Goal: Task Accomplishment & Management: Manage account settings

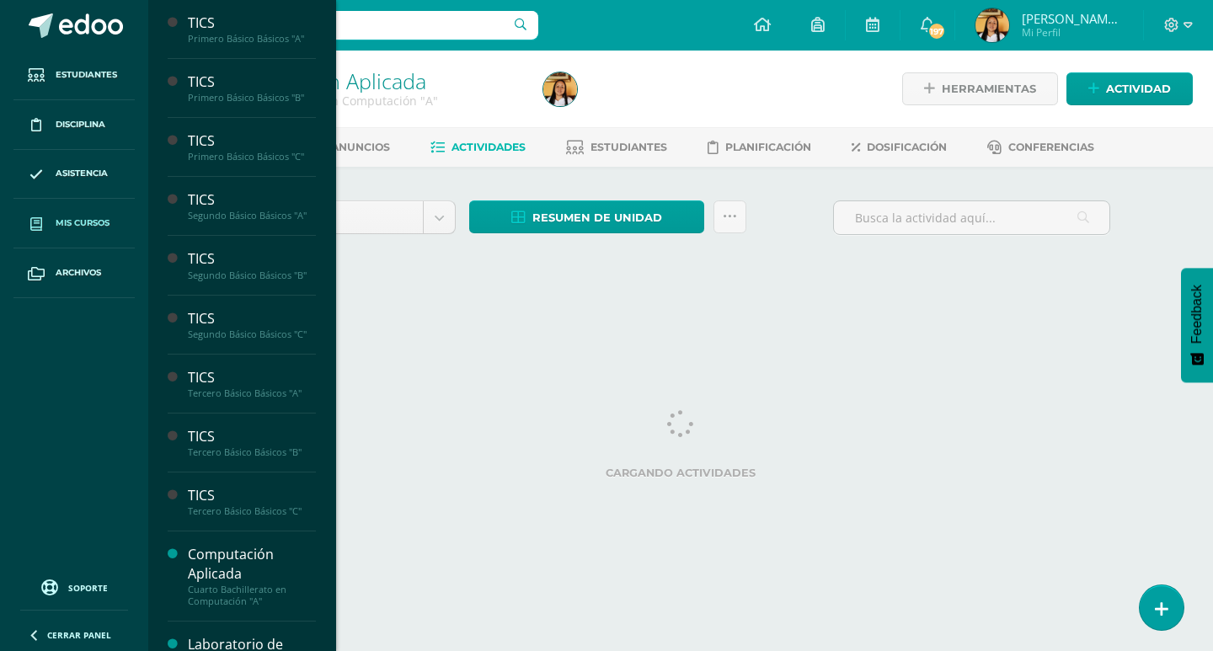
click at [70, 218] on span "Mis cursos" at bounding box center [83, 222] width 54 height 13
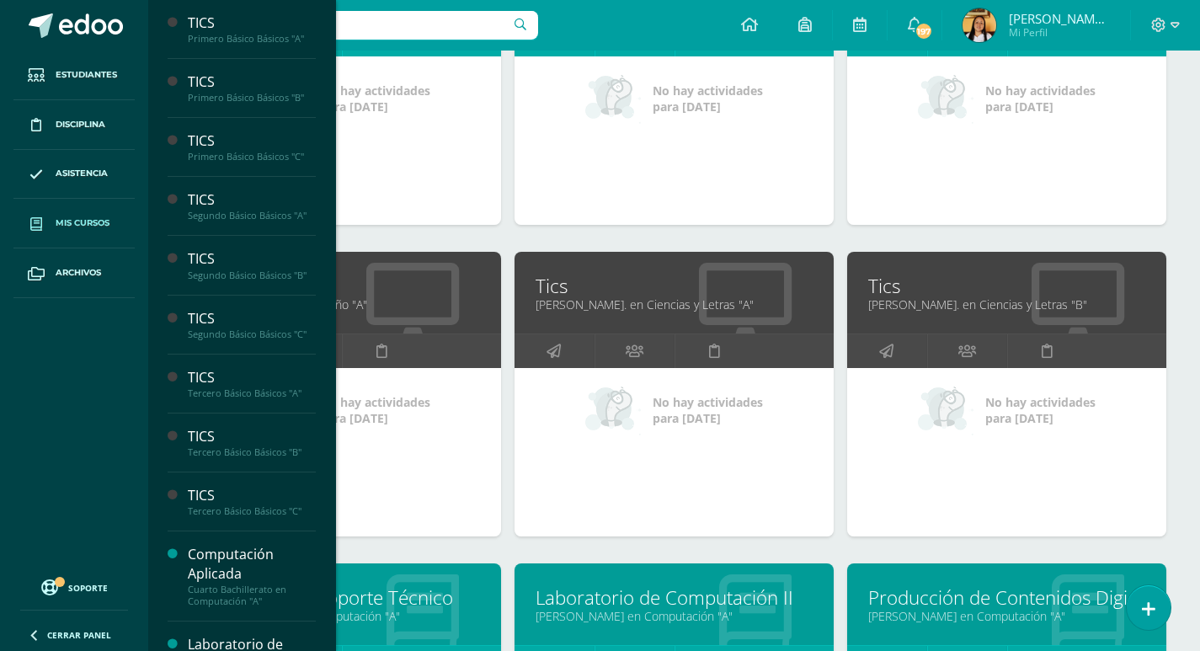
scroll to position [1630, 0]
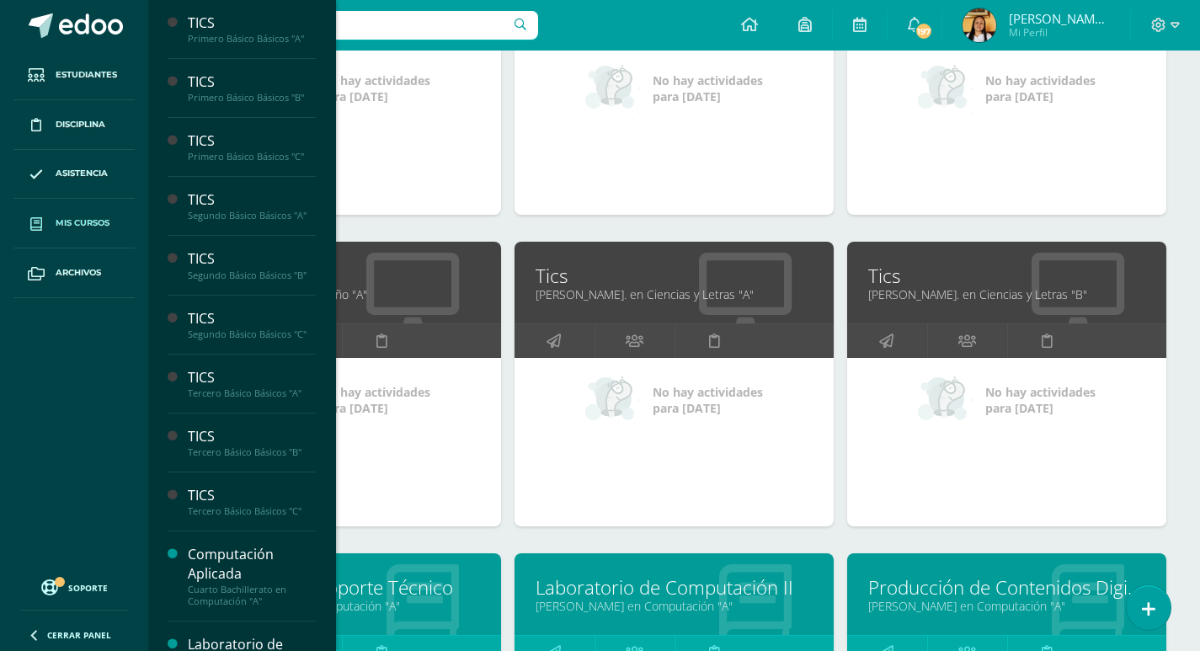
click at [547, 286] on link "Tics" at bounding box center [674, 276] width 277 height 26
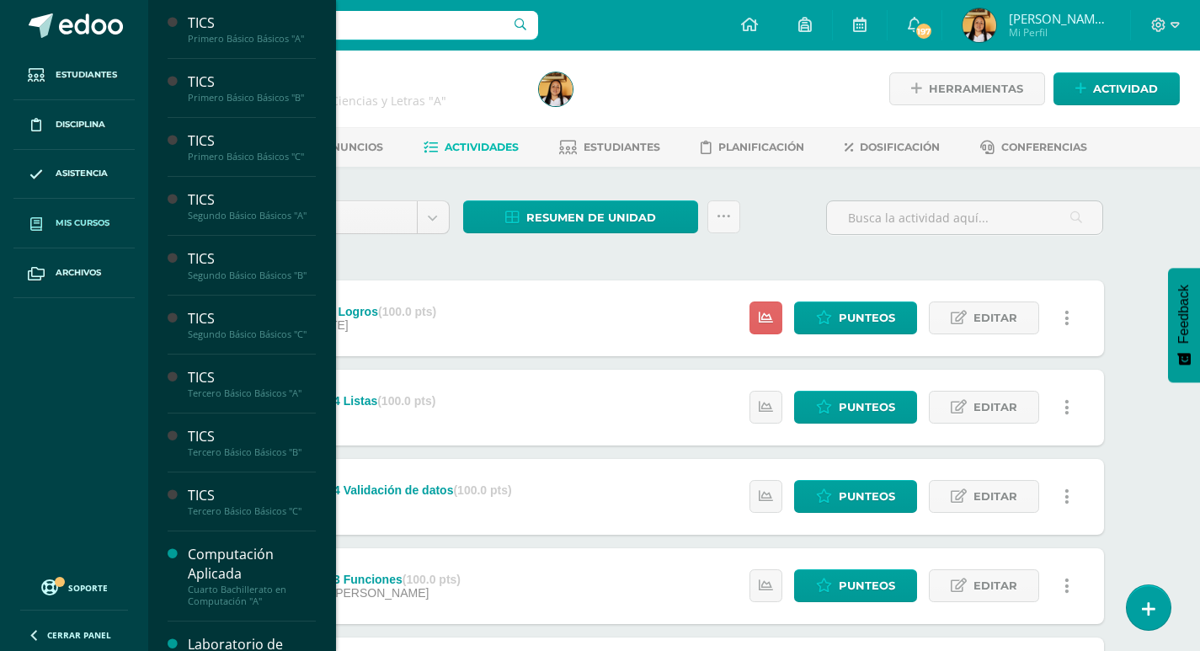
click at [53, 211] on link "Mis cursos" at bounding box center [73, 224] width 121 height 50
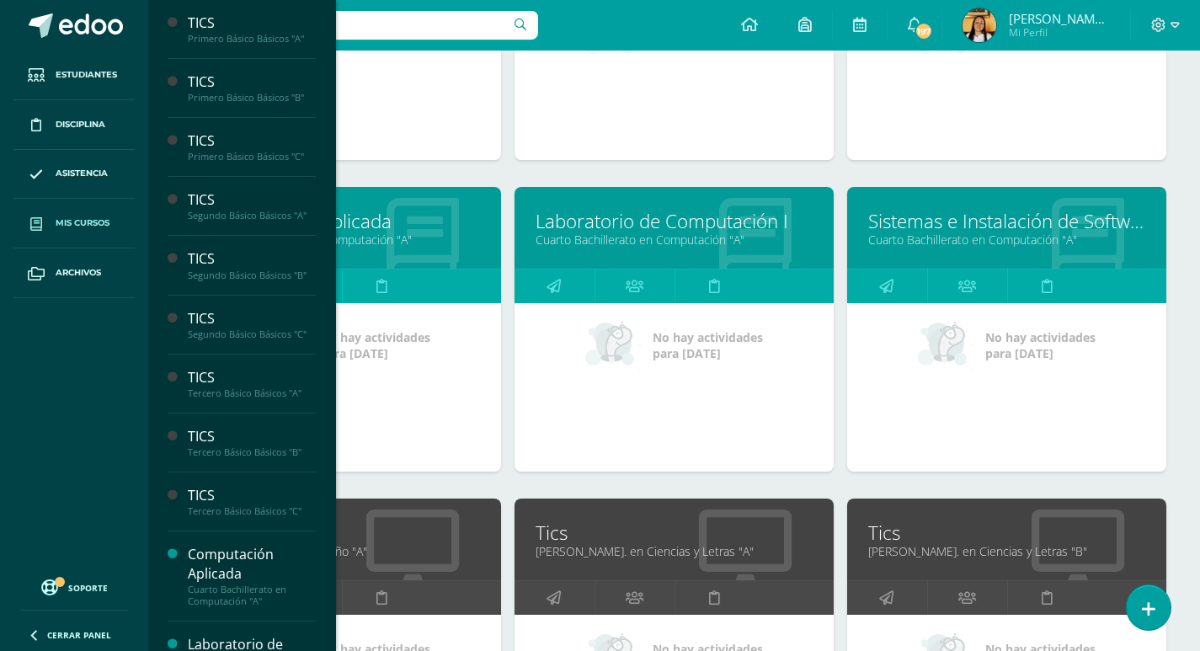
scroll to position [1461, 0]
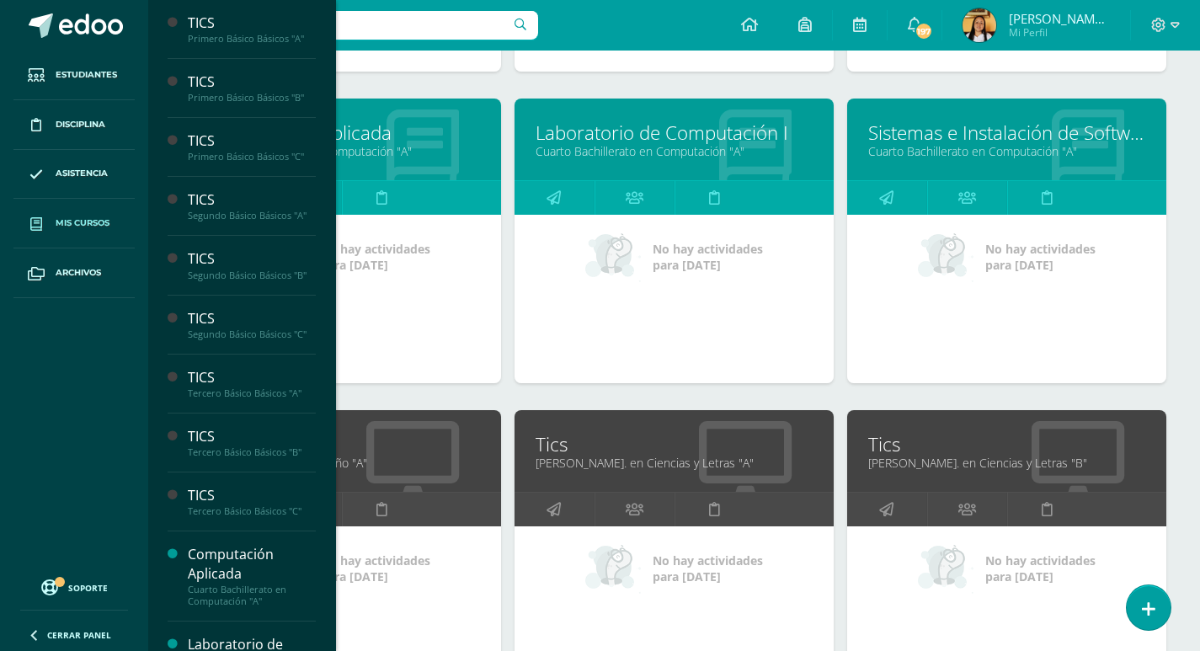
click at [890, 446] on link "Tics" at bounding box center [1006, 444] width 277 height 26
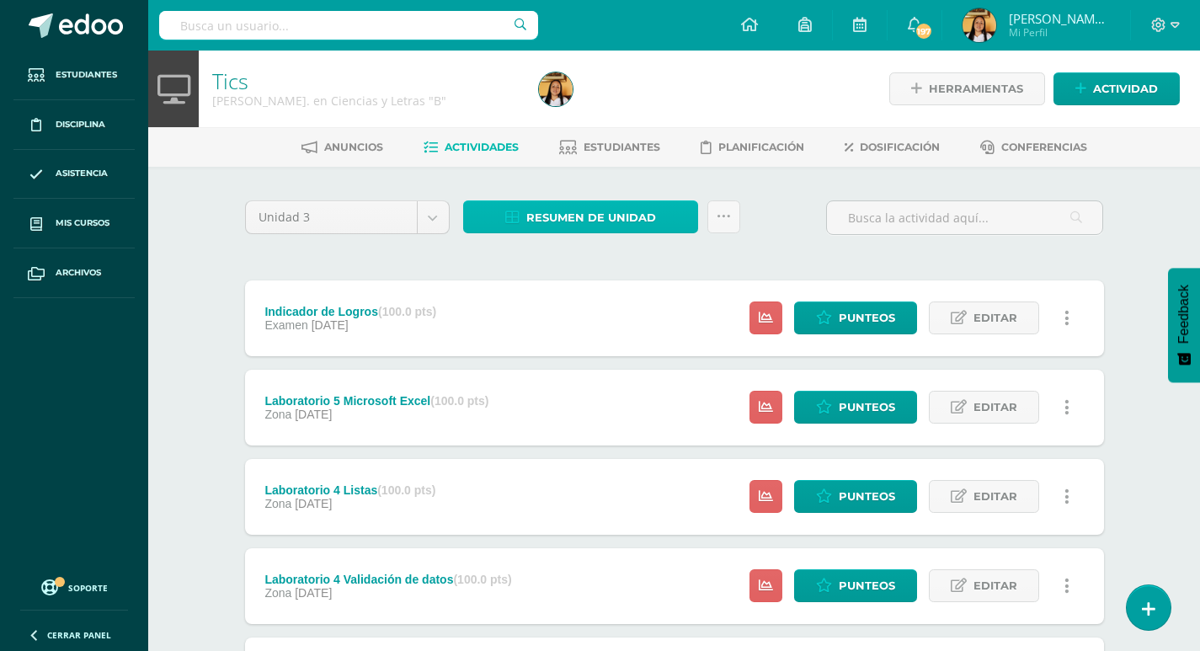
click at [583, 215] on span "Resumen de unidad" at bounding box center [591, 217] width 130 height 31
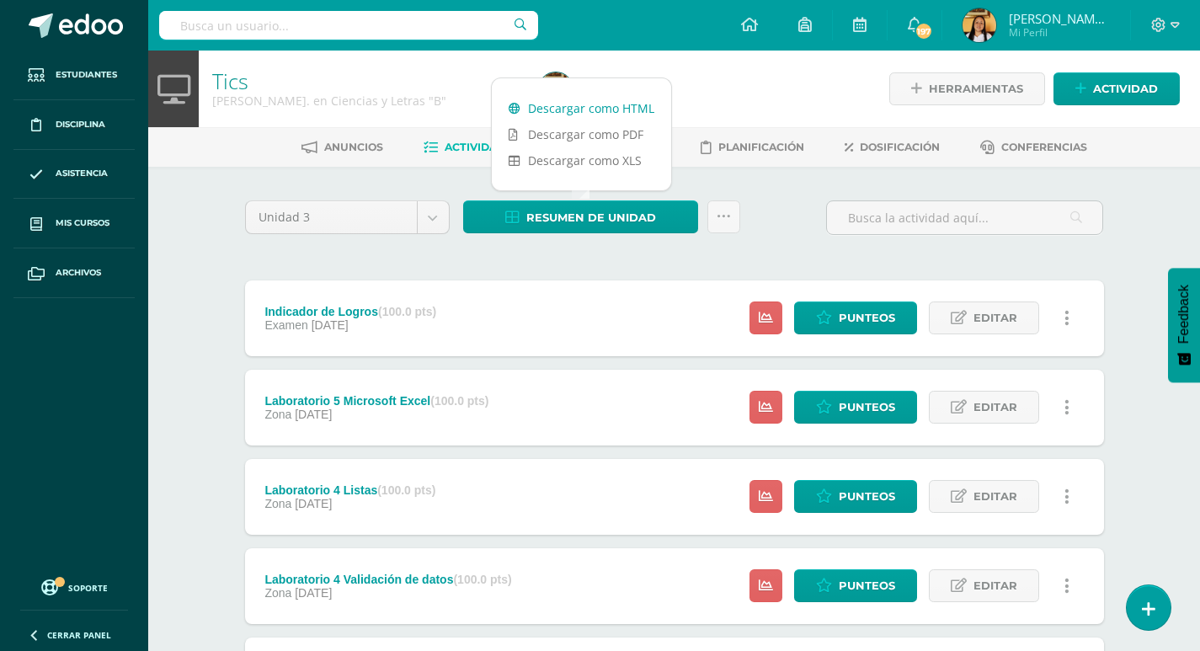
click at [579, 106] on link "Descargar como HTML" at bounding box center [581, 108] width 179 height 26
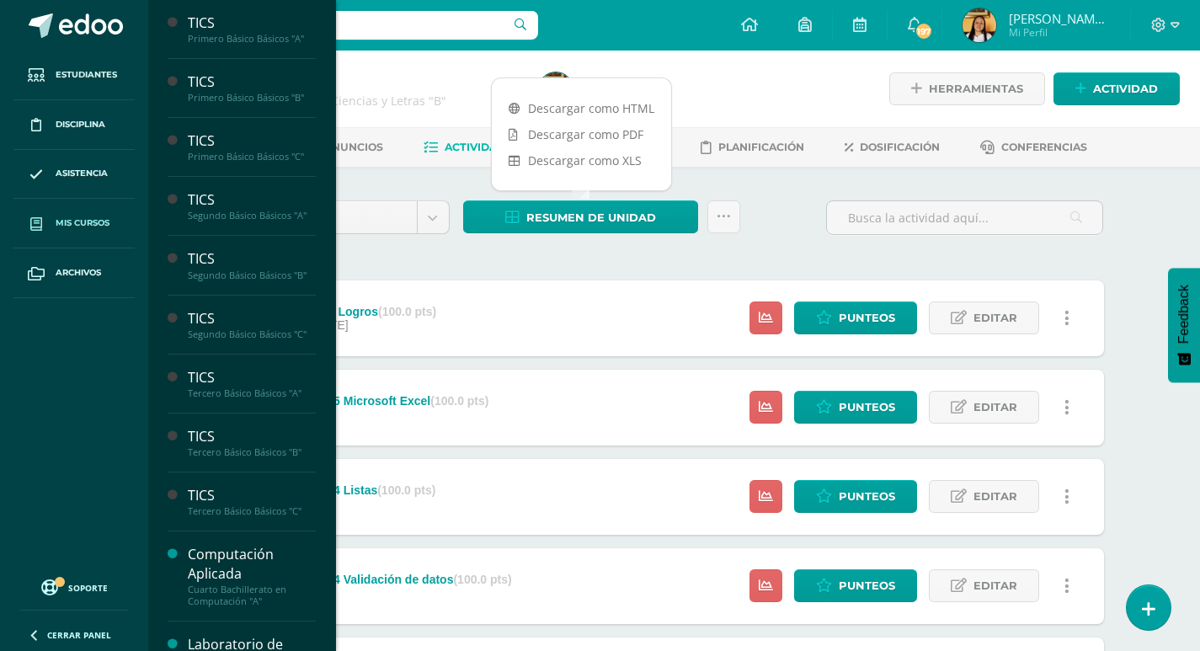
click at [56, 217] on span "Mis cursos" at bounding box center [83, 222] width 54 height 13
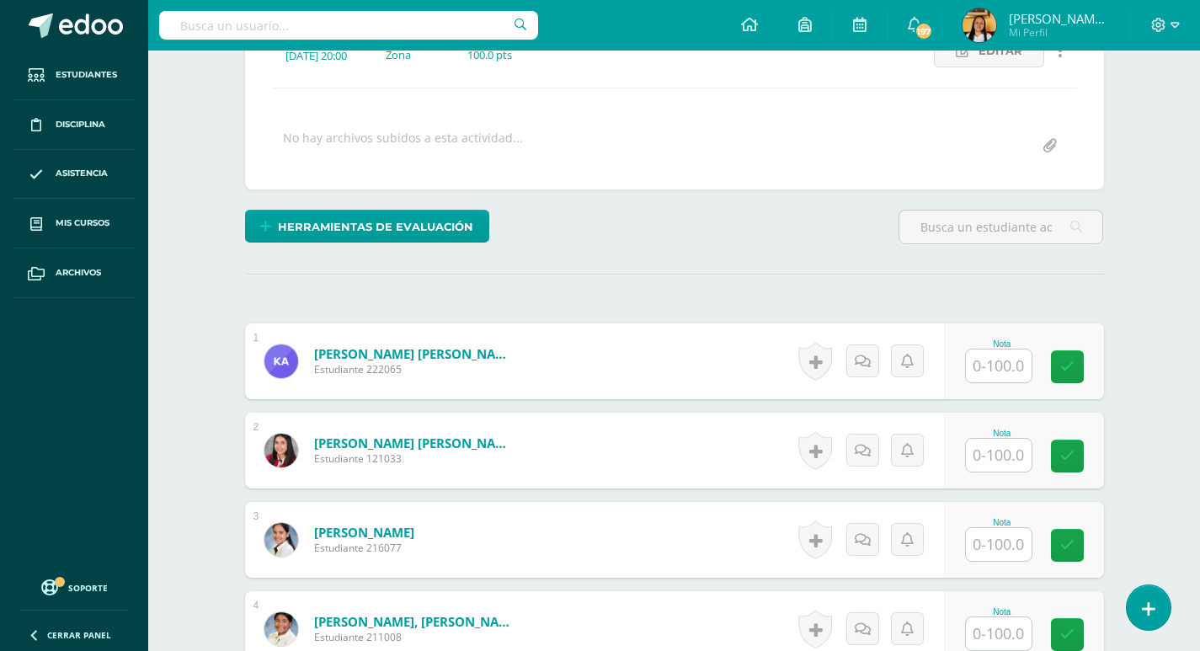
scroll to position [339, 0]
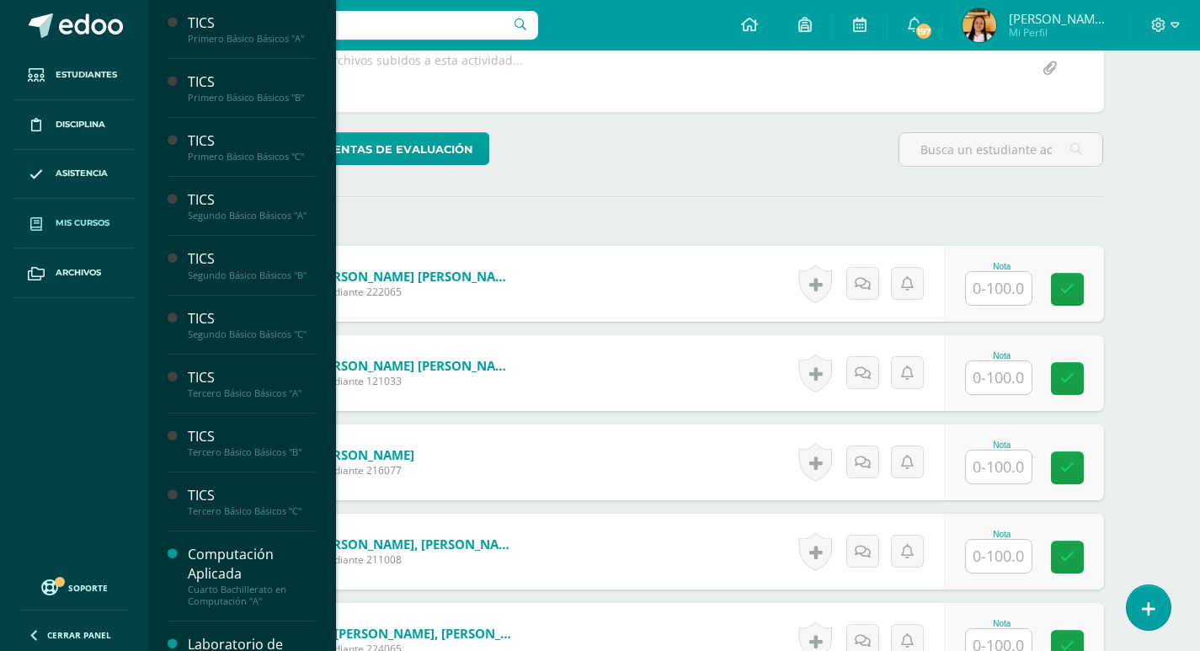
click at [90, 229] on span "Mis cursos" at bounding box center [83, 222] width 54 height 13
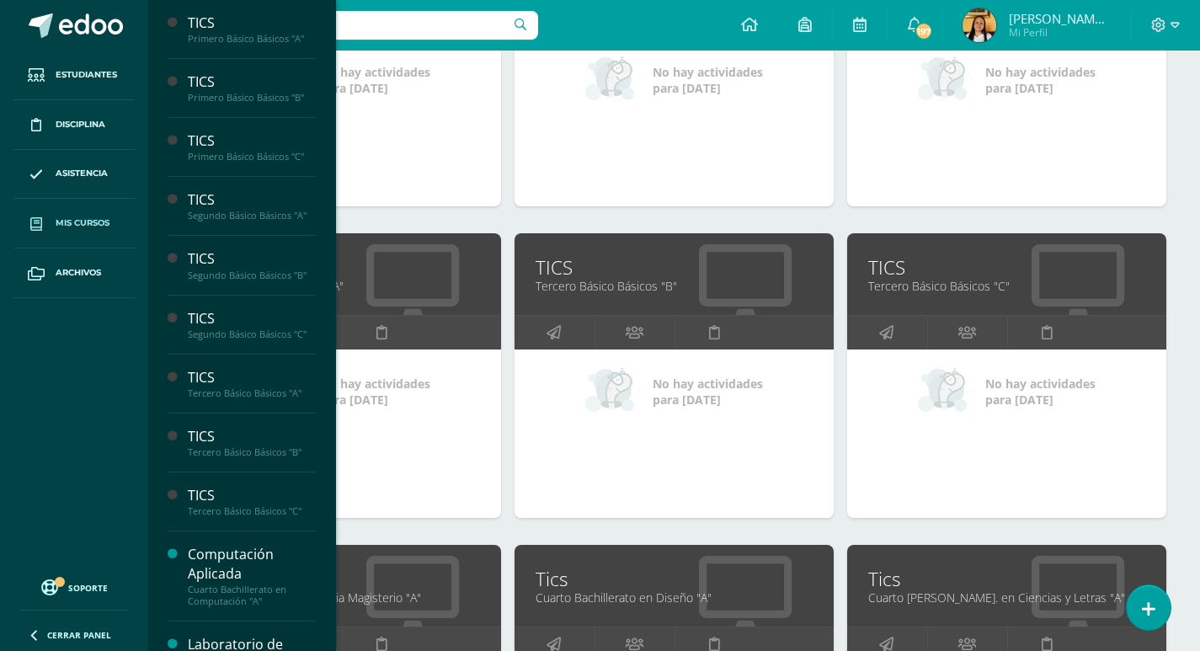
scroll to position [787, 0]
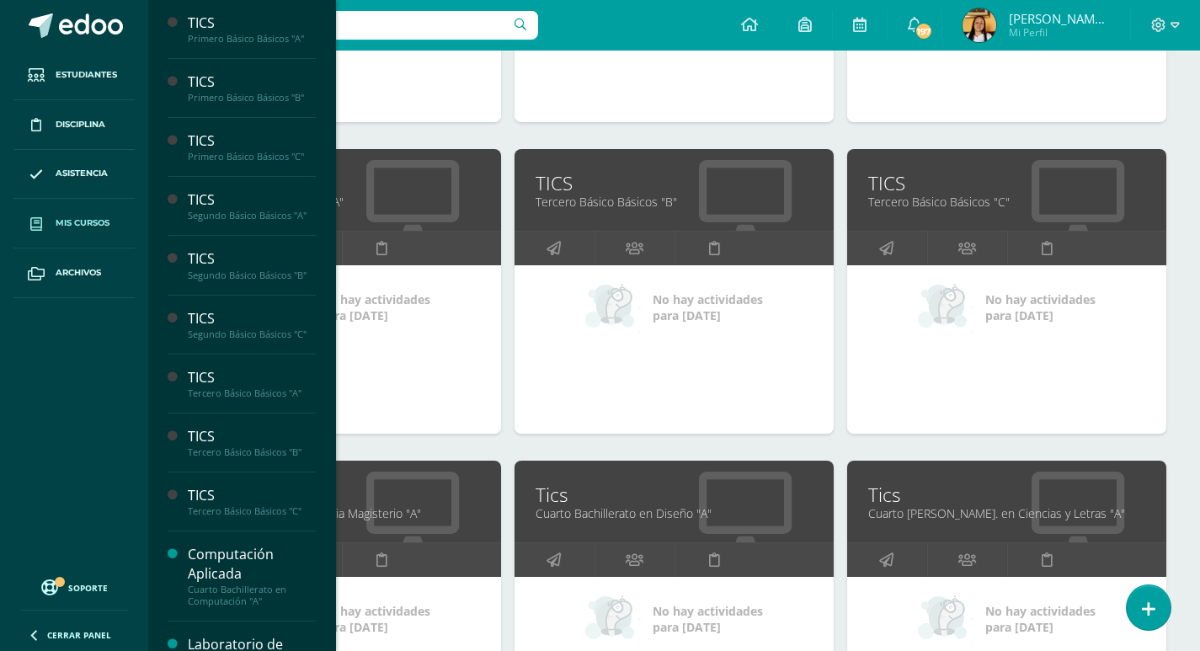
click at [579, 505] on link "Cuarto Bachillerato en Diseño "A"" at bounding box center [674, 513] width 277 height 16
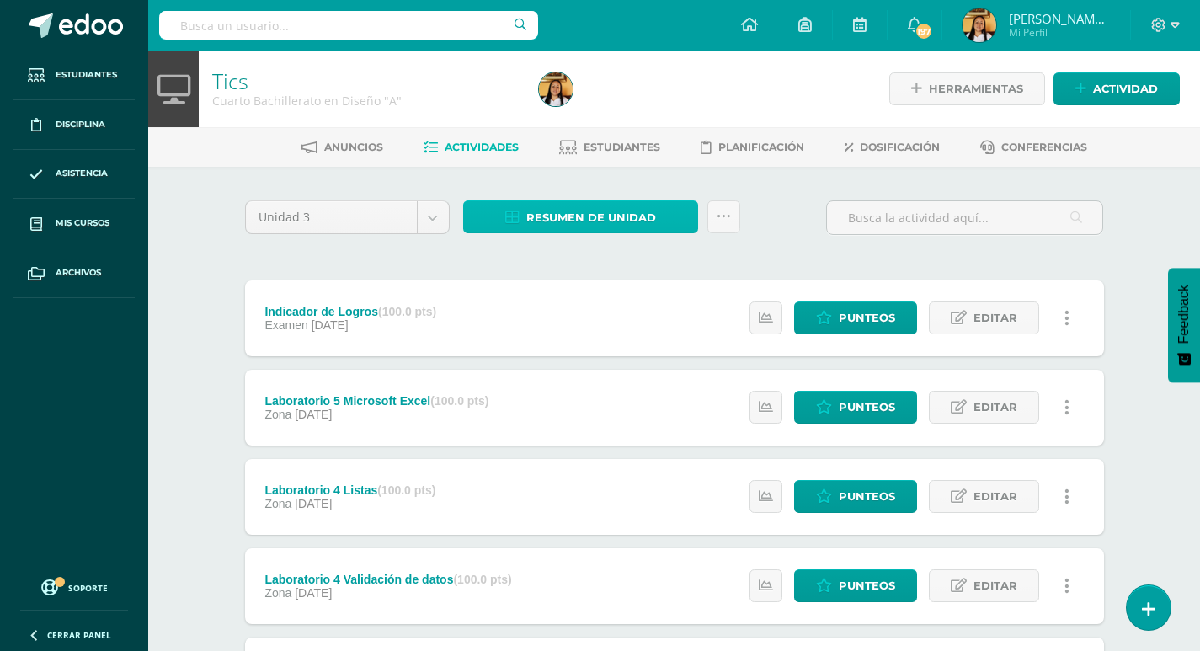
click at [558, 217] on span "Resumen de unidad" at bounding box center [591, 217] width 130 height 31
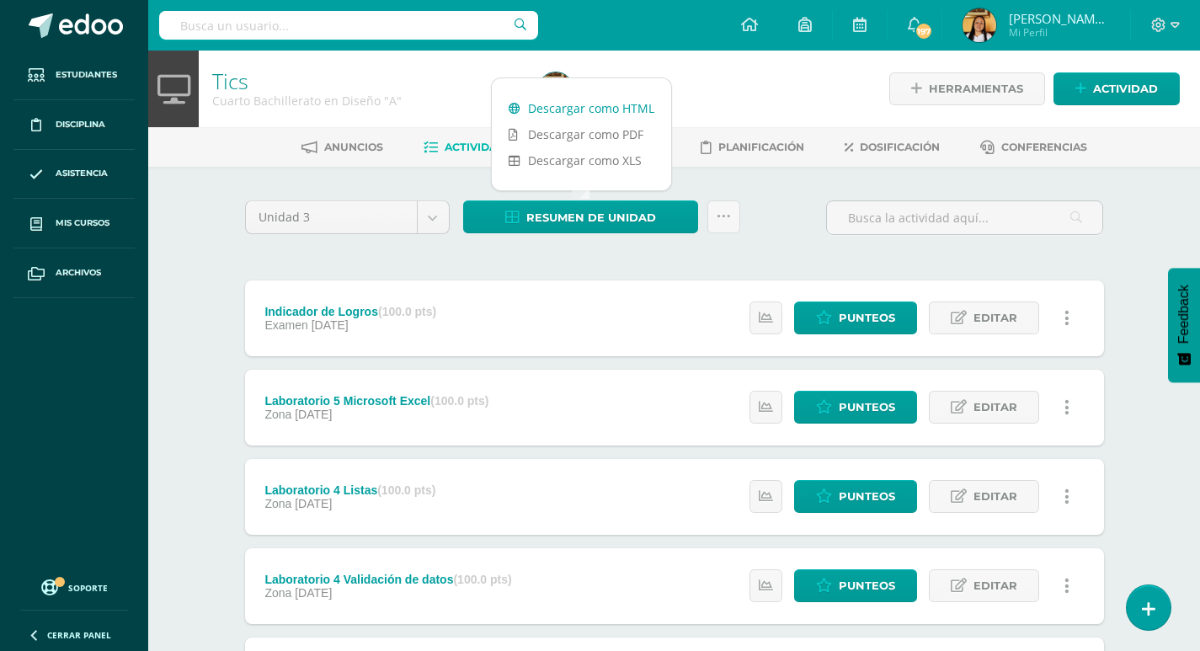
click at [556, 108] on link "Descargar como HTML" at bounding box center [581, 108] width 179 height 26
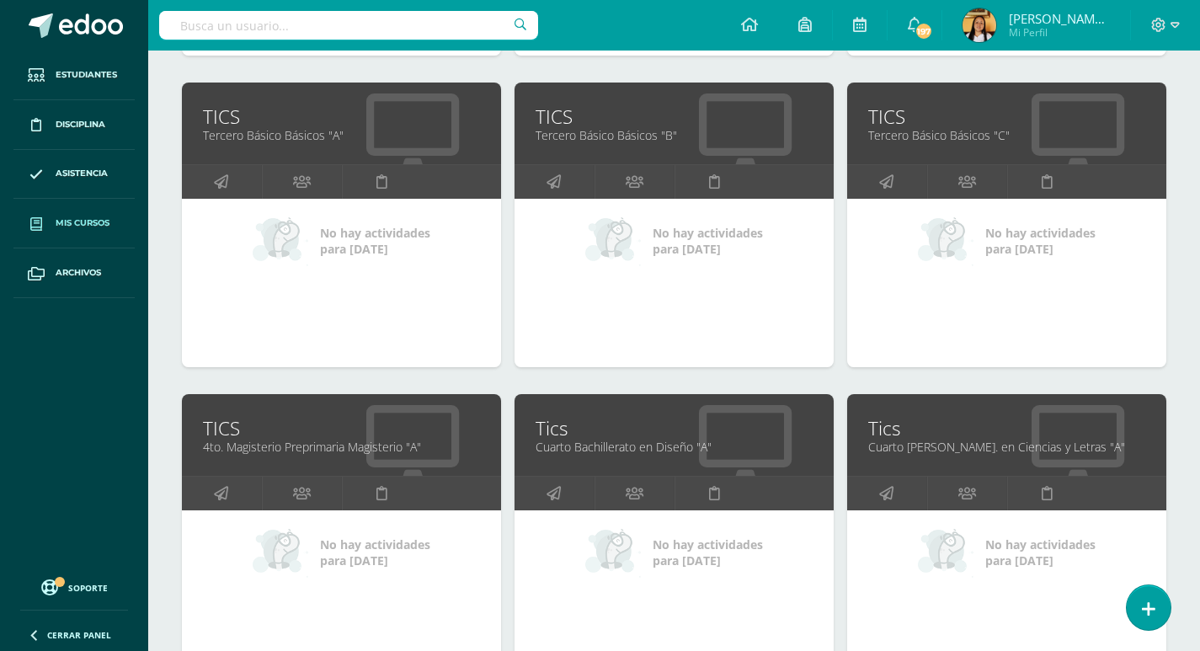
scroll to position [872, 0]
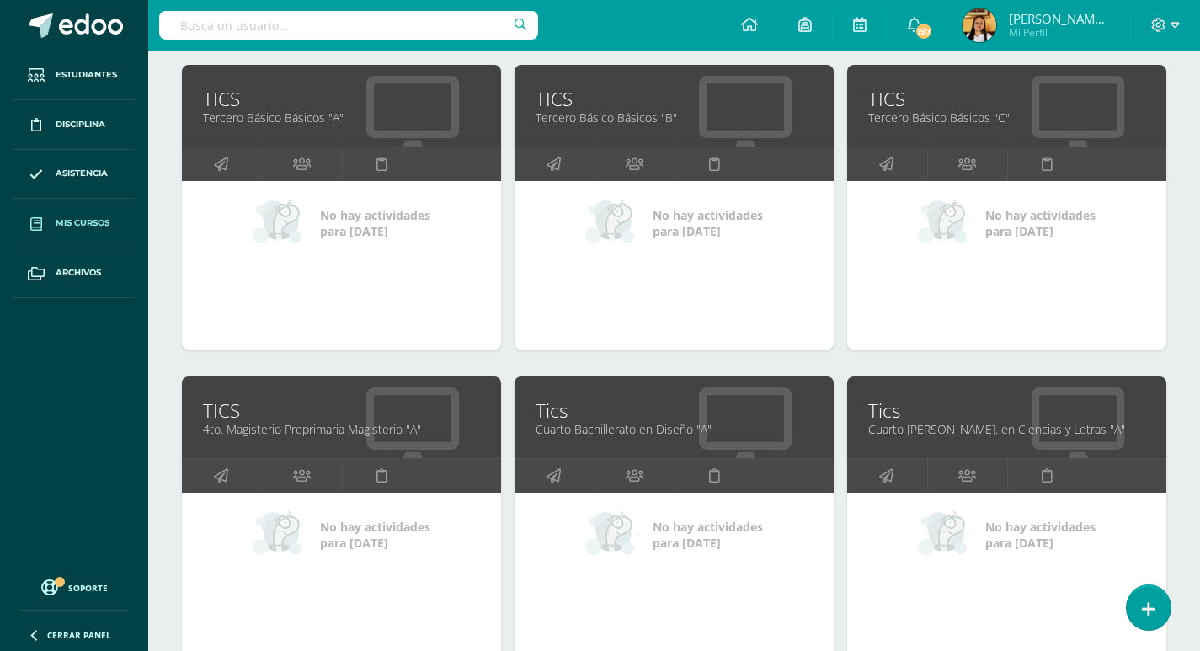
click at [911, 433] on link "Cuarto [PERSON_NAME]. en Ciencias y Letras "A"" at bounding box center [1006, 429] width 277 height 16
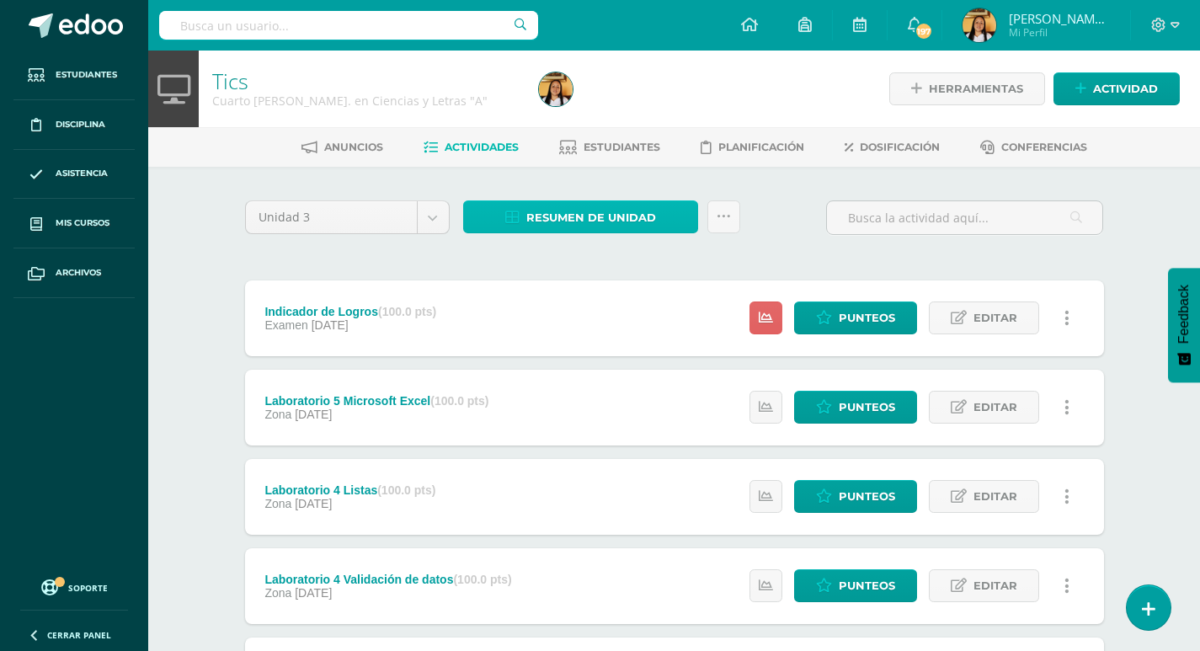
click at [534, 214] on span "Resumen de unidad" at bounding box center [591, 217] width 130 height 31
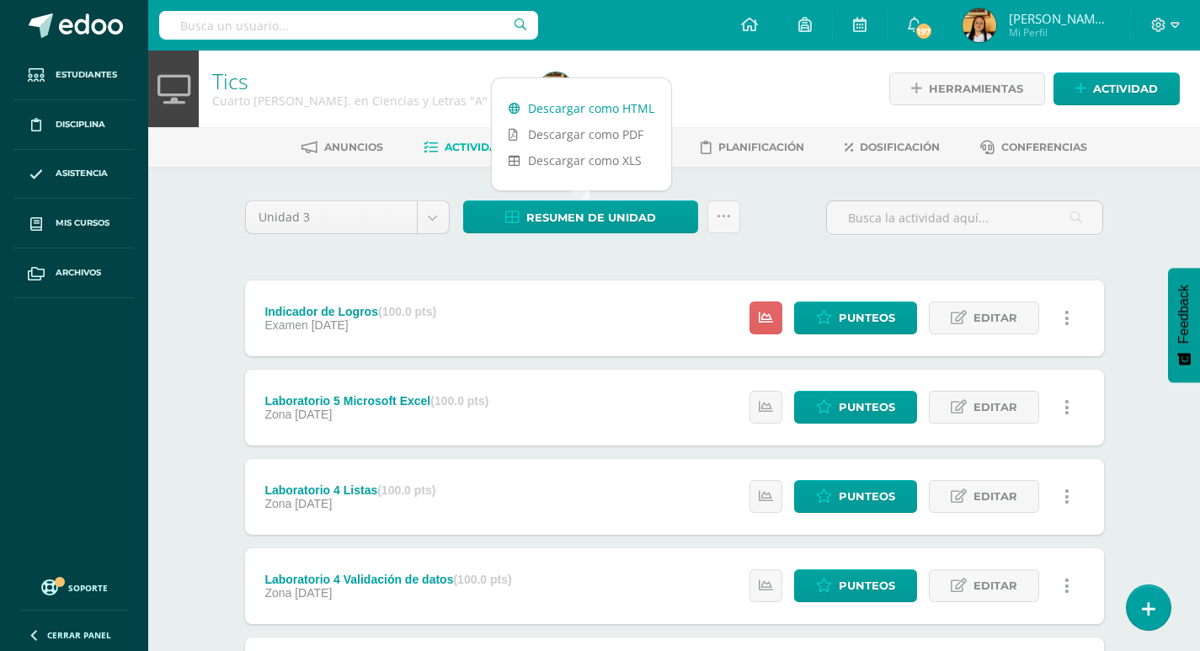
click at [568, 113] on link "Descargar como HTML" at bounding box center [581, 108] width 179 height 26
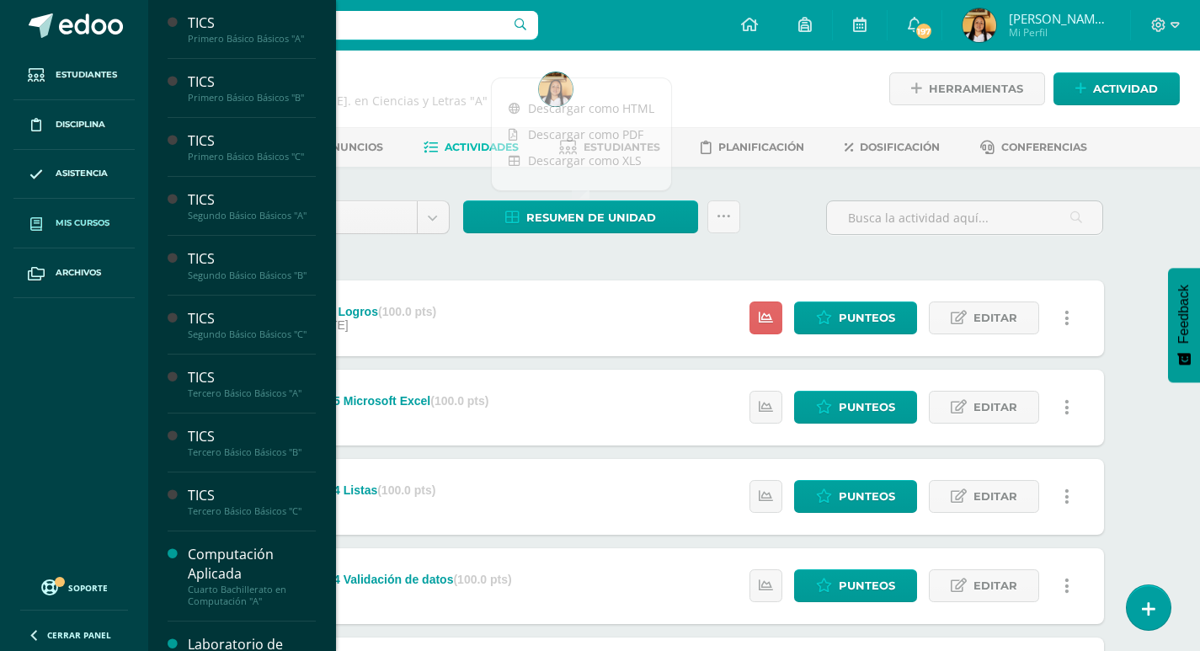
click at [74, 225] on span "Mis cursos" at bounding box center [83, 222] width 54 height 13
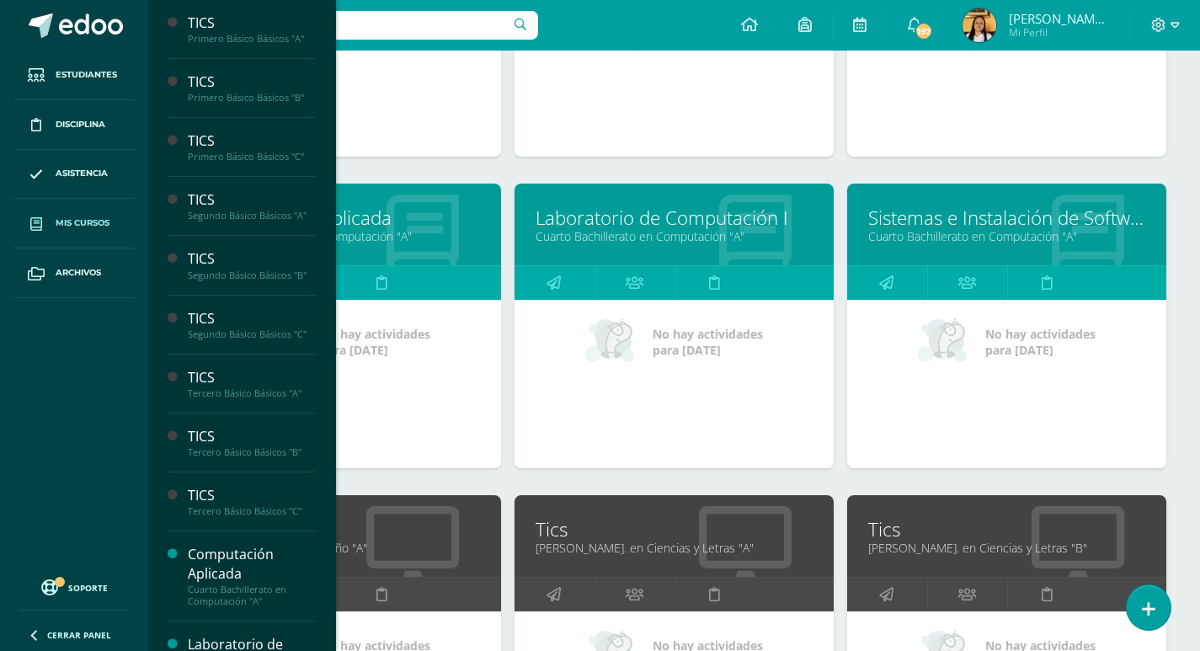
scroll to position [1377, 0]
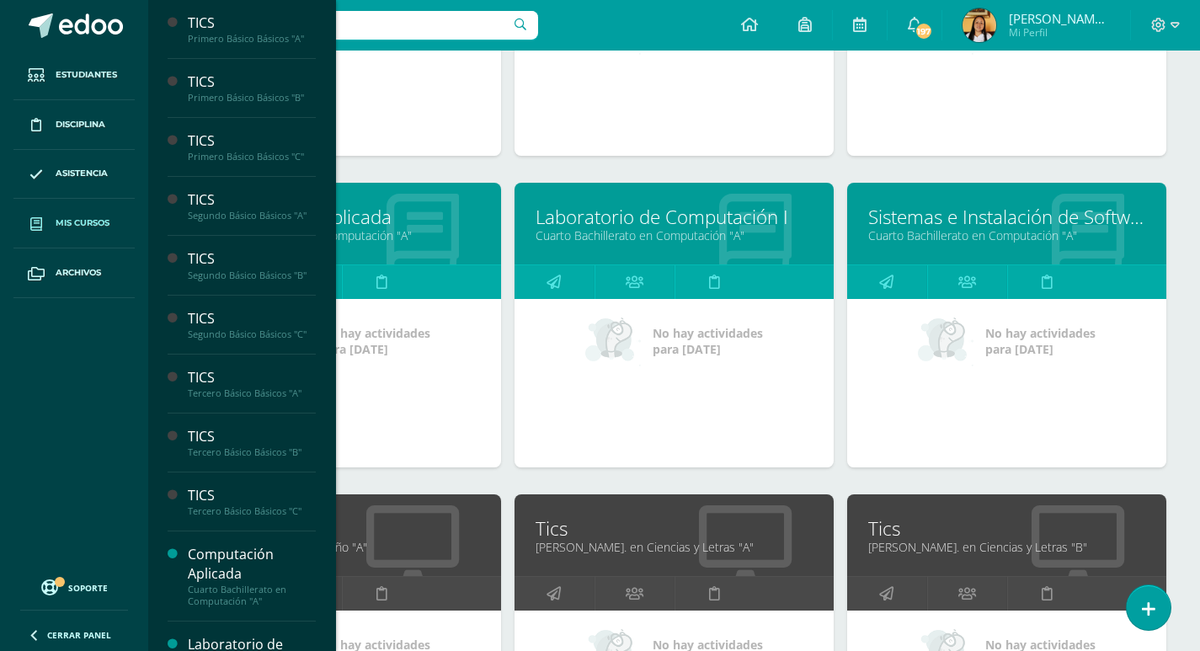
click at [560, 546] on link "[PERSON_NAME]. en Ciencias y Letras "A"" at bounding box center [674, 547] width 277 height 16
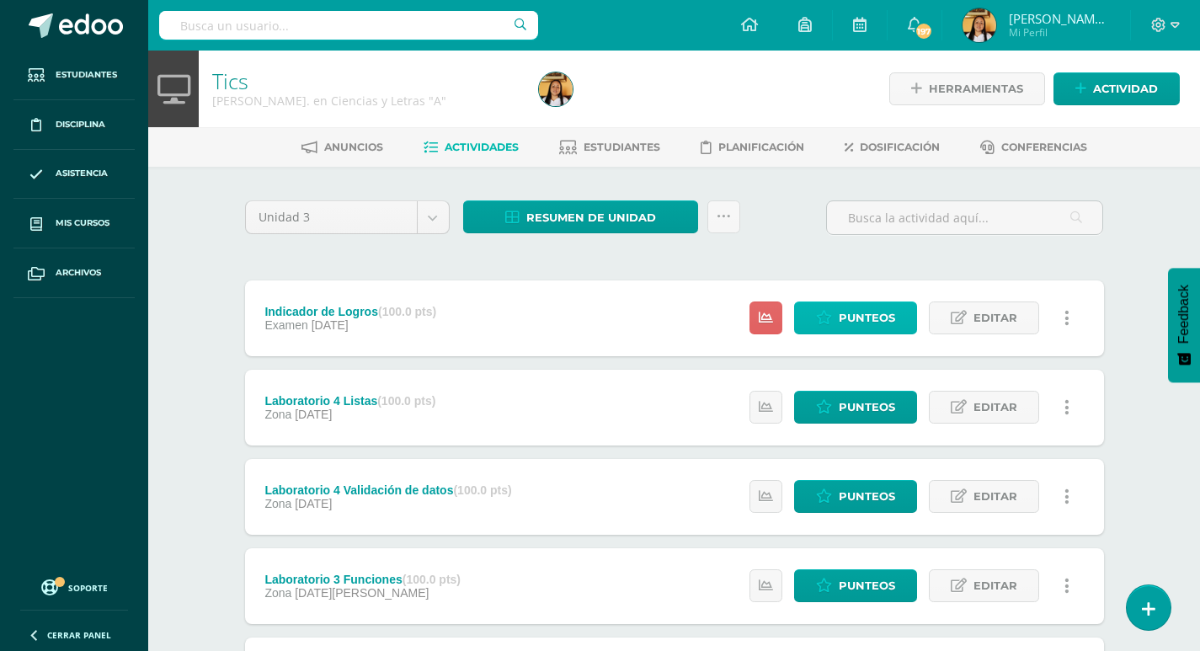
click at [829, 323] on icon at bounding box center [824, 318] width 16 height 14
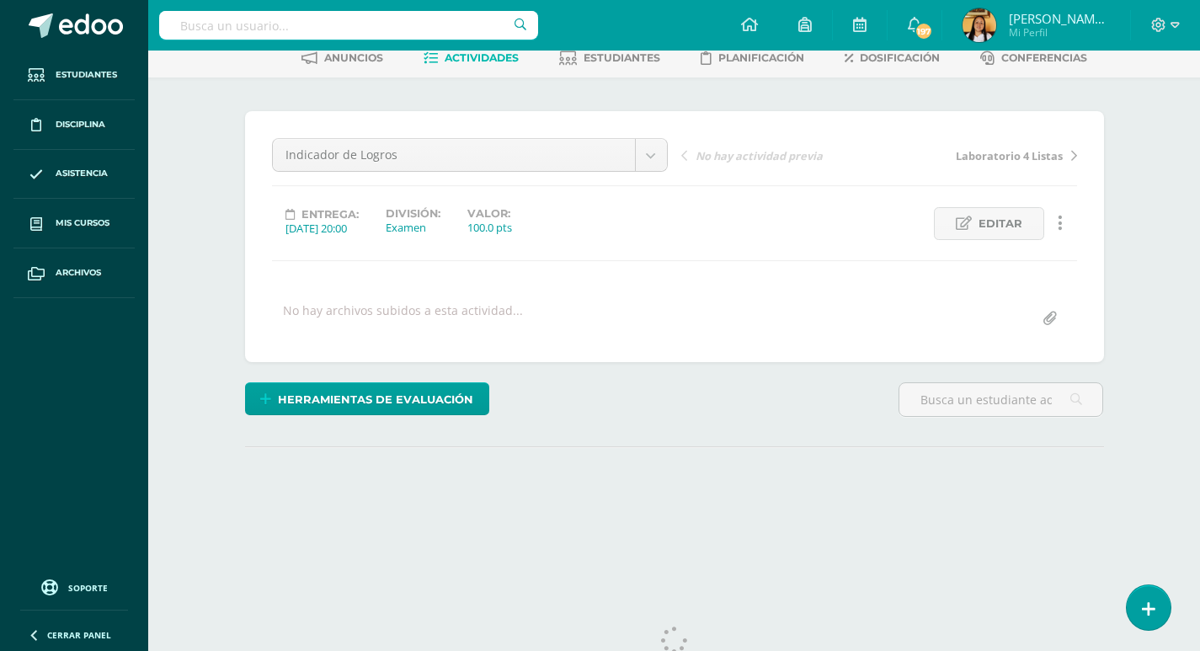
scroll to position [141, 0]
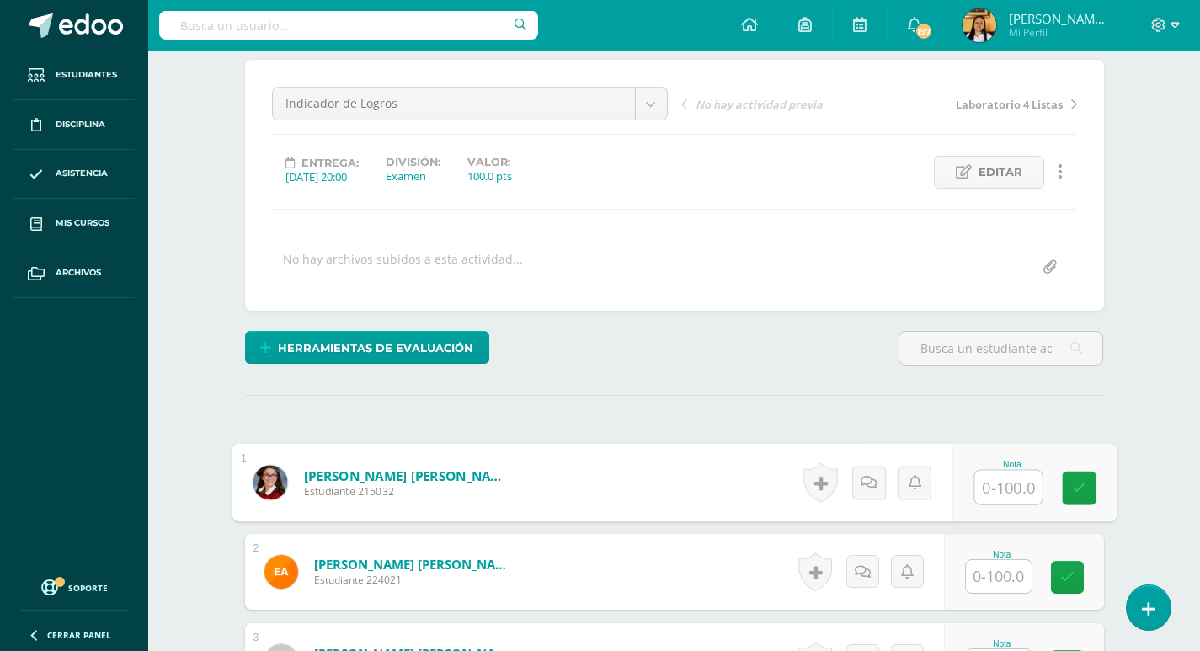
click at [1008, 485] on input "text" at bounding box center [1007, 488] width 67 height 34
type input "100"
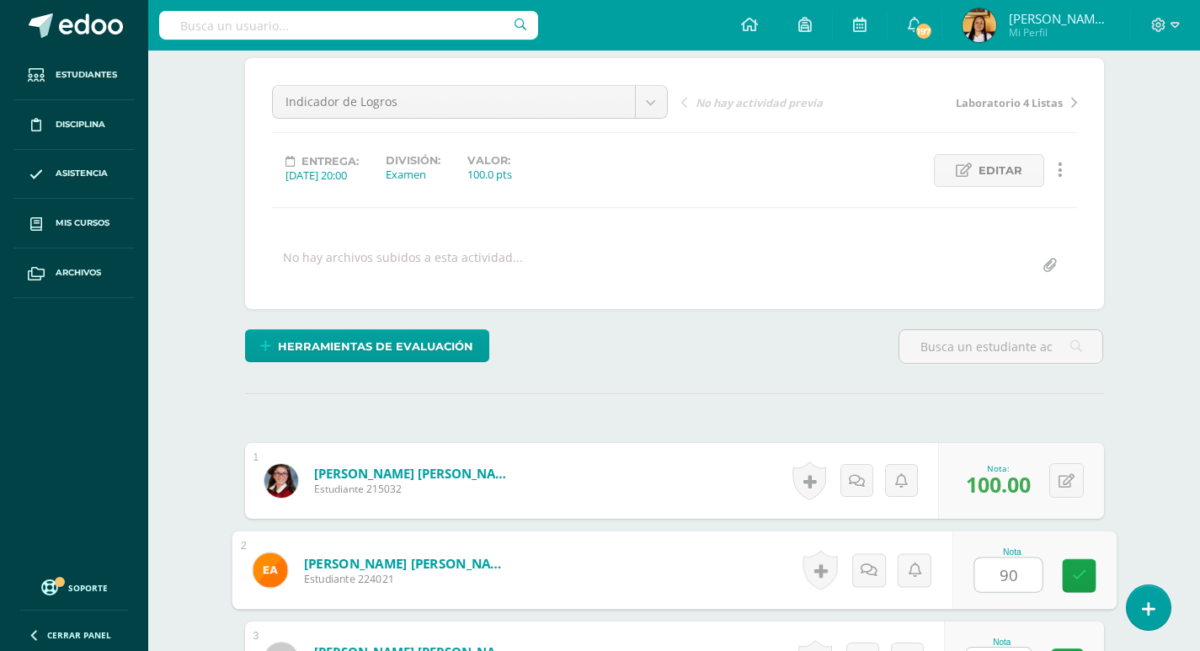
type input "90"
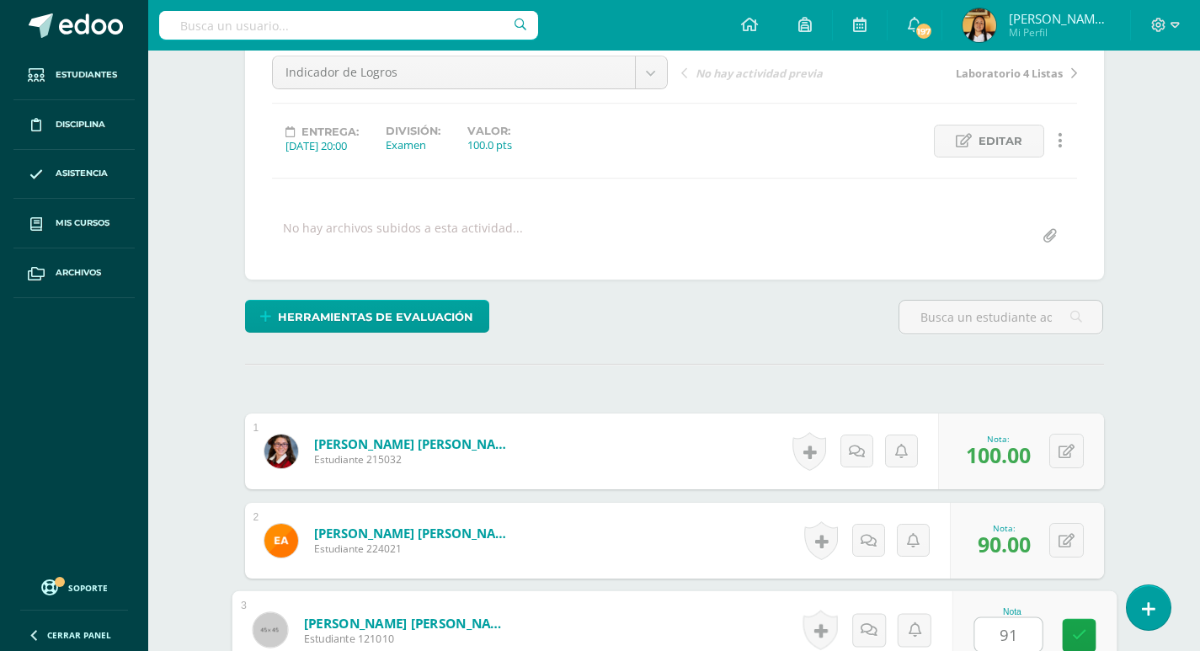
type input "91"
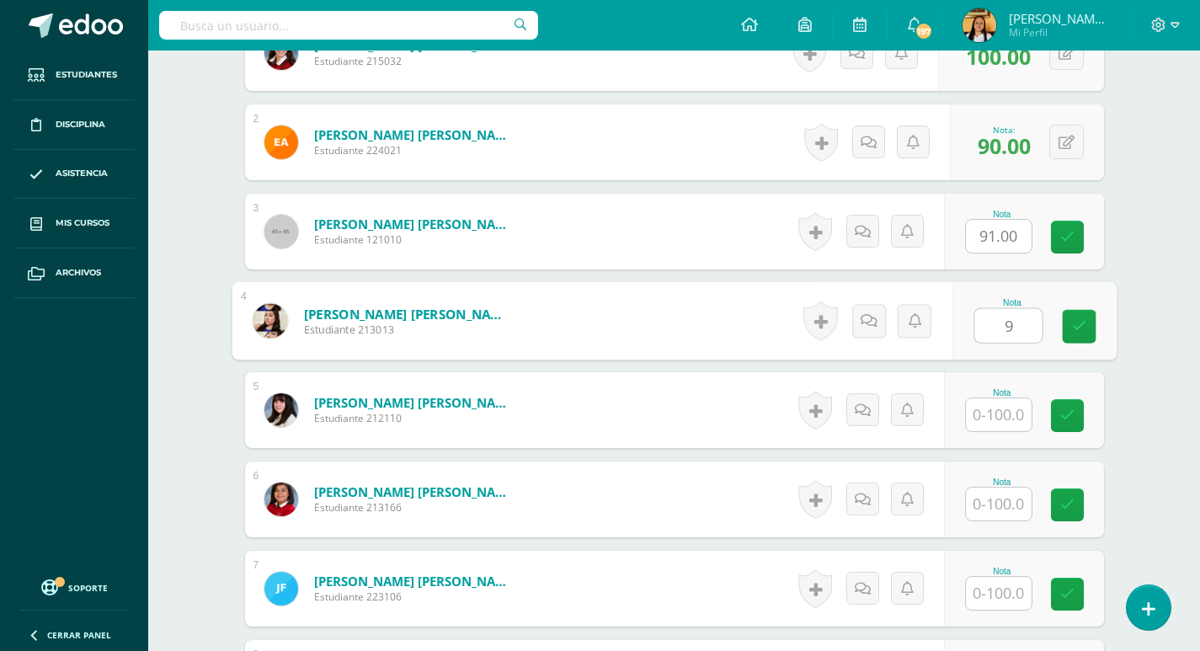
scroll to position [571, 0]
type input "90"
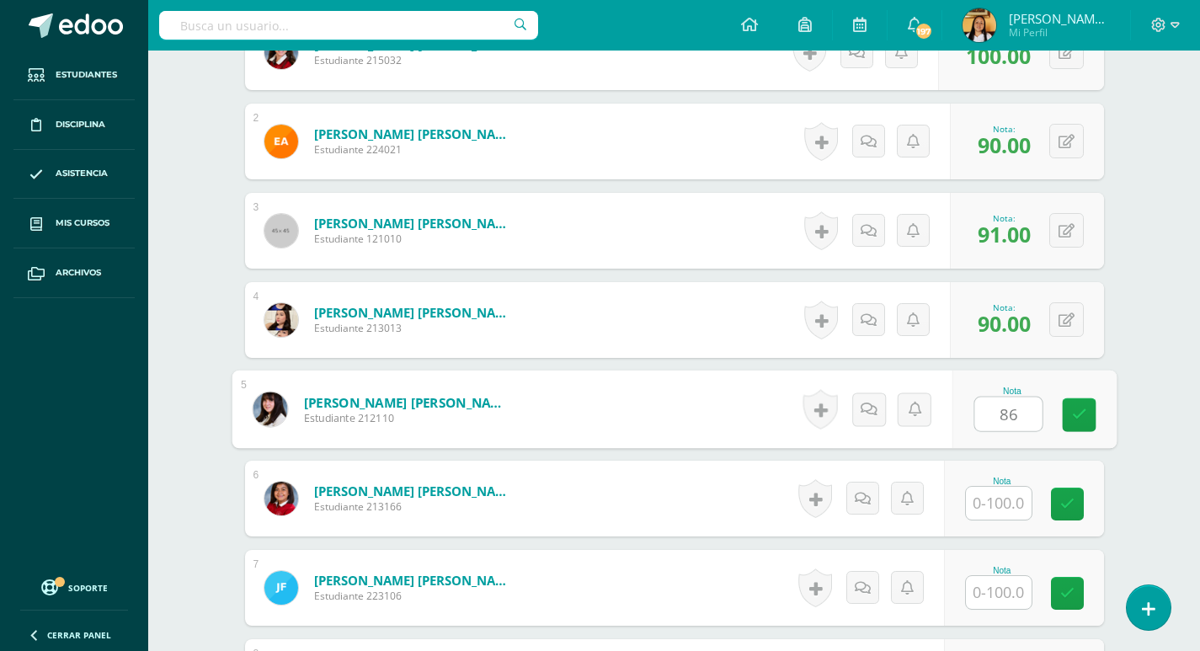
type input "86"
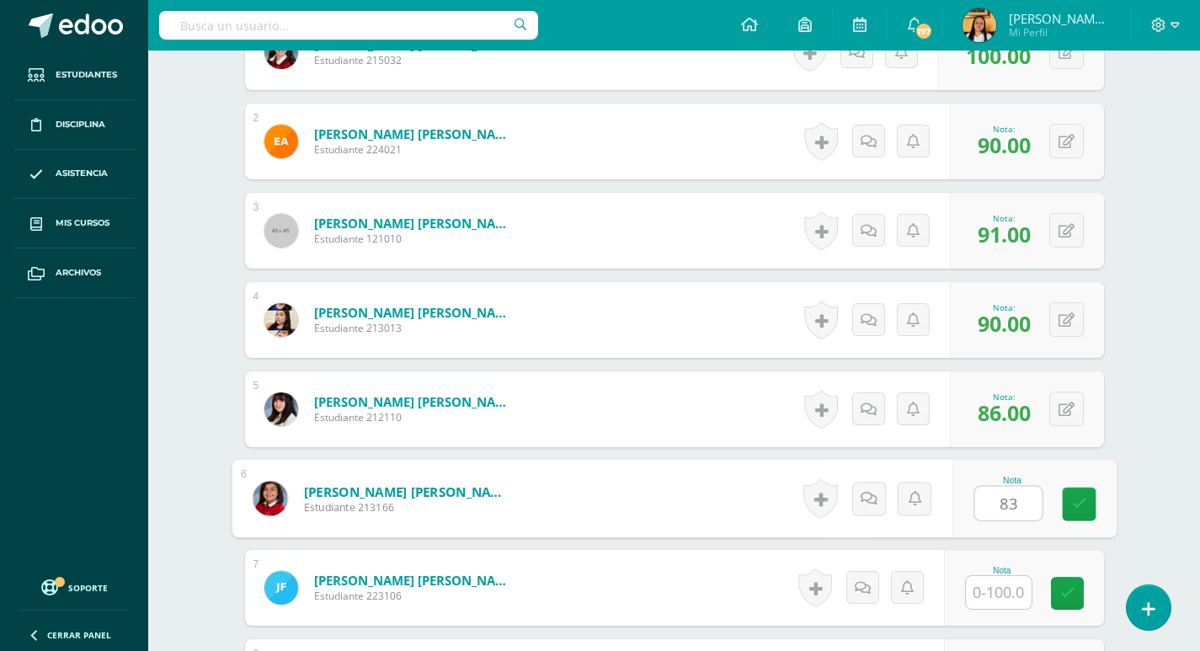
type input "83"
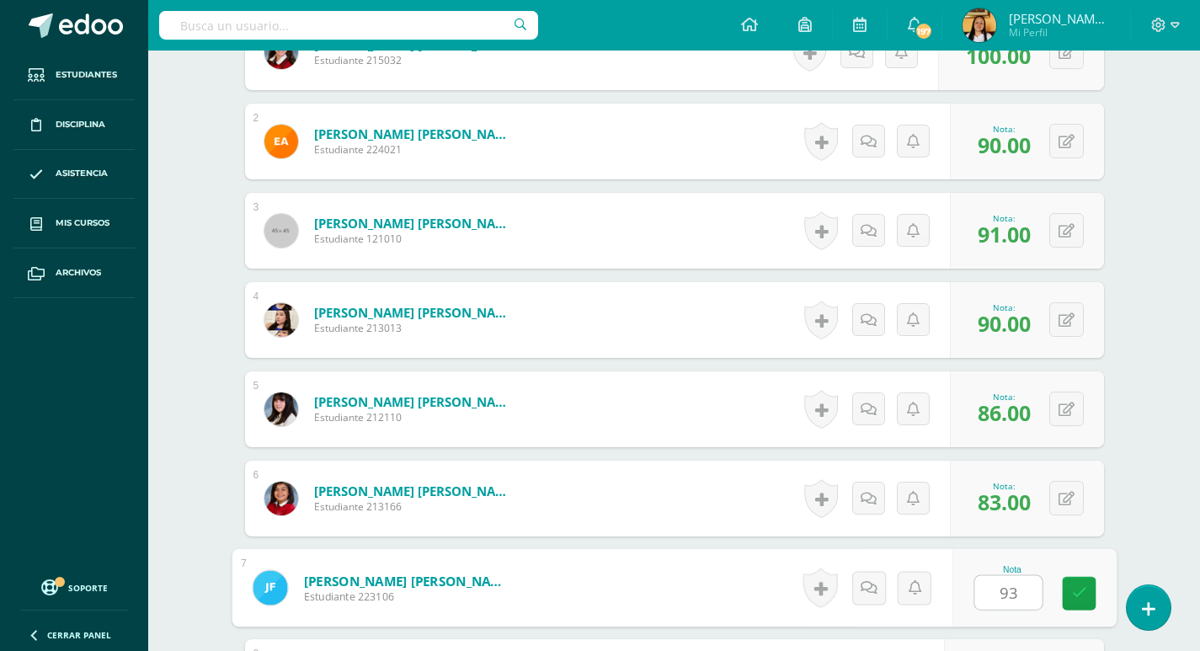
type input "93"
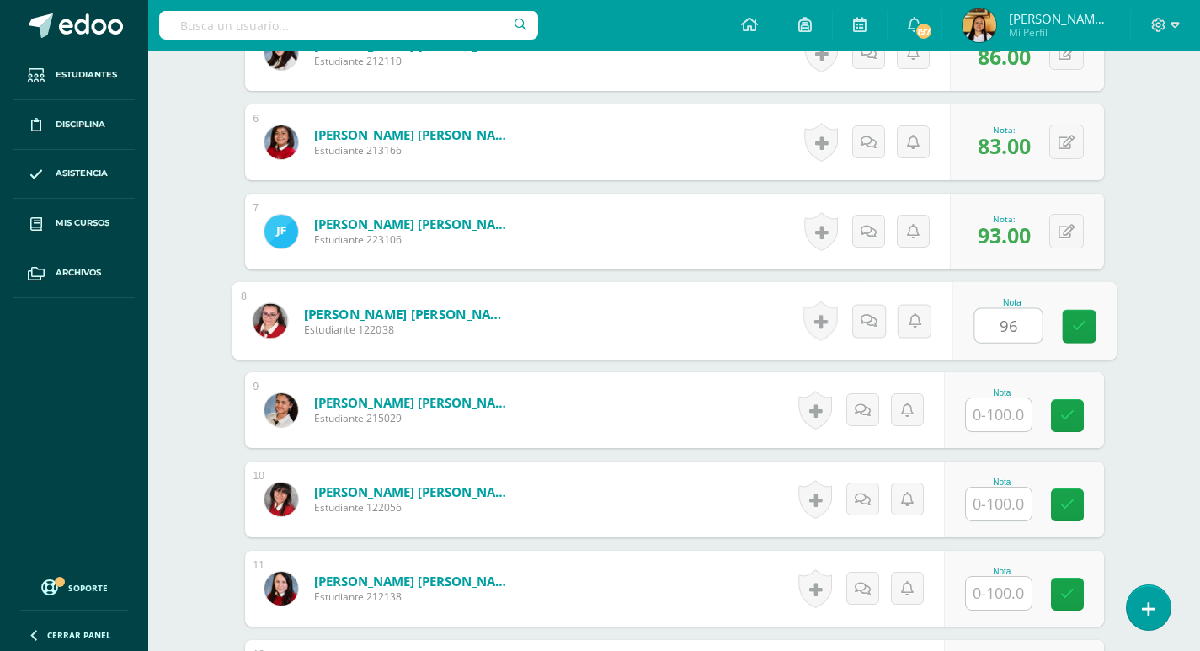
type input "96"
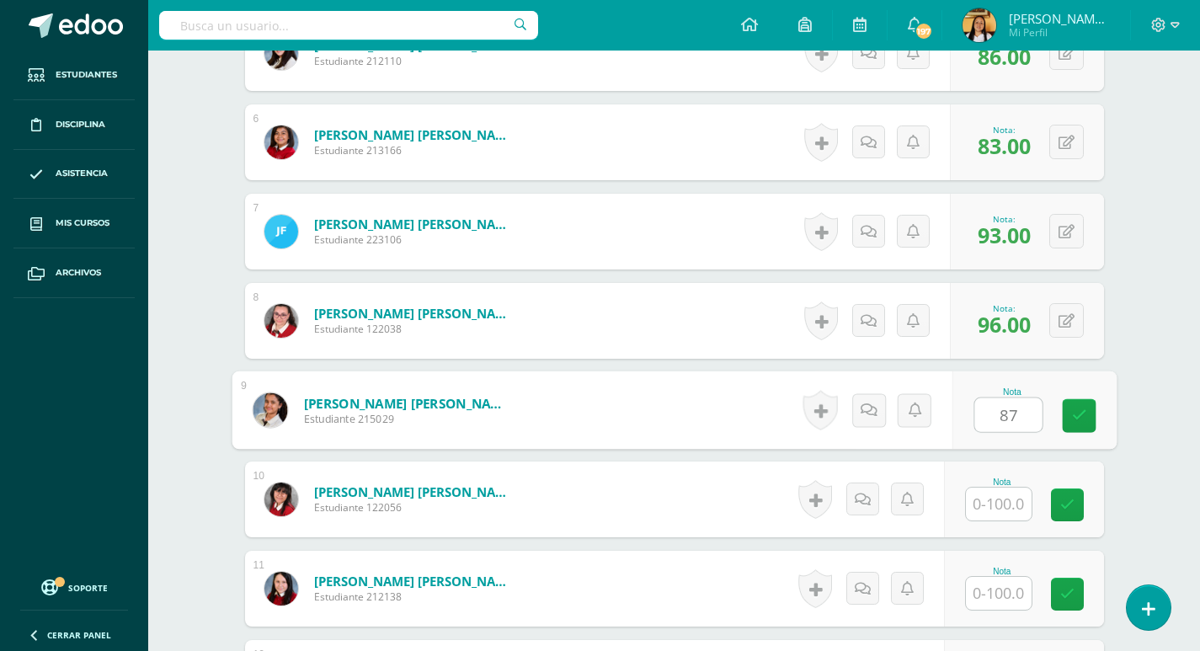
type input "87"
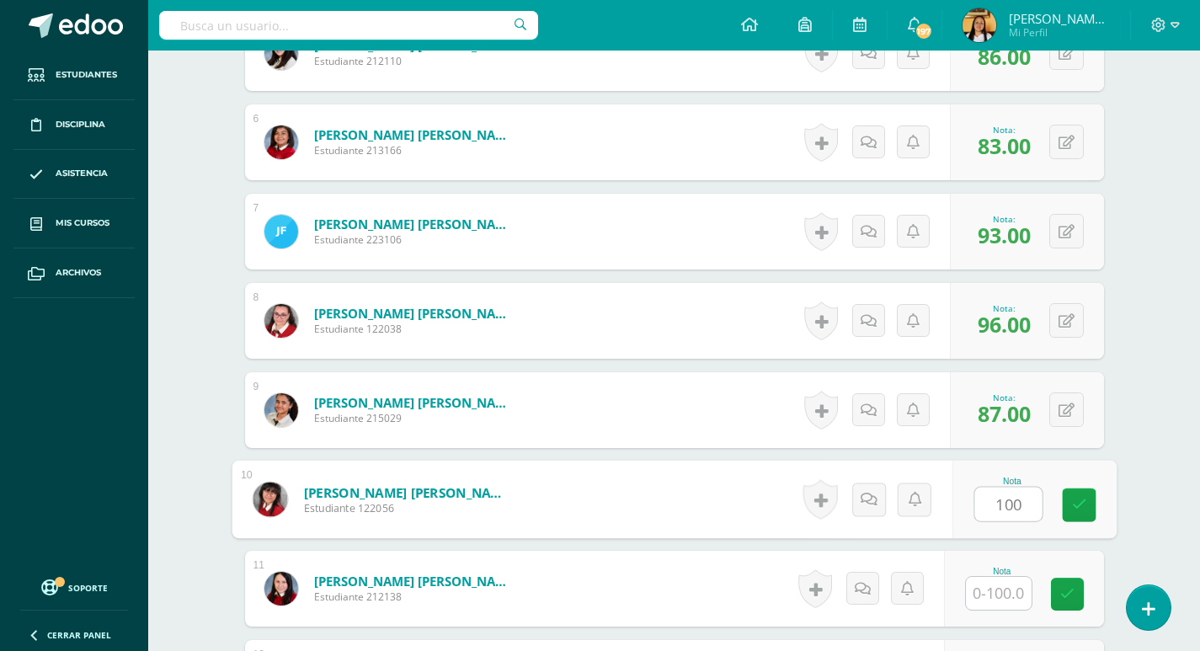
type input "100"
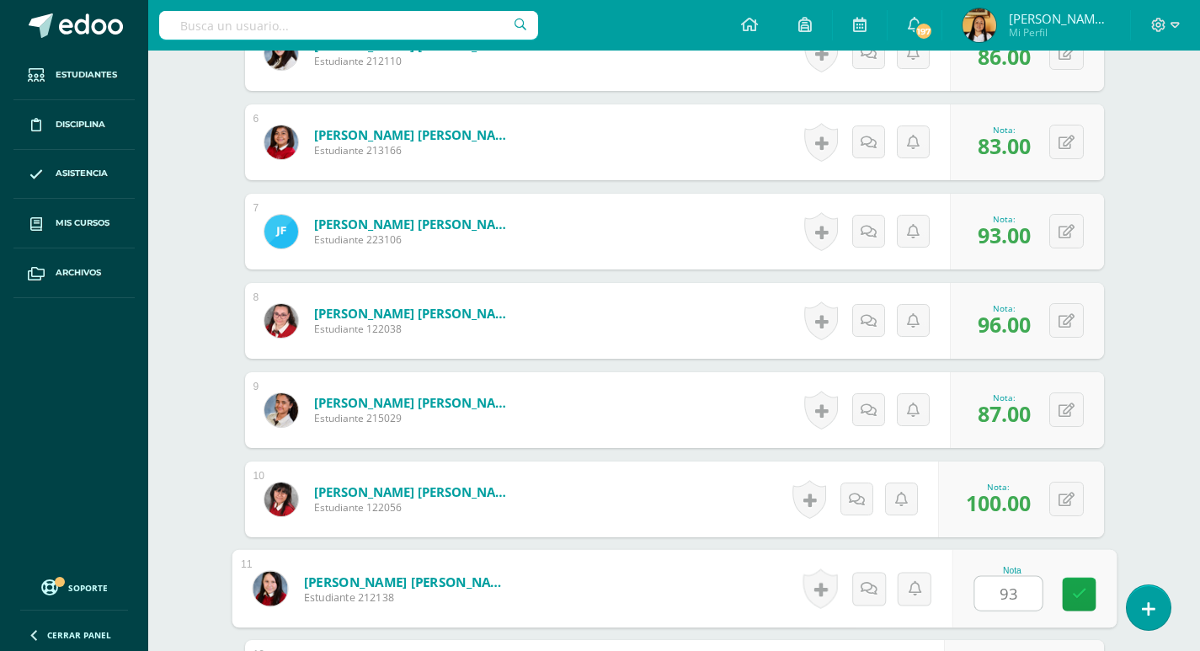
type input "93"
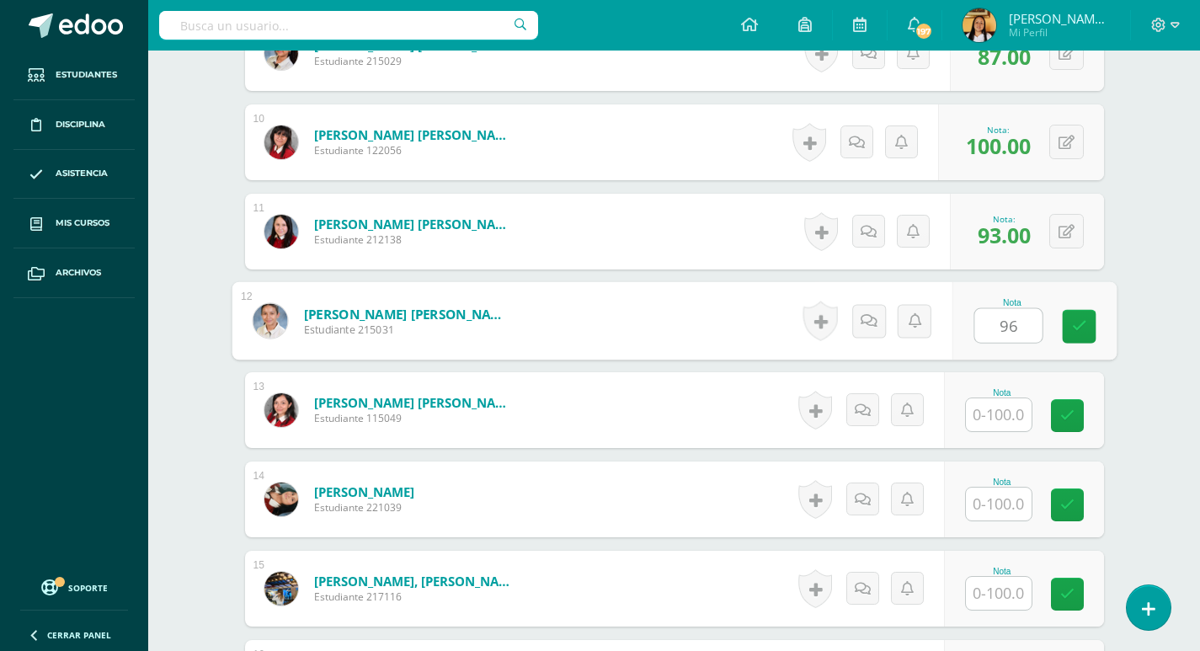
type input "96"
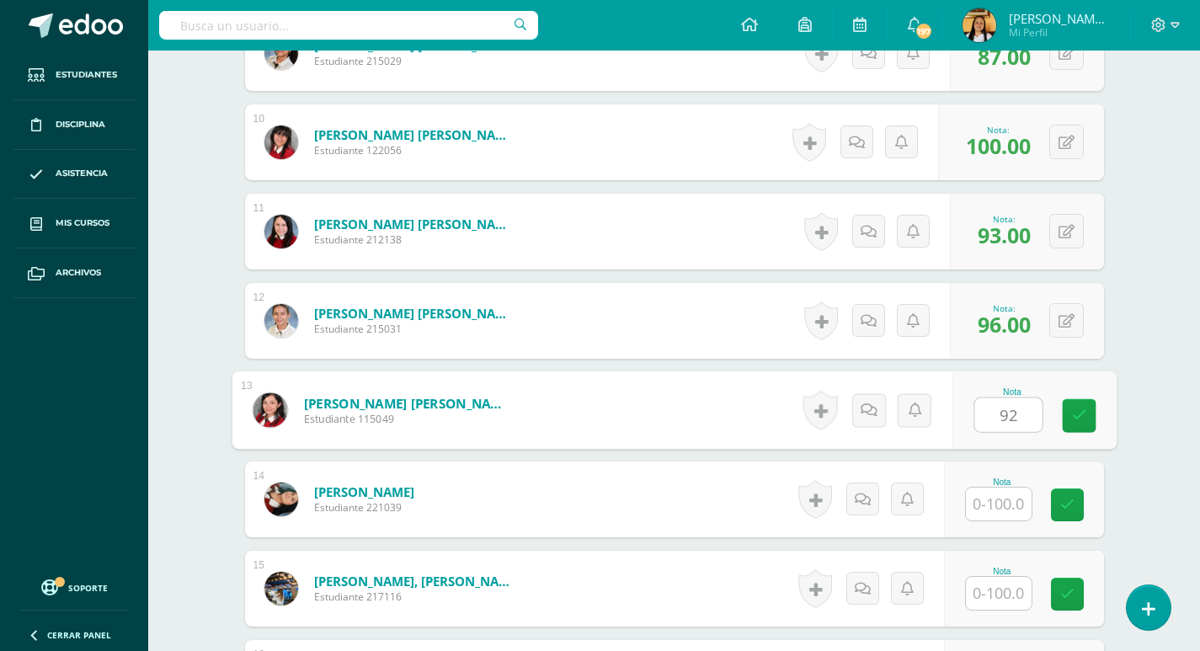
type input "92"
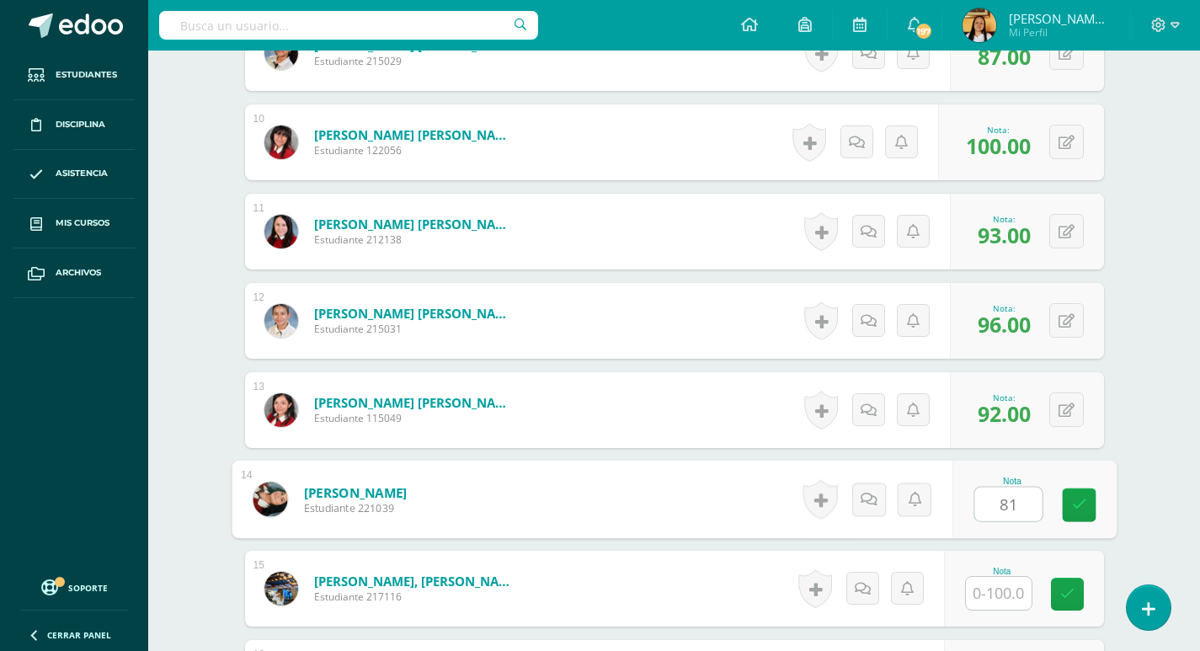
type input "81"
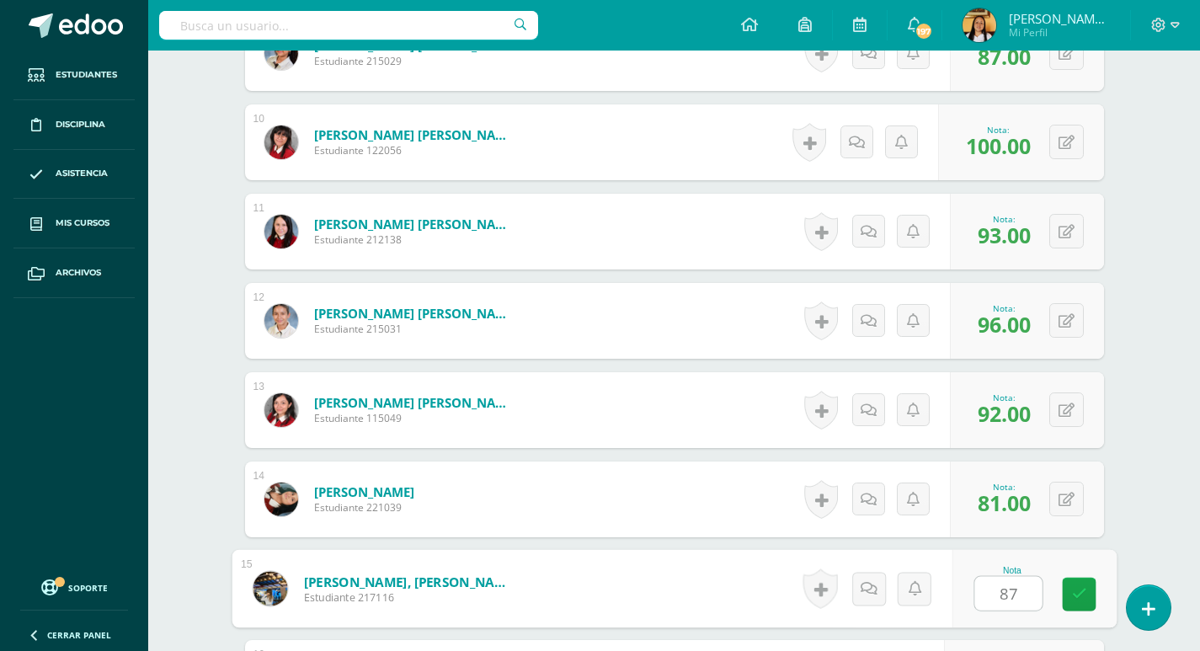
type input "87"
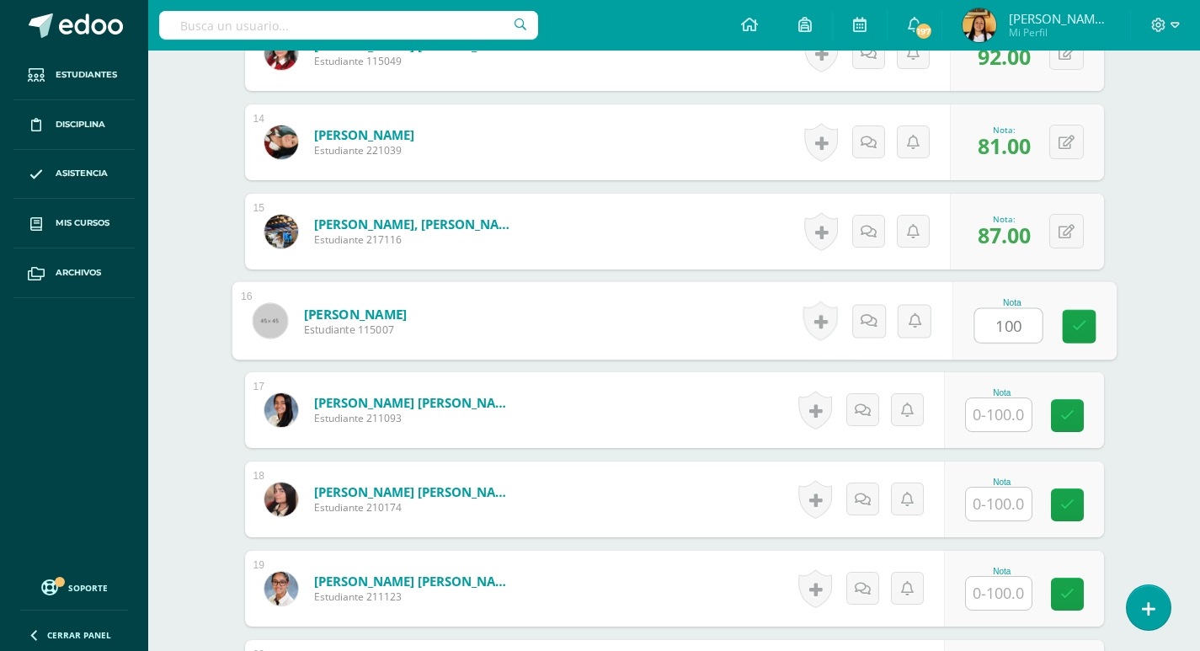
type input "100"
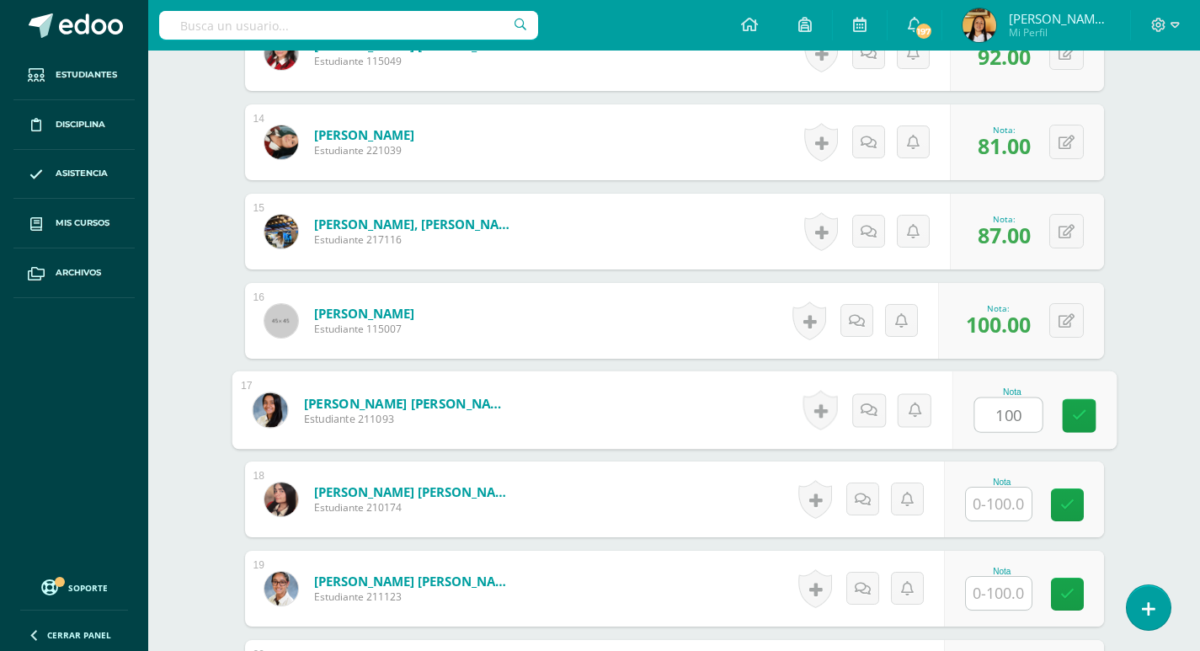
type input "100"
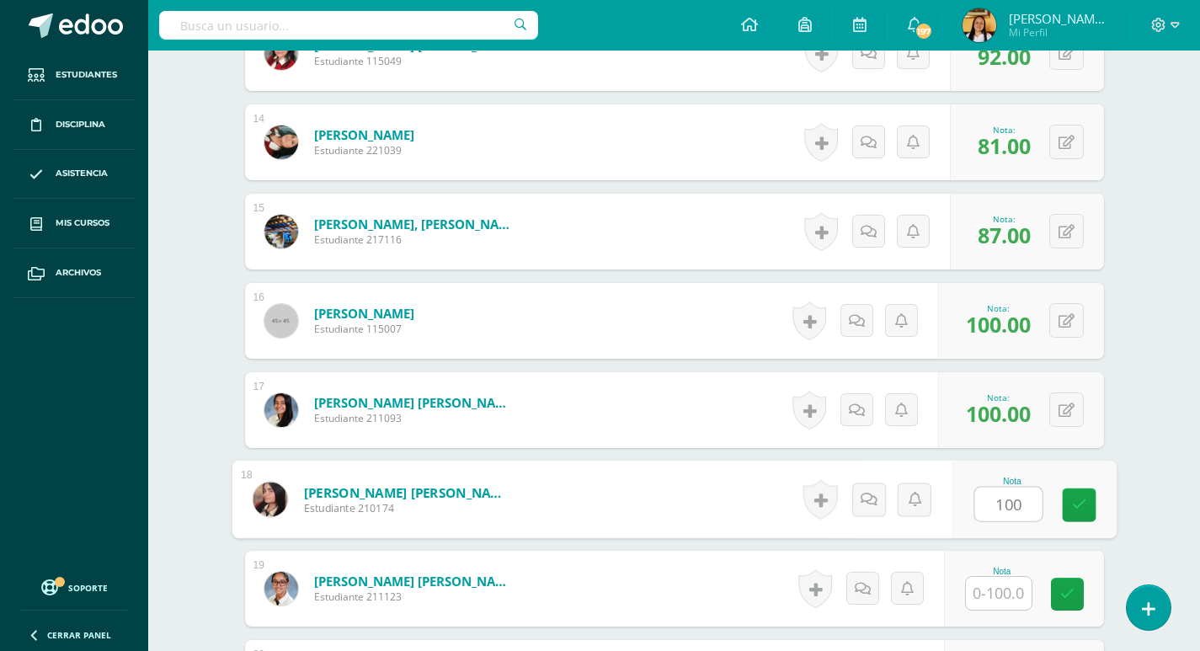
type input "100"
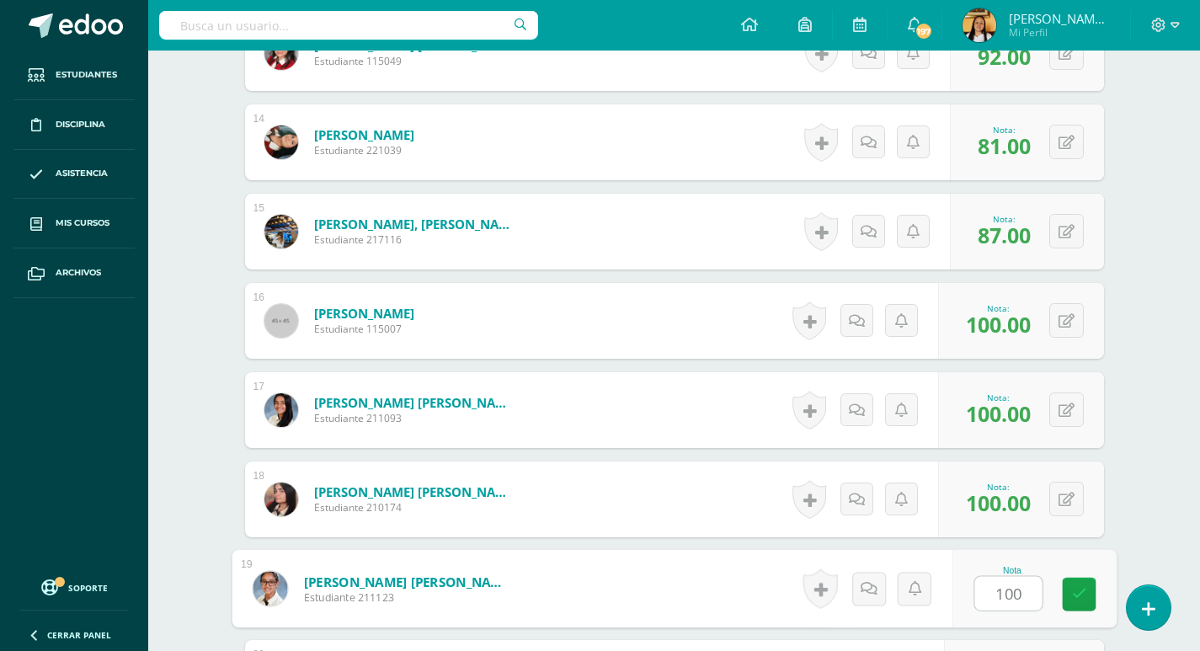
type input "100"
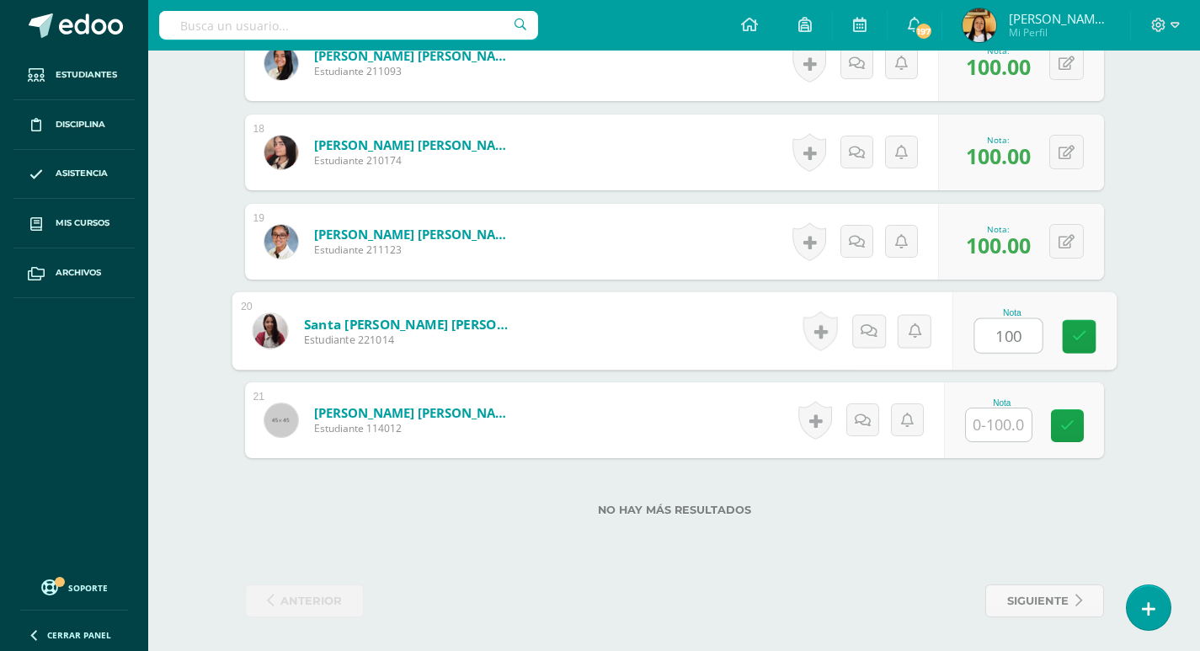
type input "100"
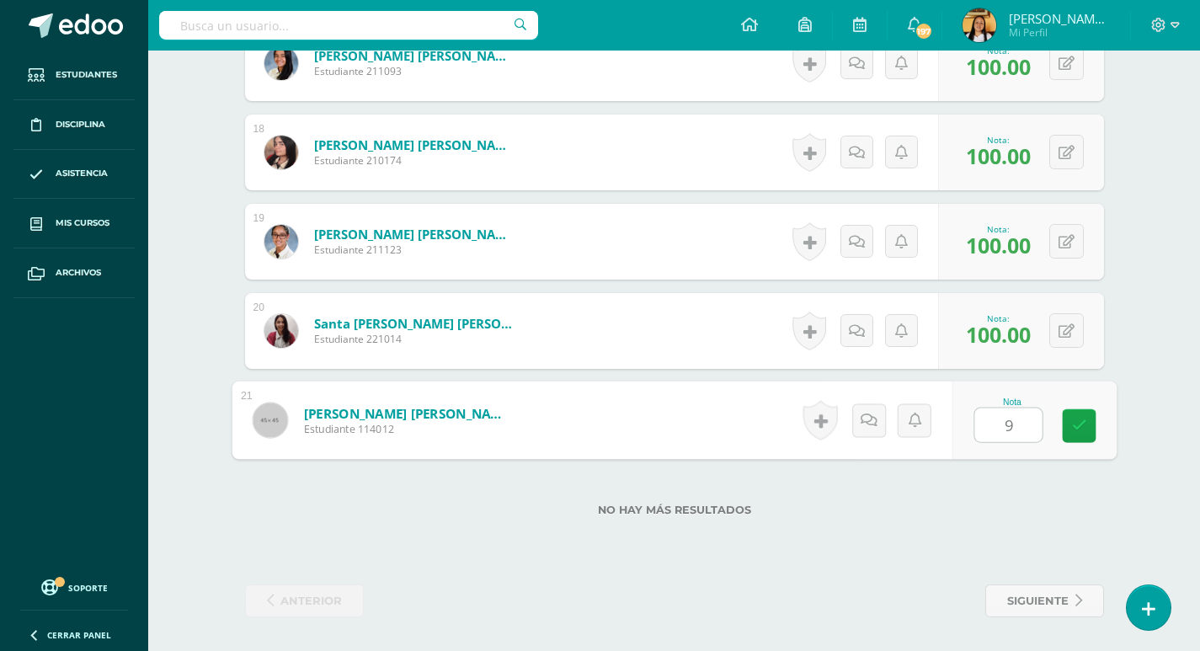
type input "97"
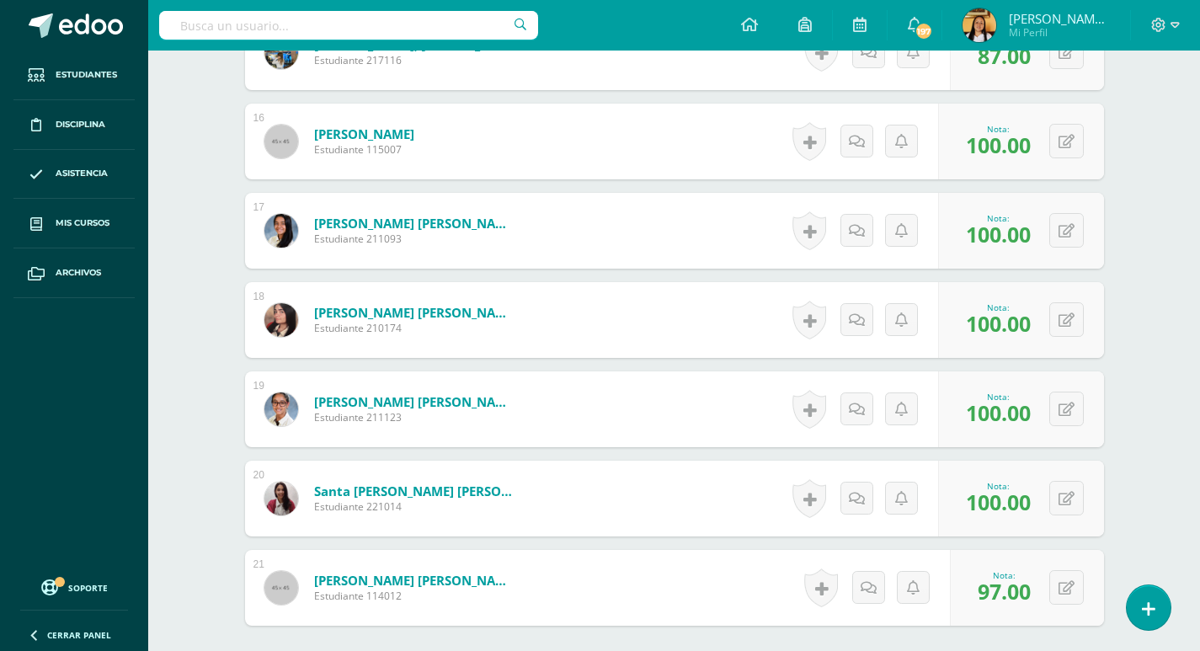
scroll to position [1820, 0]
click at [1079, 238] on button at bounding box center [1077, 231] width 35 height 35
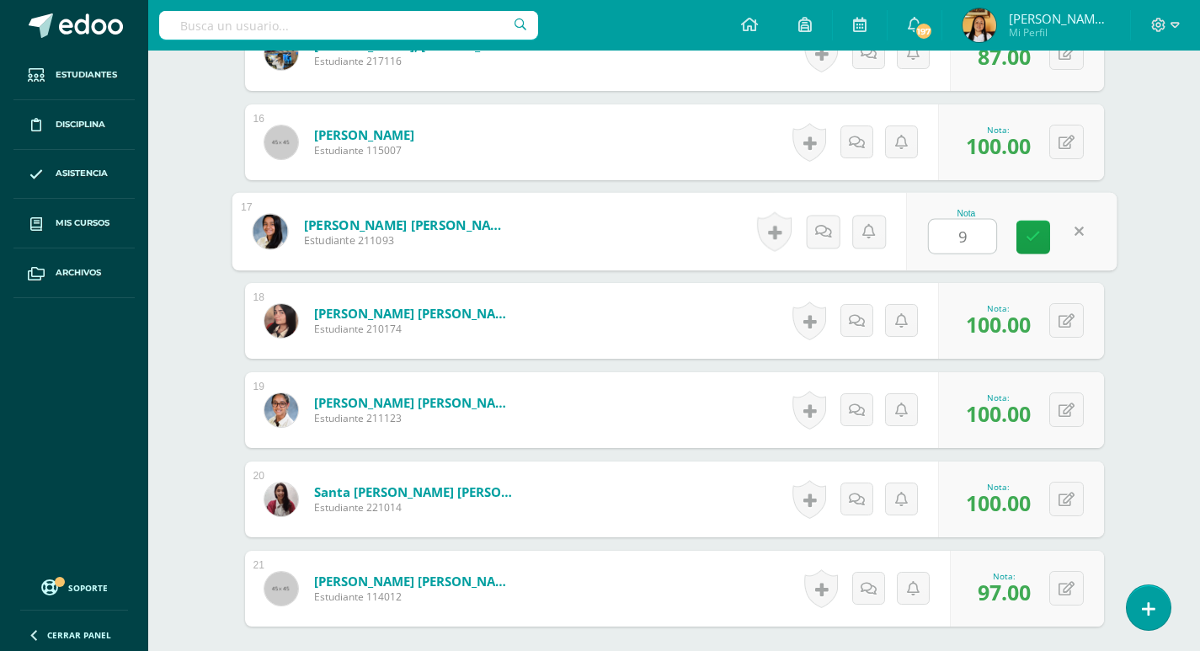
type input "90"
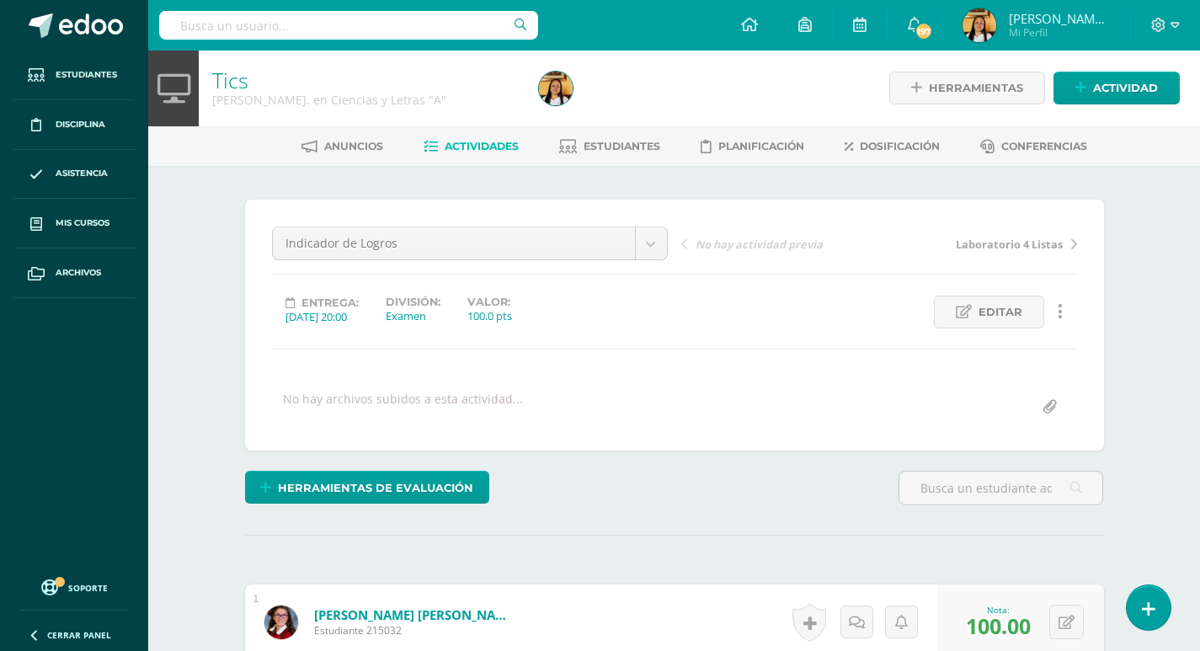
scroll to position [0, 0]
click at [460, 141] on span "Actividades" at bounding box center [482, 147] width 74 height 13
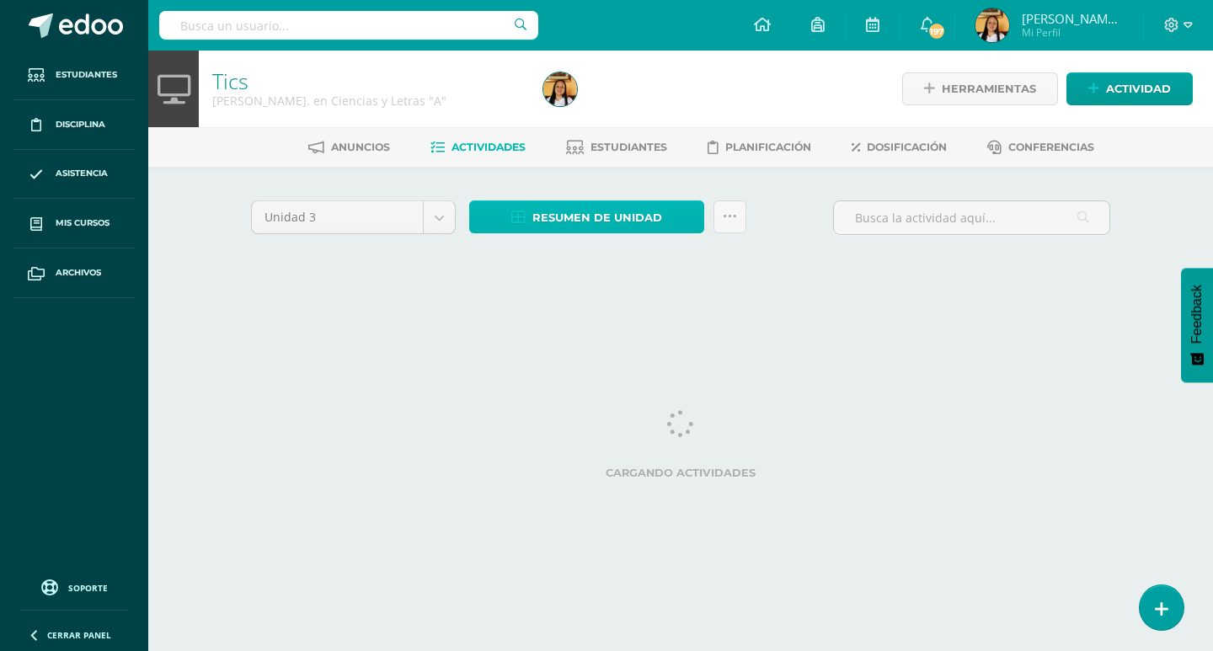
click at [565, 228] on span "Resumen de unidad" at bounding box center [597, 217] width 130 height 31
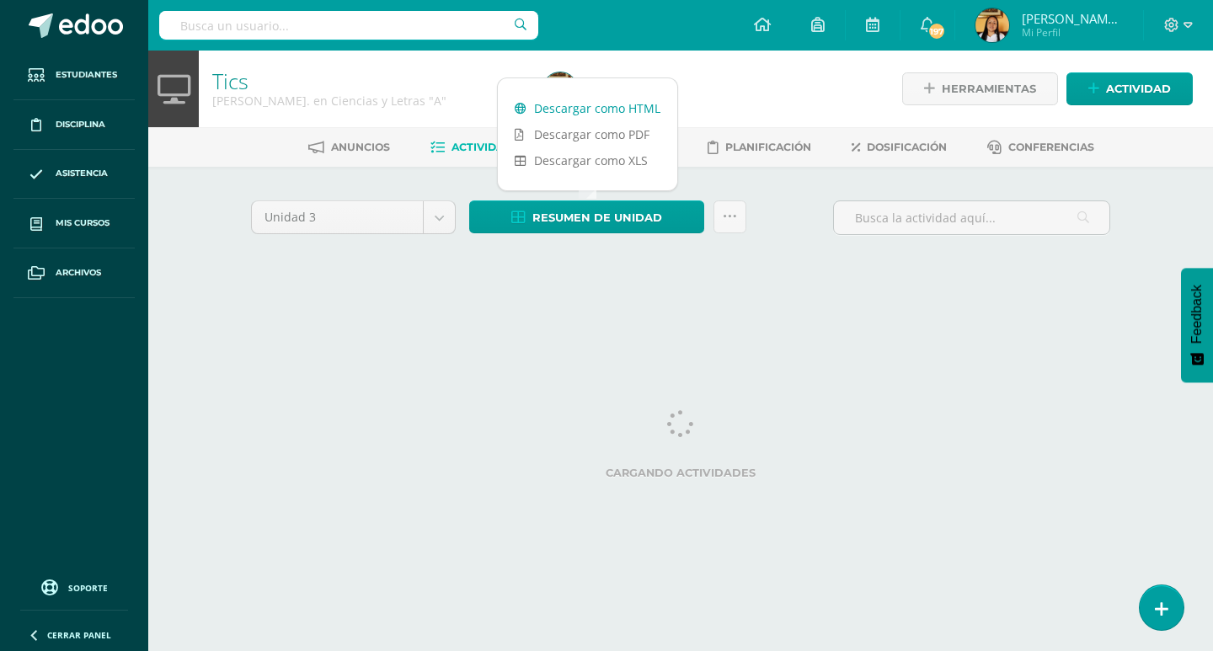
click at [560, 109] on link "Descargar como HTML" at bounding box center [587, 108] width 179 height 26
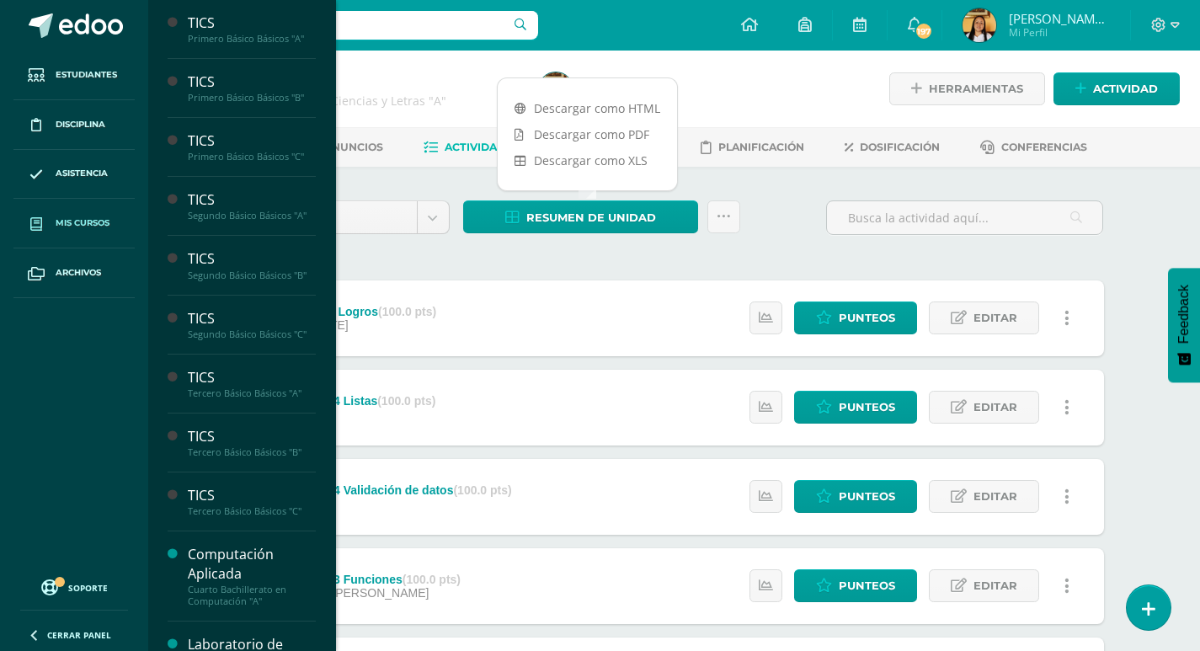
click at [74, 232] on link "Mis cursos" at bounding box center [73, 224] width 121 height 50
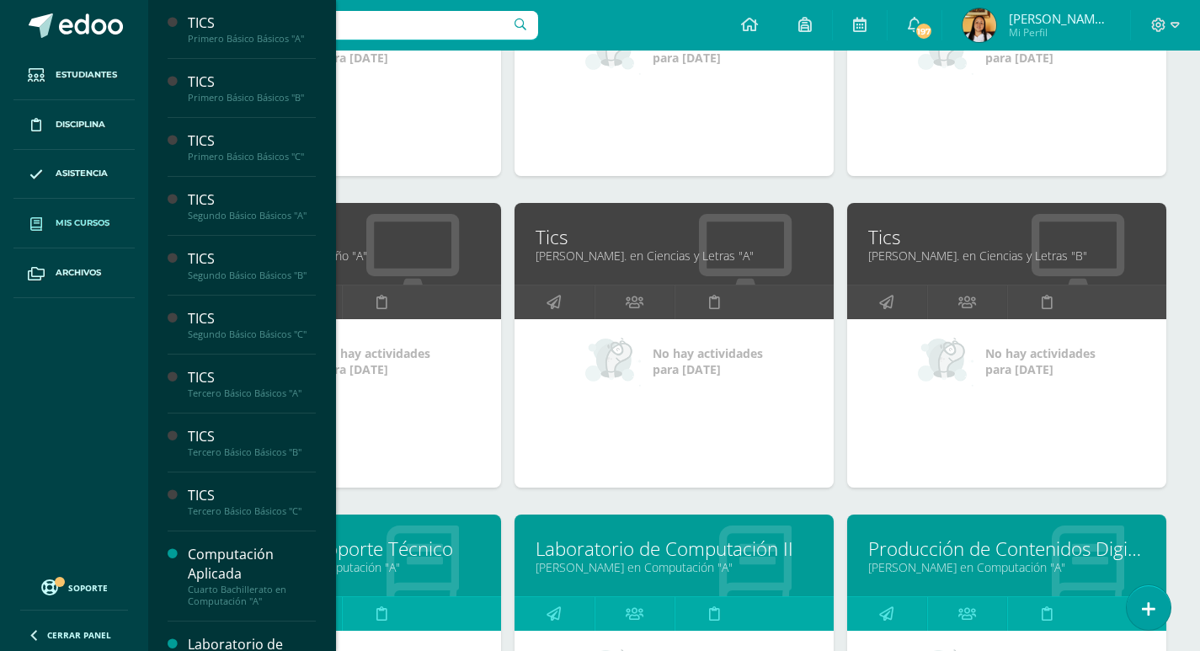
scroll to position [1630, 0]
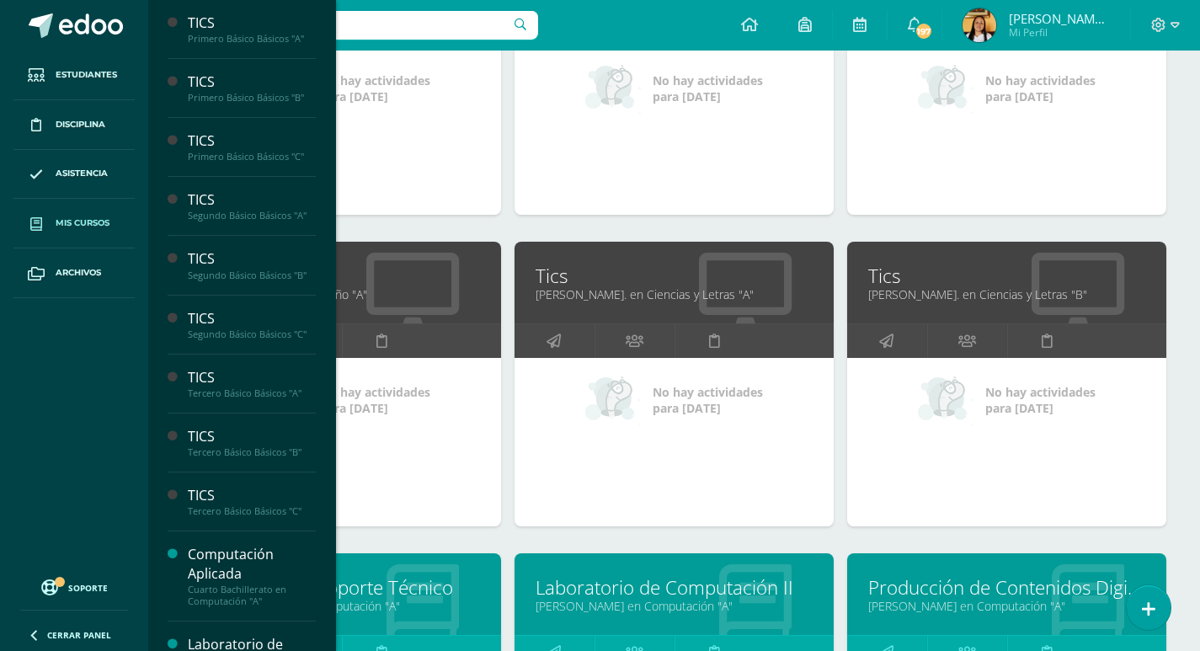
click at [388, 296] on link "Quinto Bachillerato en Diseño "A"" at bounding box center [341, 294] width 277 height 16
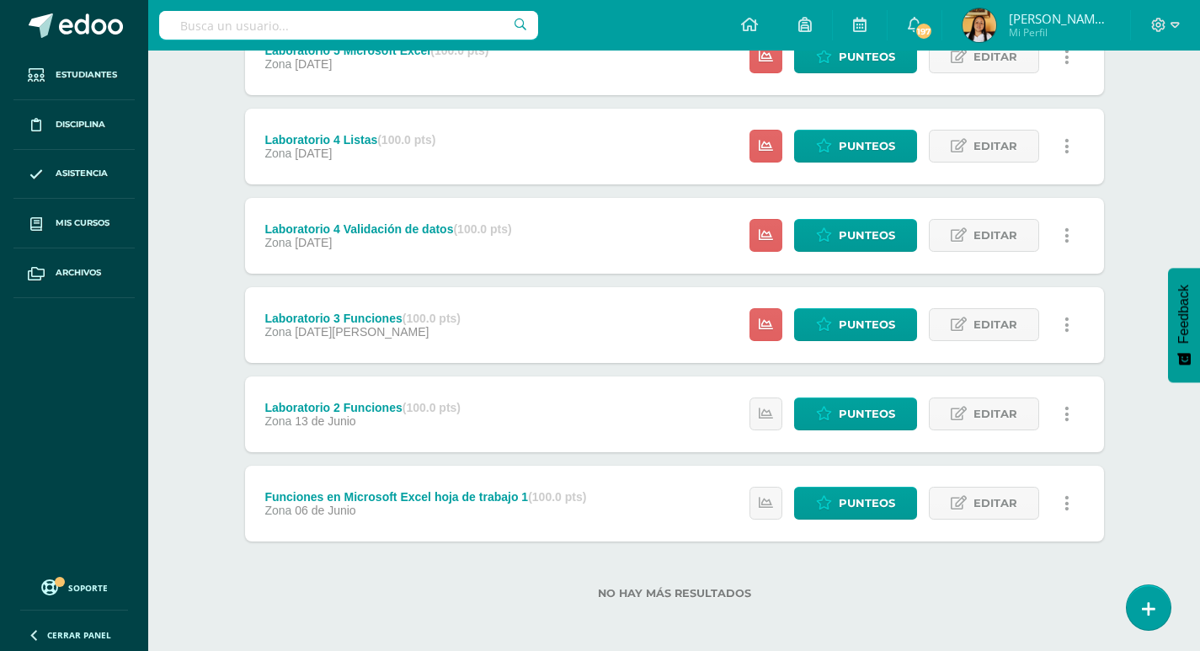
scroll to position [353, 0]
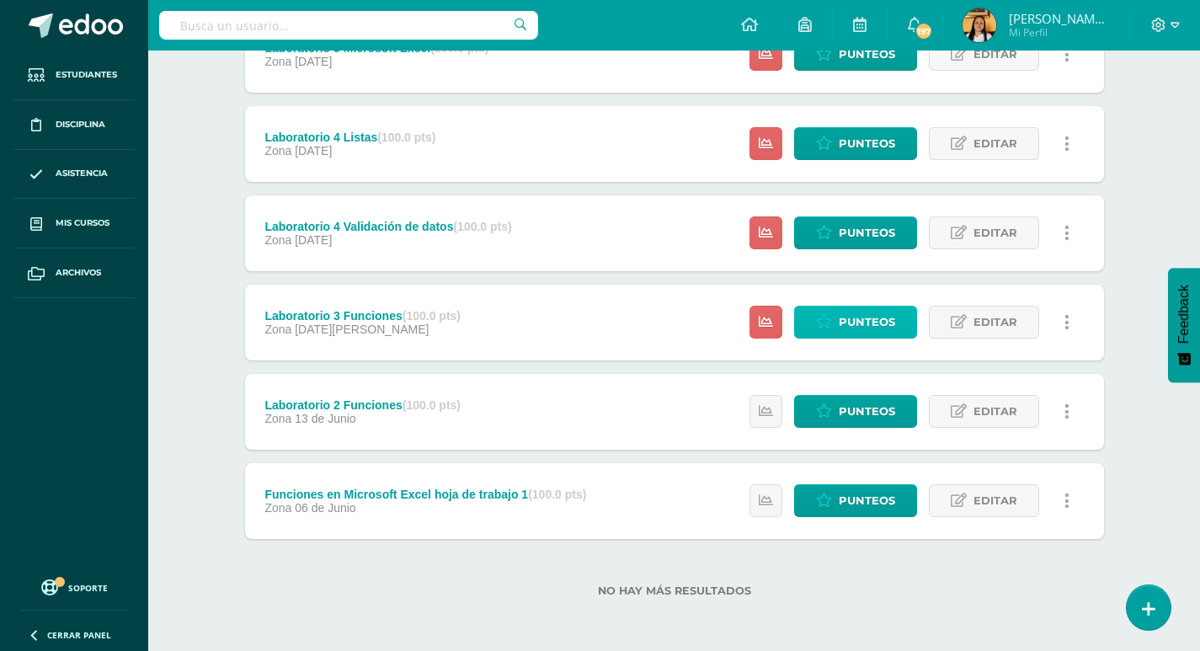
click at [860, 315] on span "Punteos" at bounding box center [867, 322] width 56 height 31
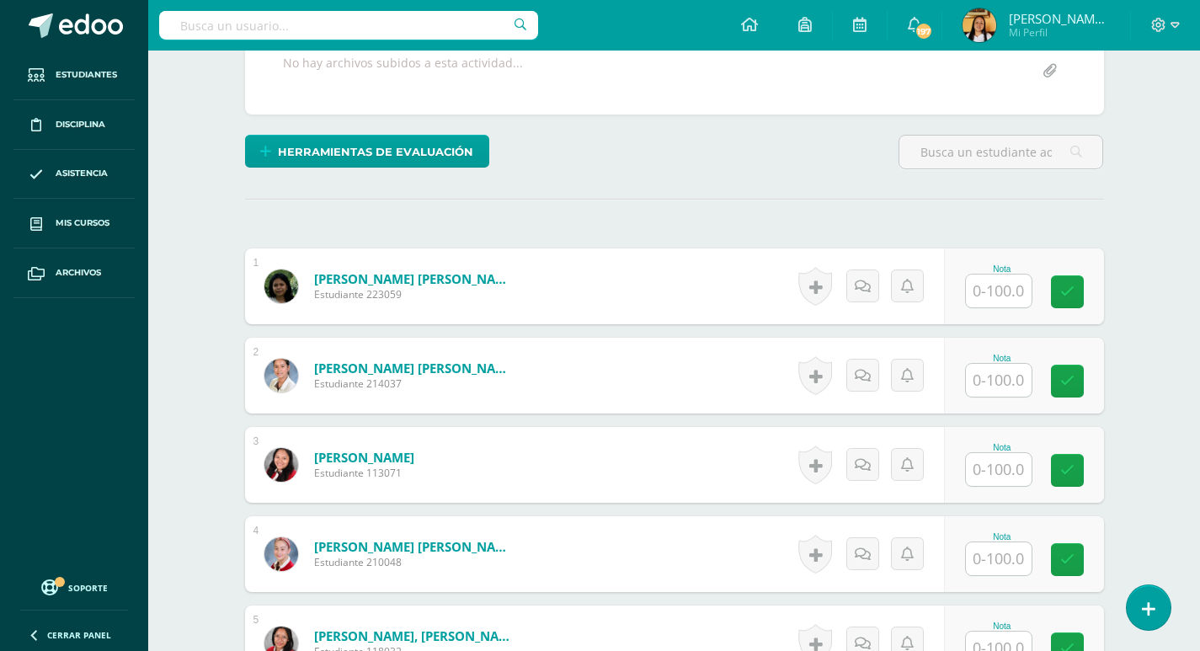
click at [996, 294] on input "text" at bounding box center [999, 291] width 66 height 33
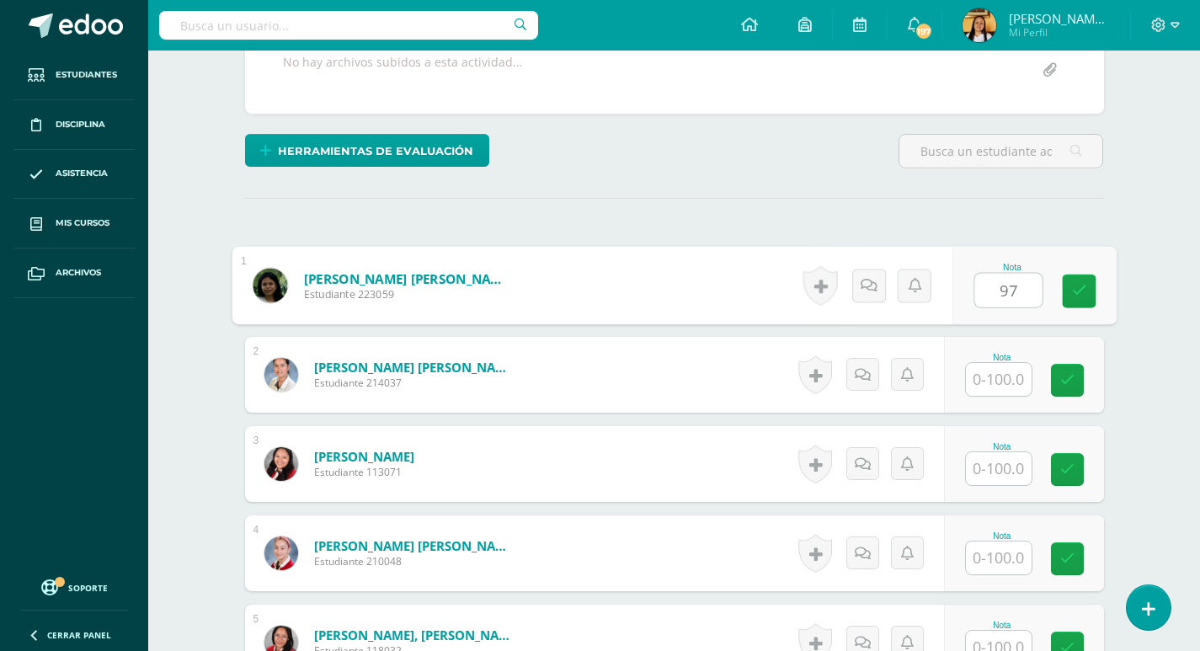
type input "97"
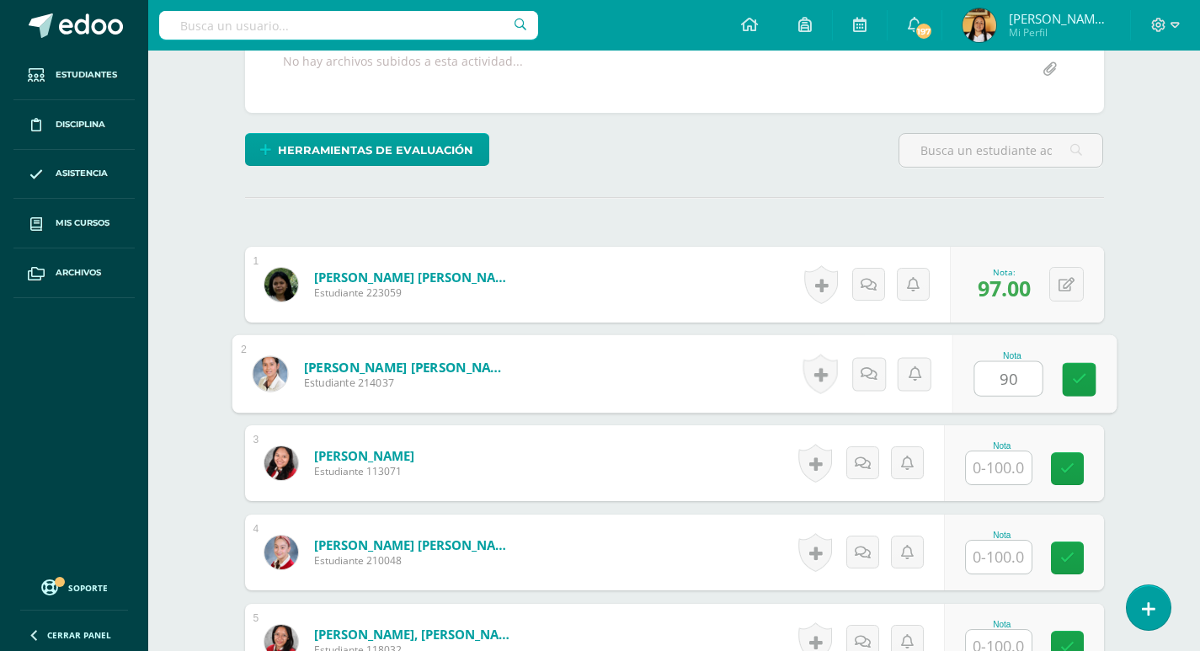
type input "90"
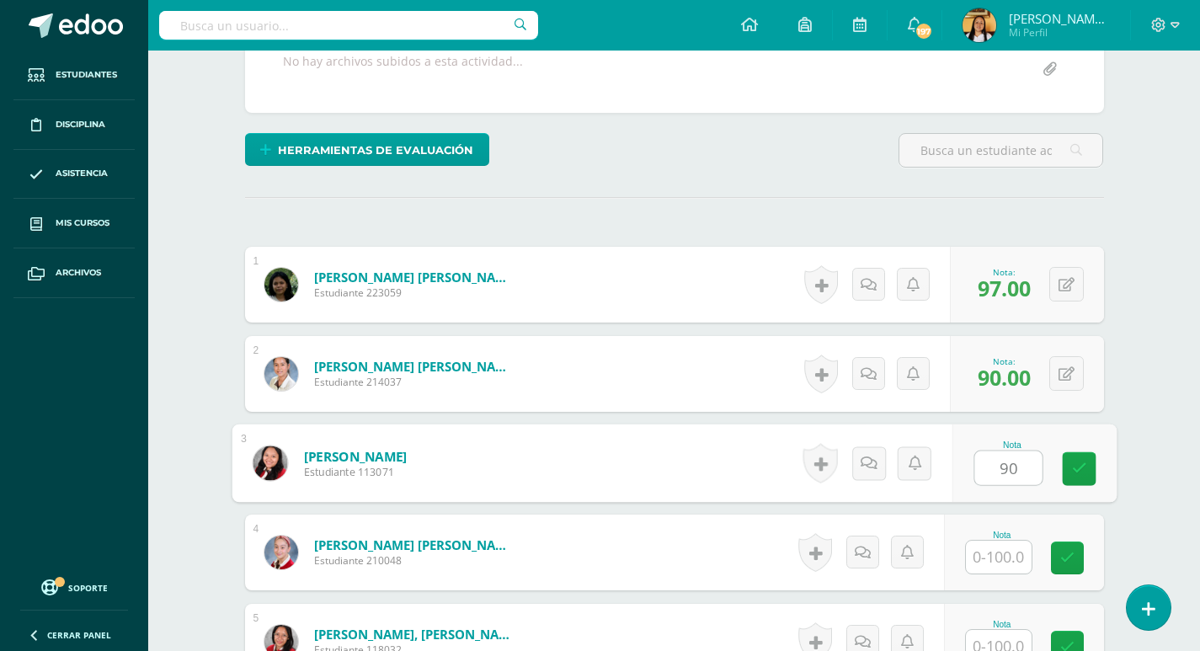
type input "90"
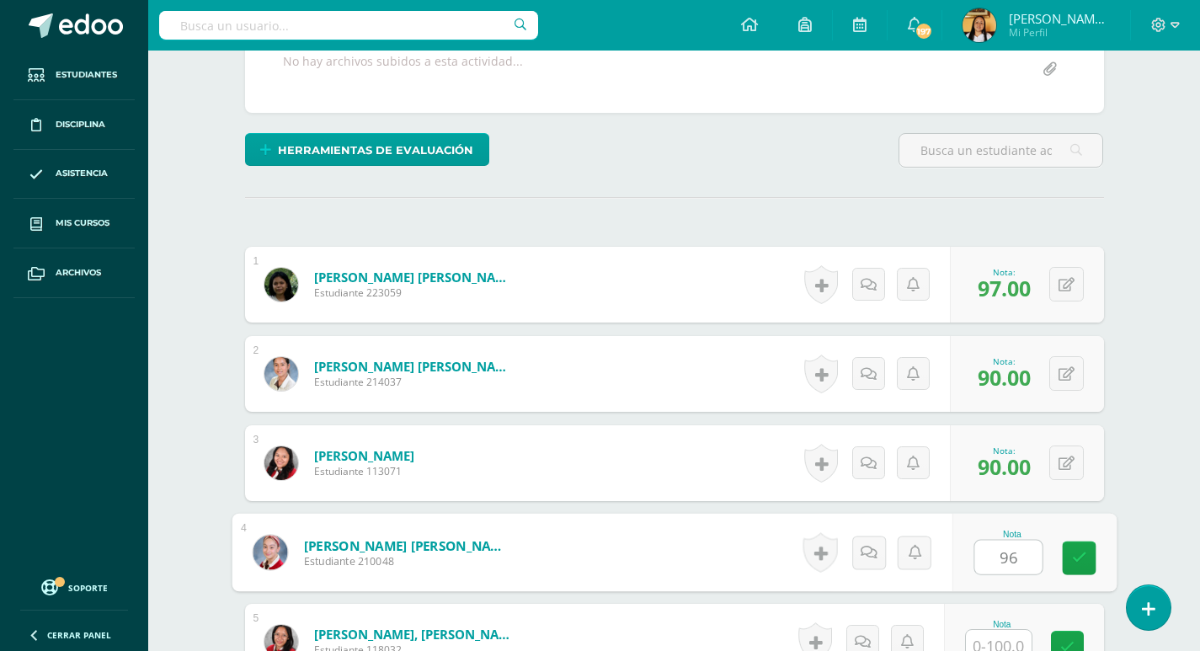
type input "96"
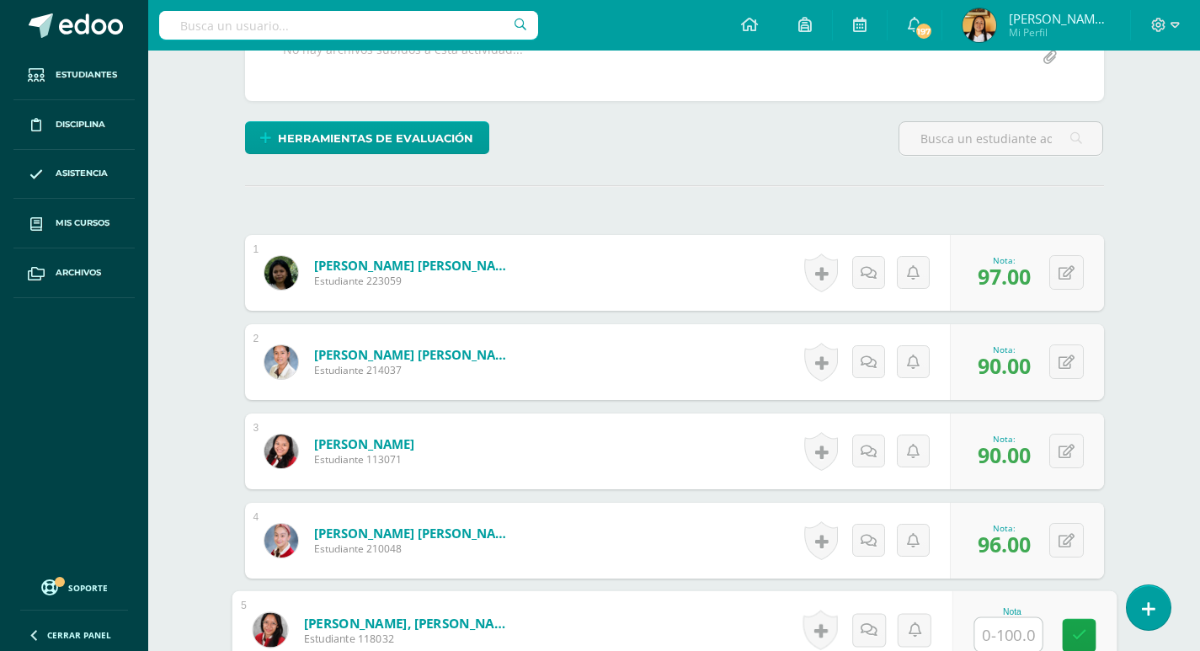
scroll to position [351, 0]
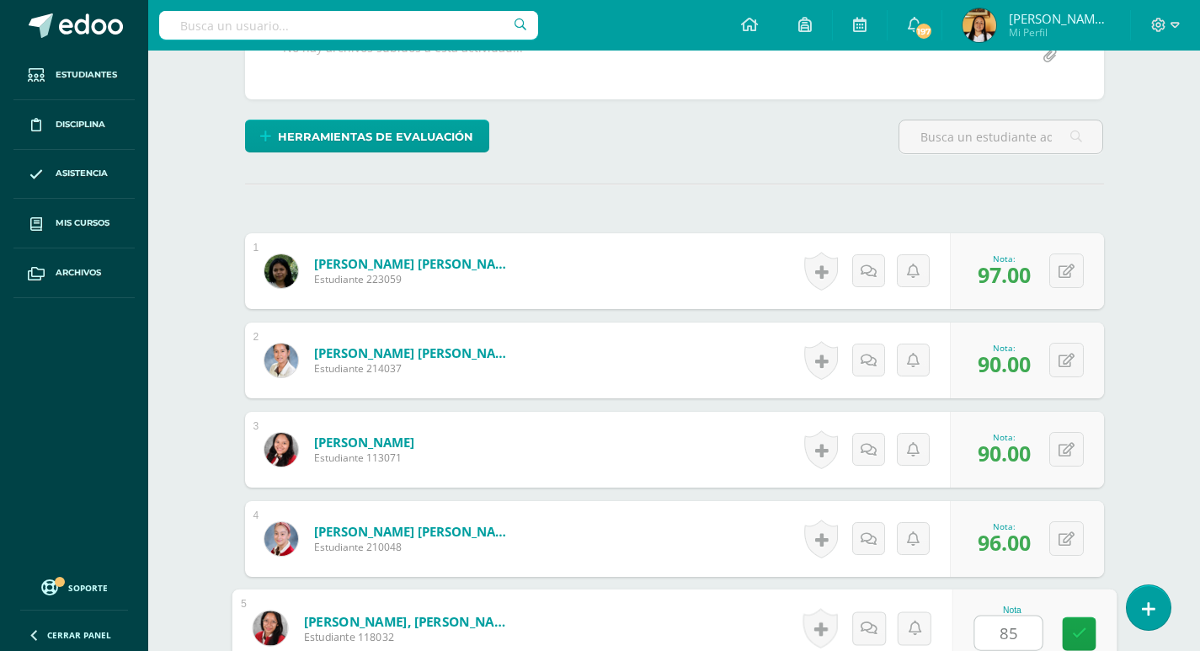
type input "85"
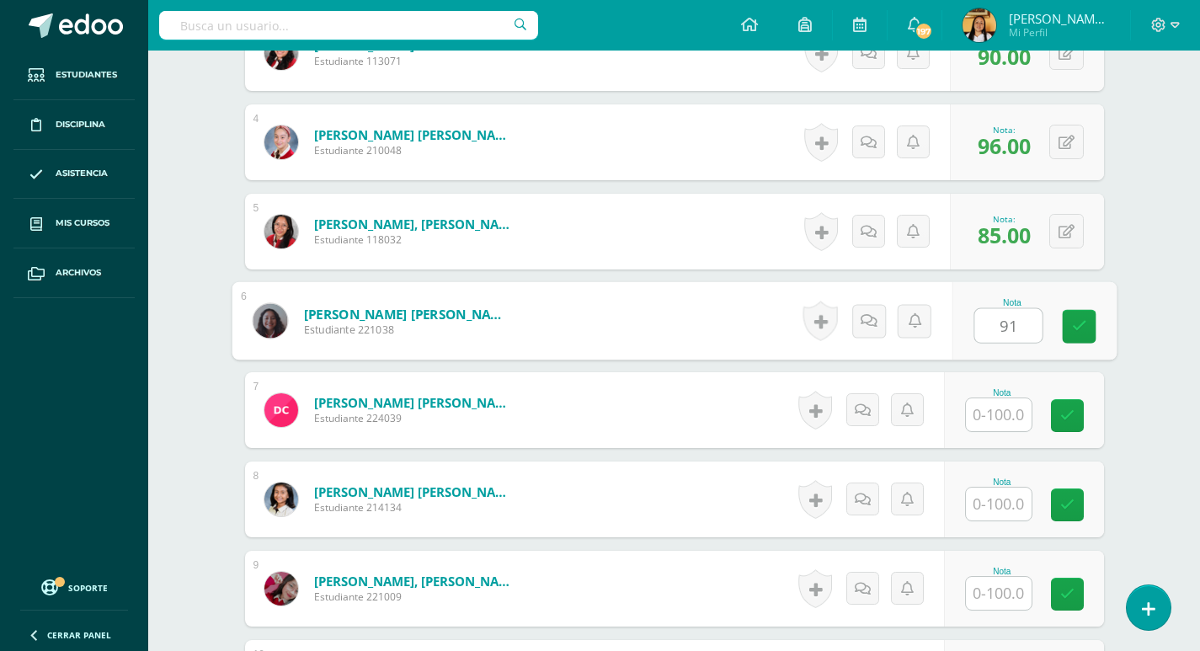
type input "91"
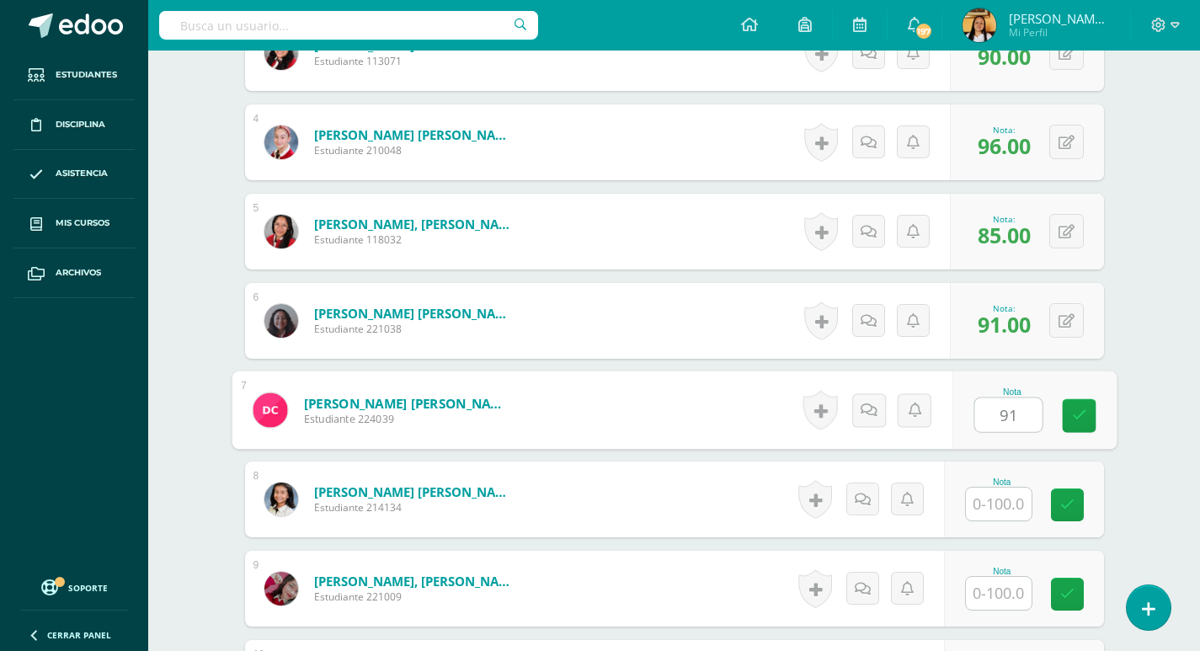
type input "91"
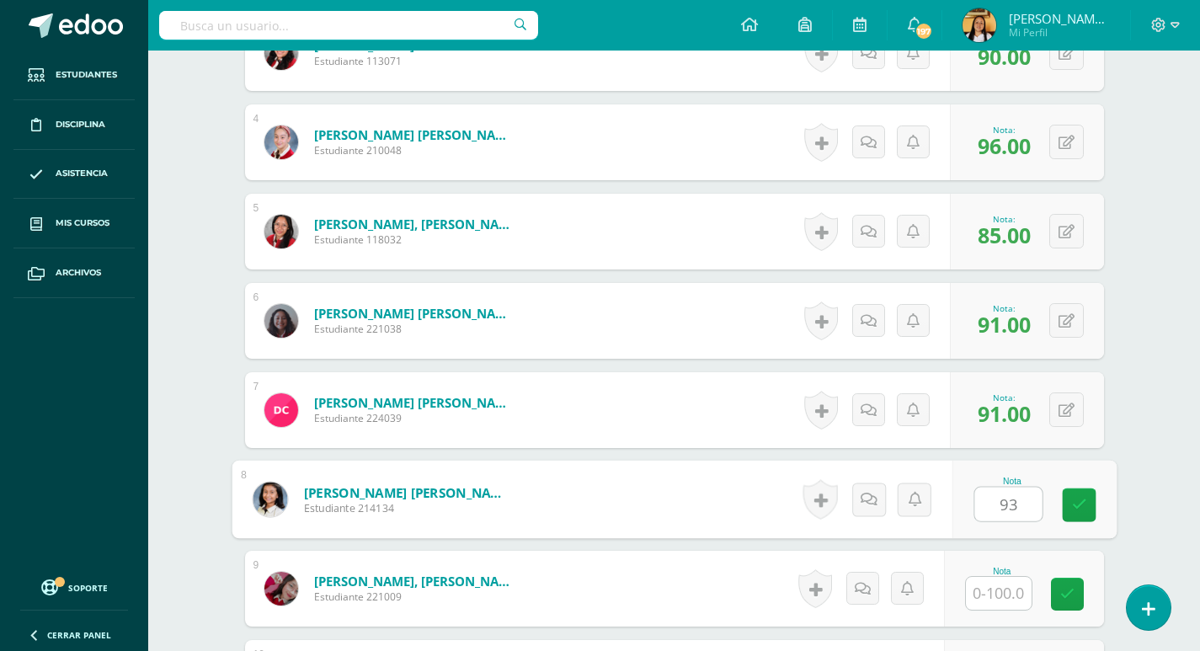
type input "93"
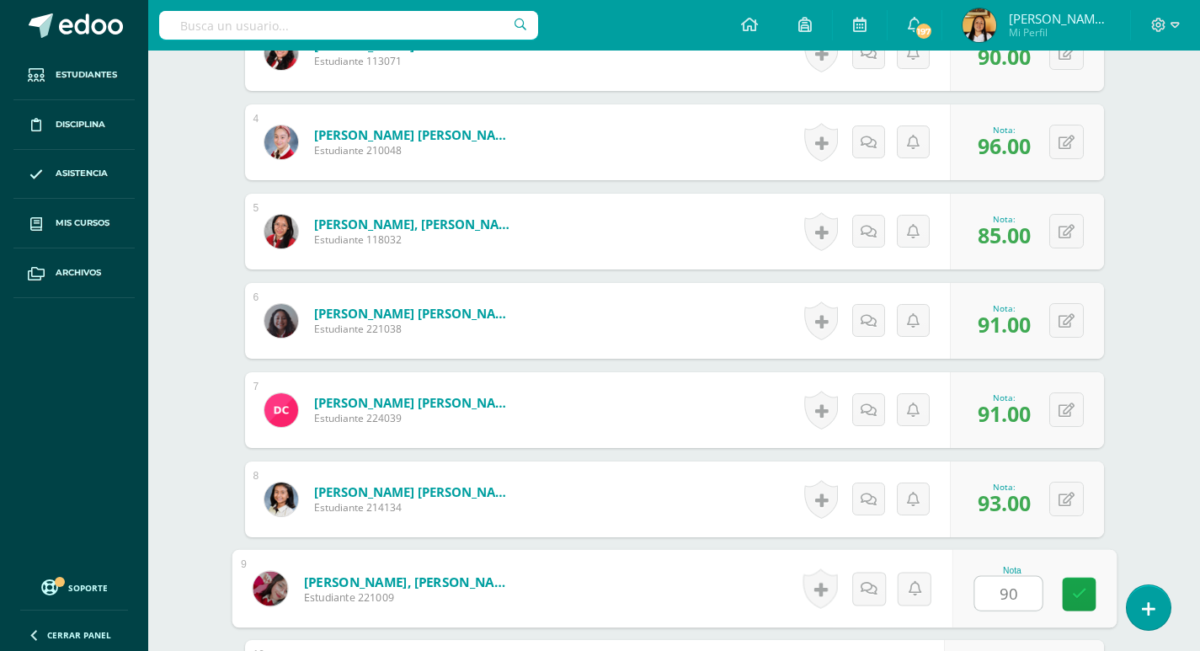
type input "90"
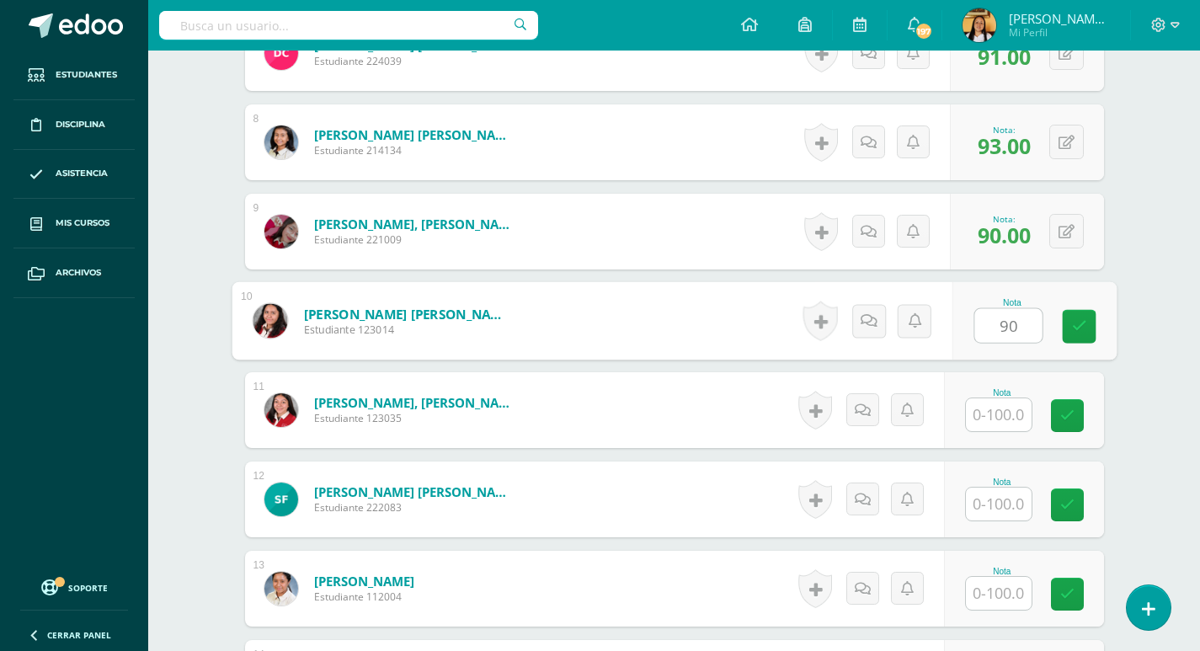
type input "90"
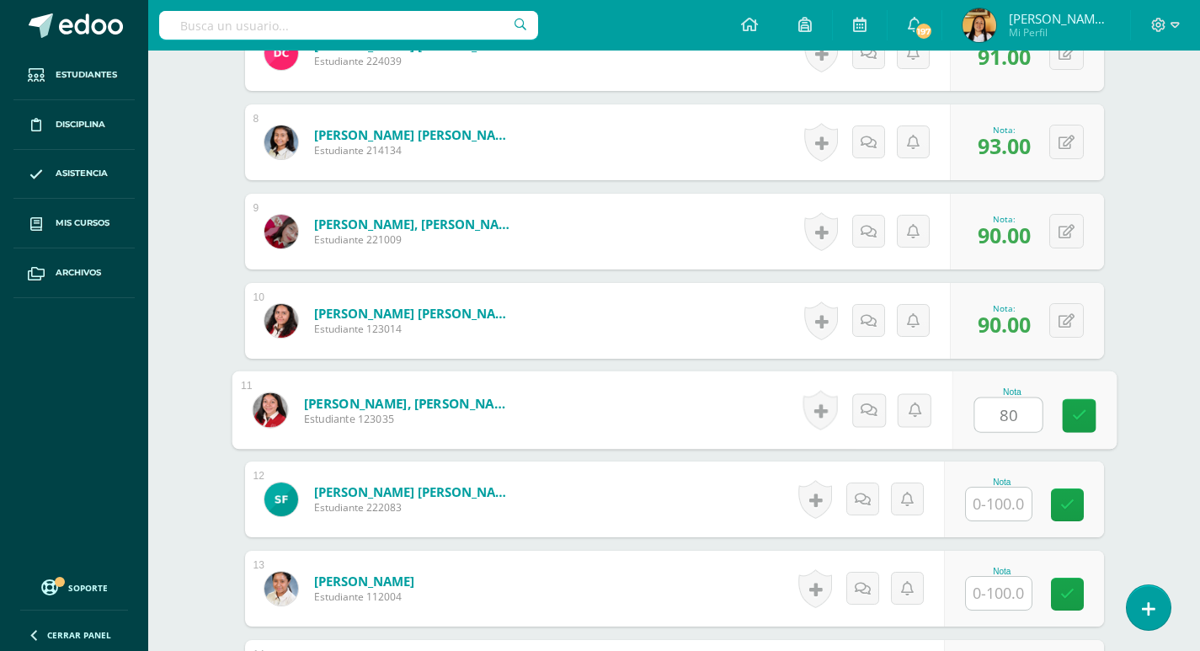
type input "80"
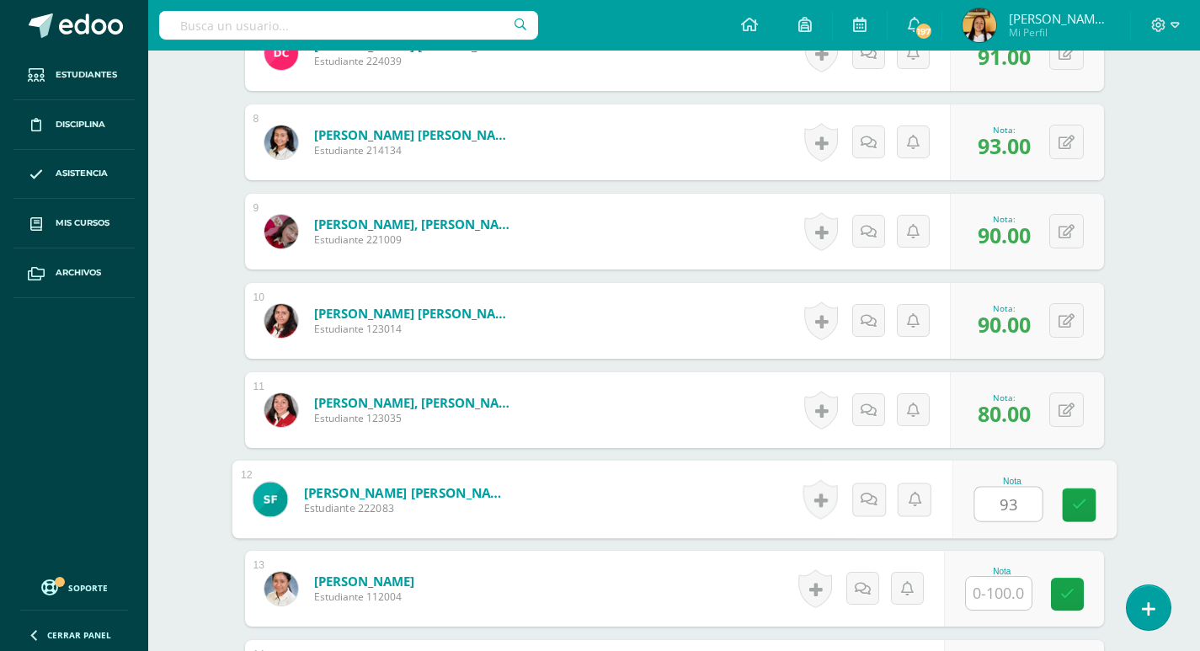
type input "93"
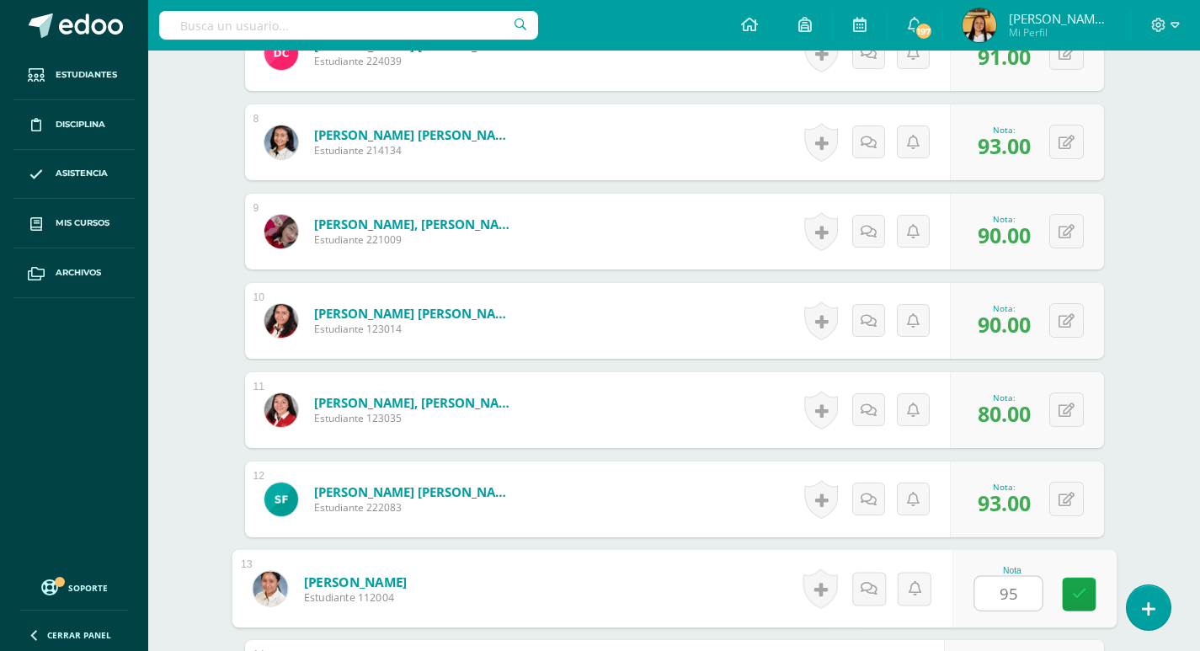
type input "95"
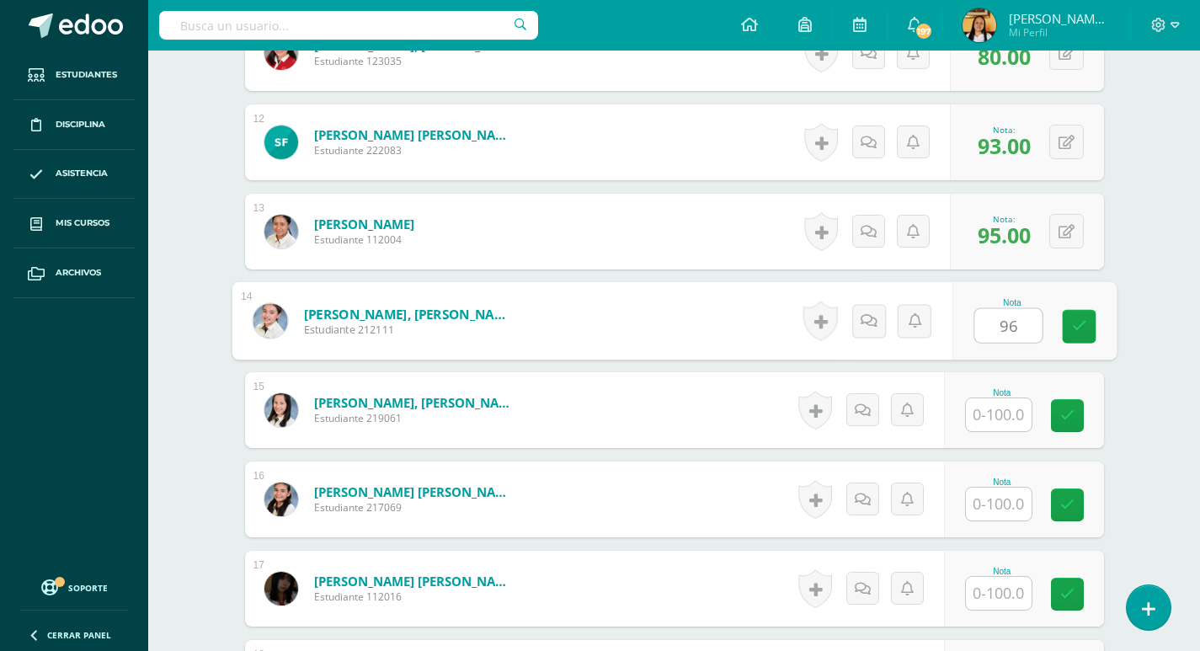
type input "96"
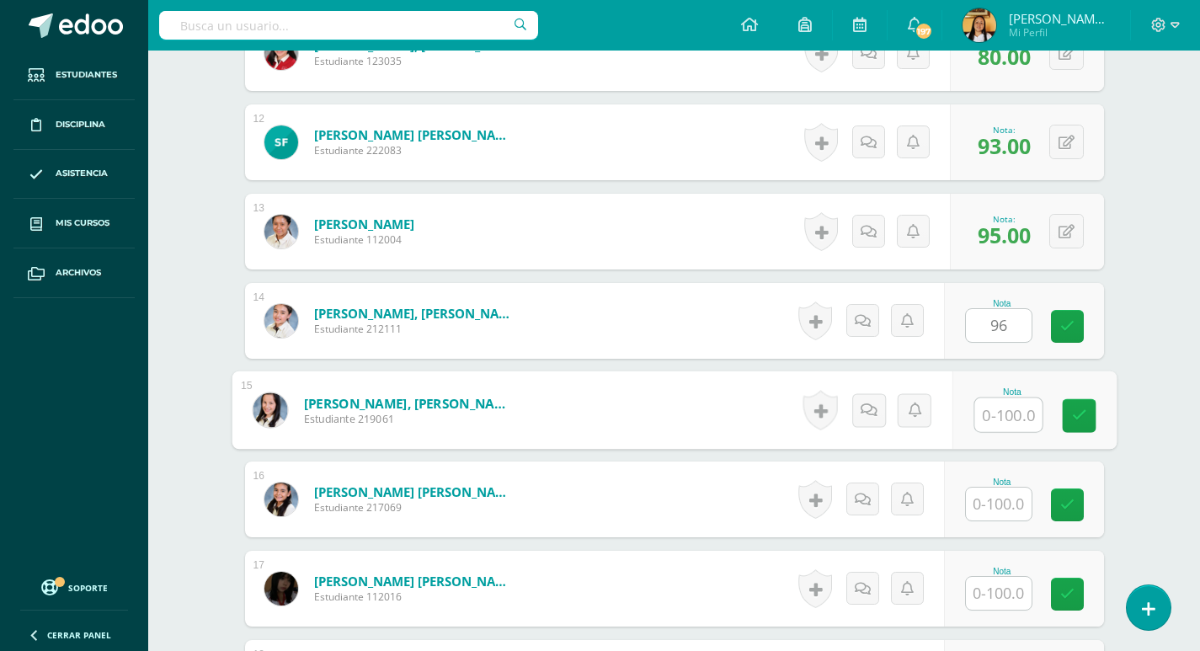
type input "9"
type input "86"
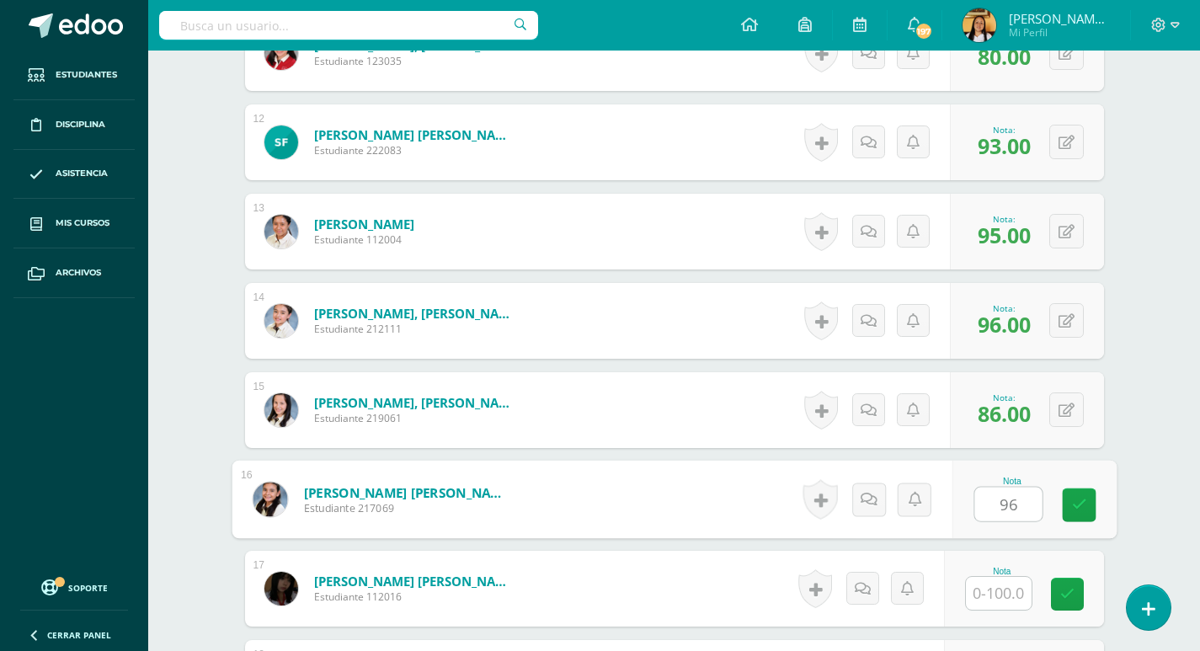
type input "96"
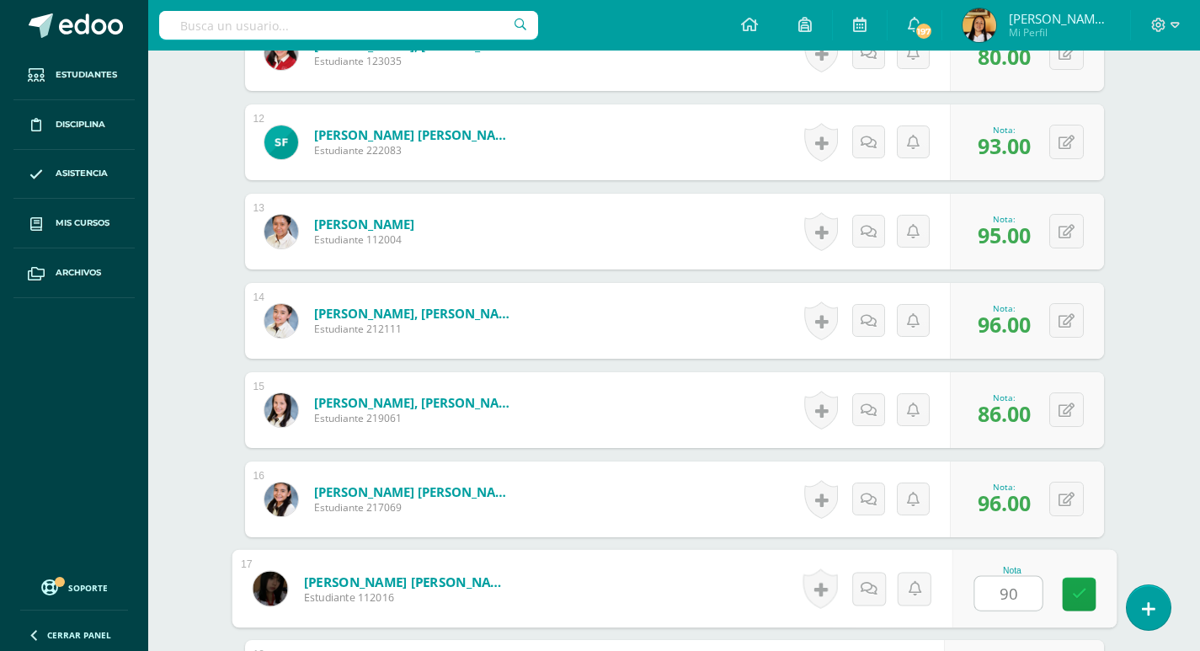
type input "90"
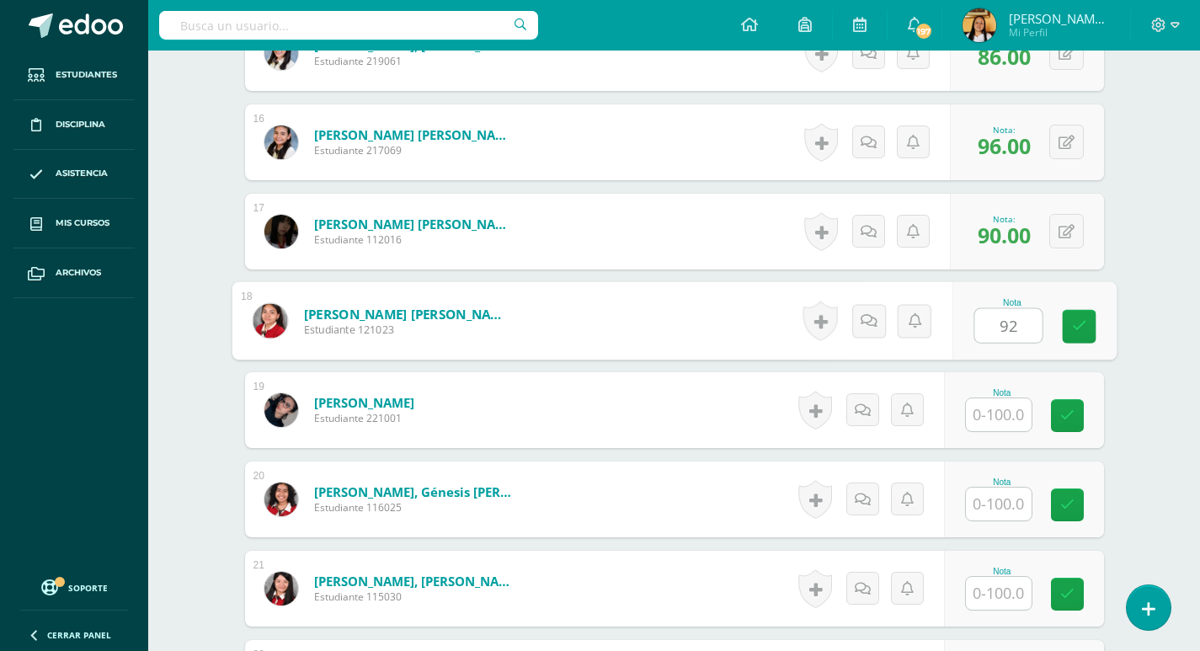
type input "92"
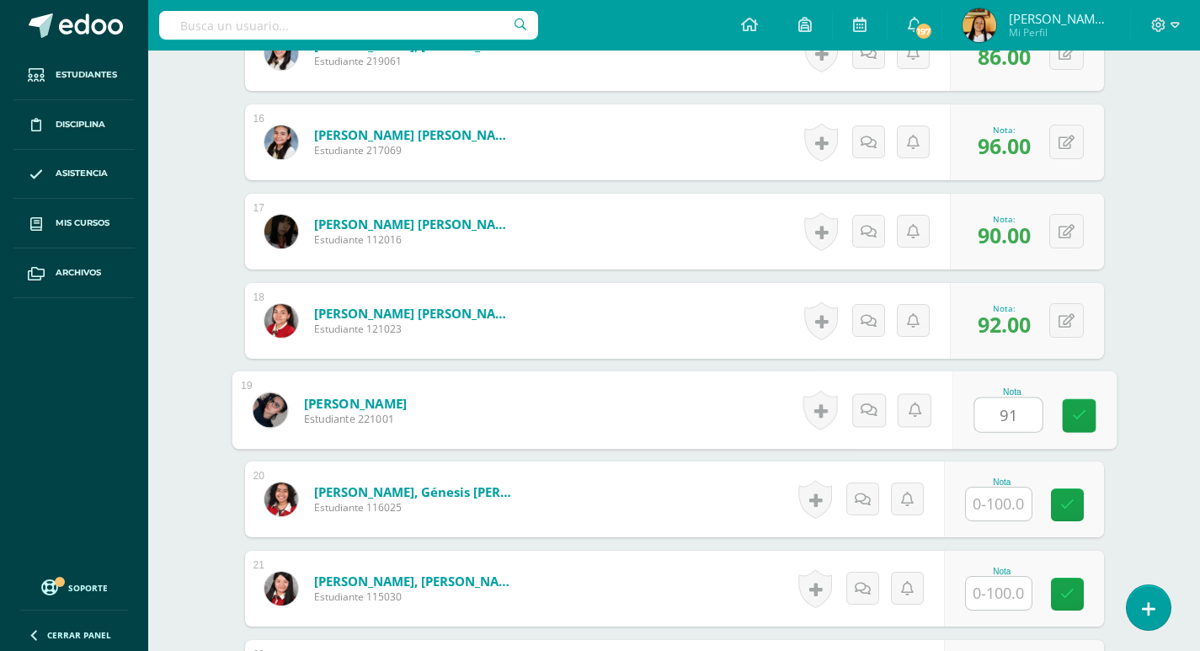
type input "91"
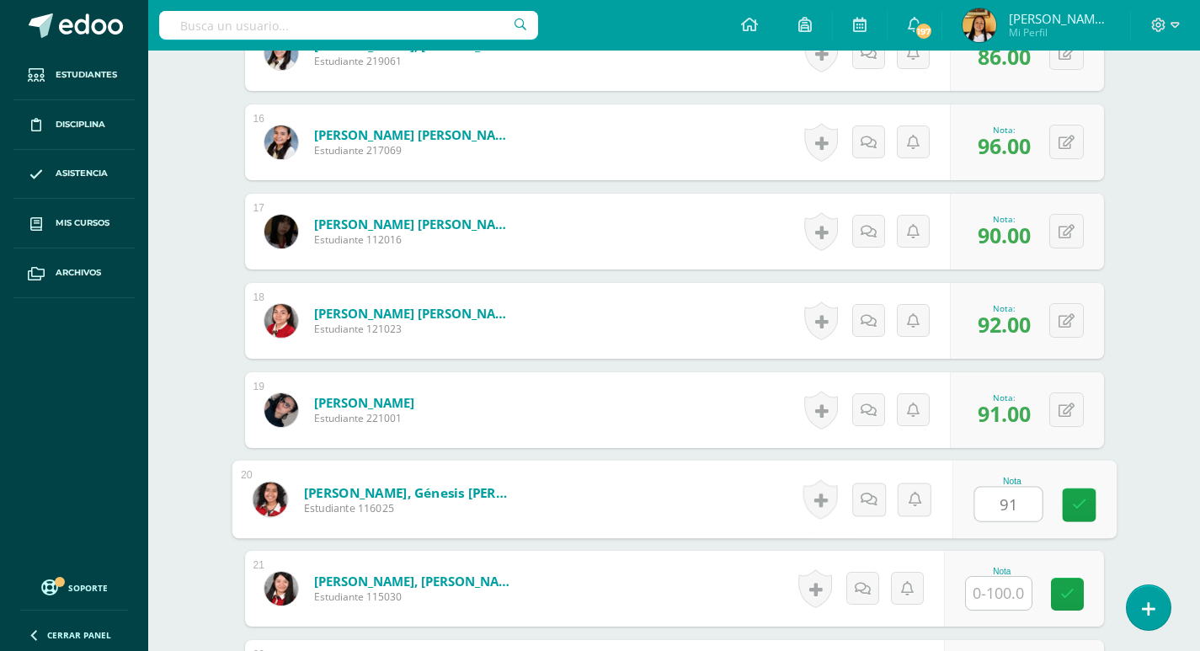
type input "91"
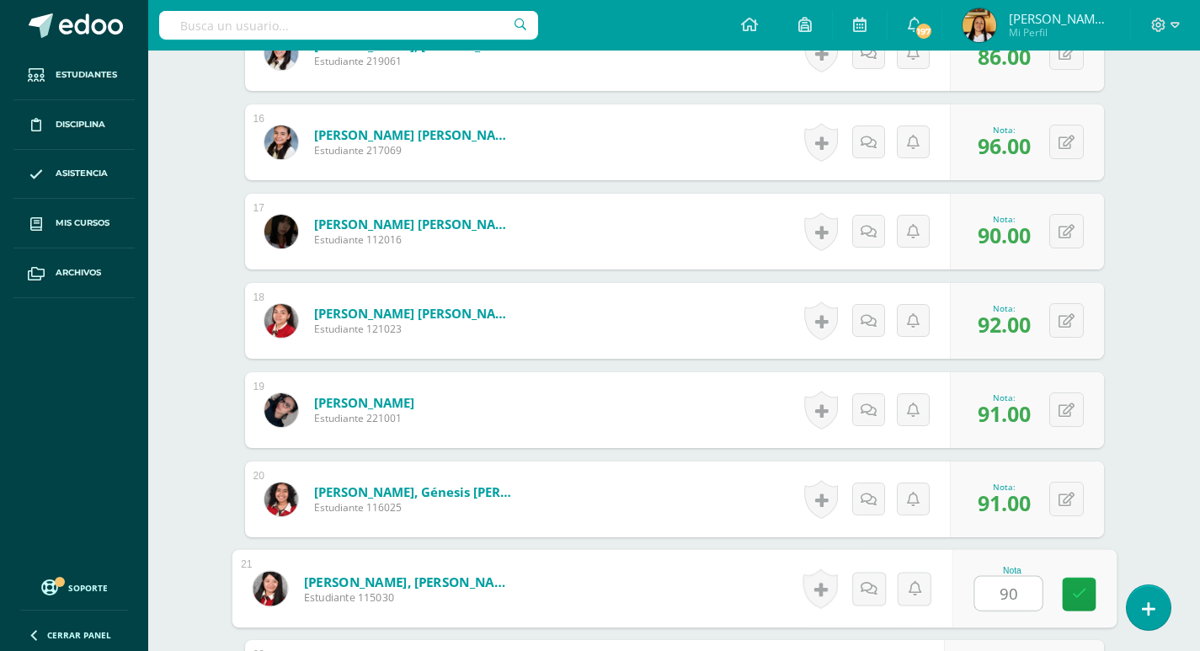
type input "90"
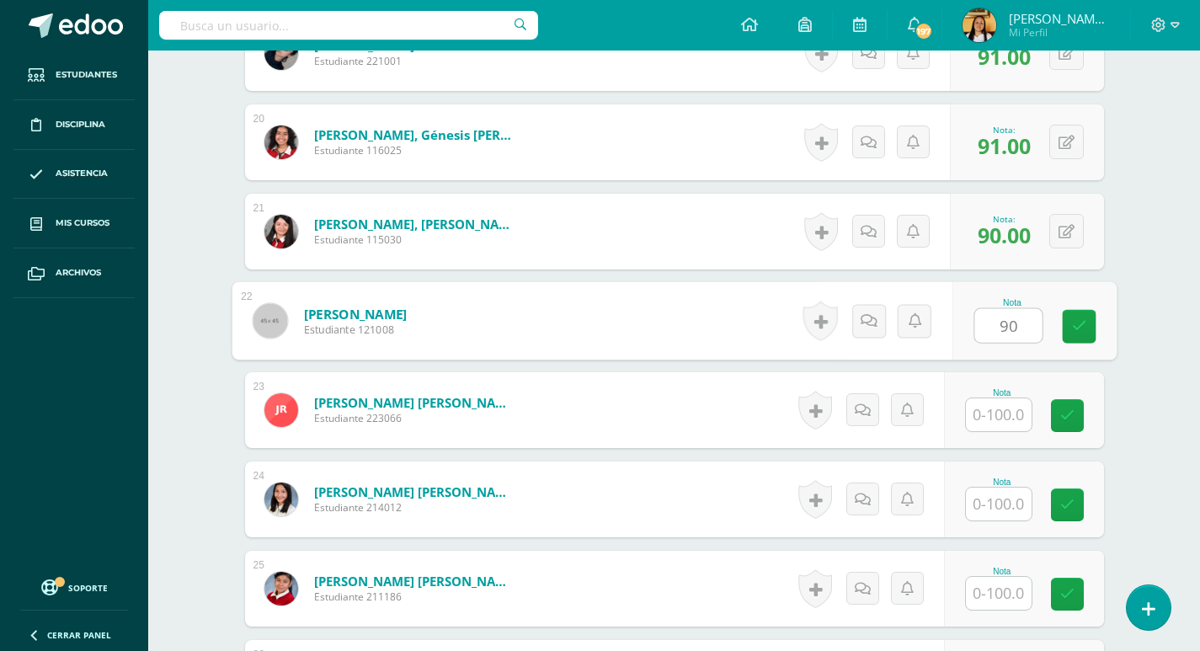
type input "90"
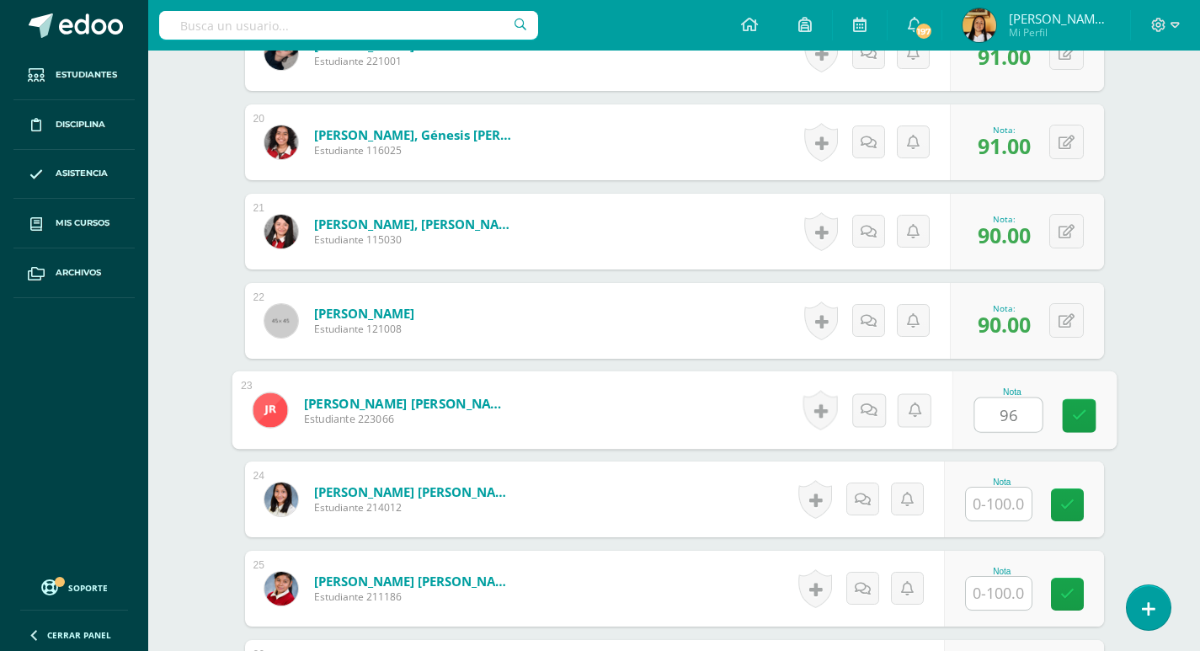
type input "96"
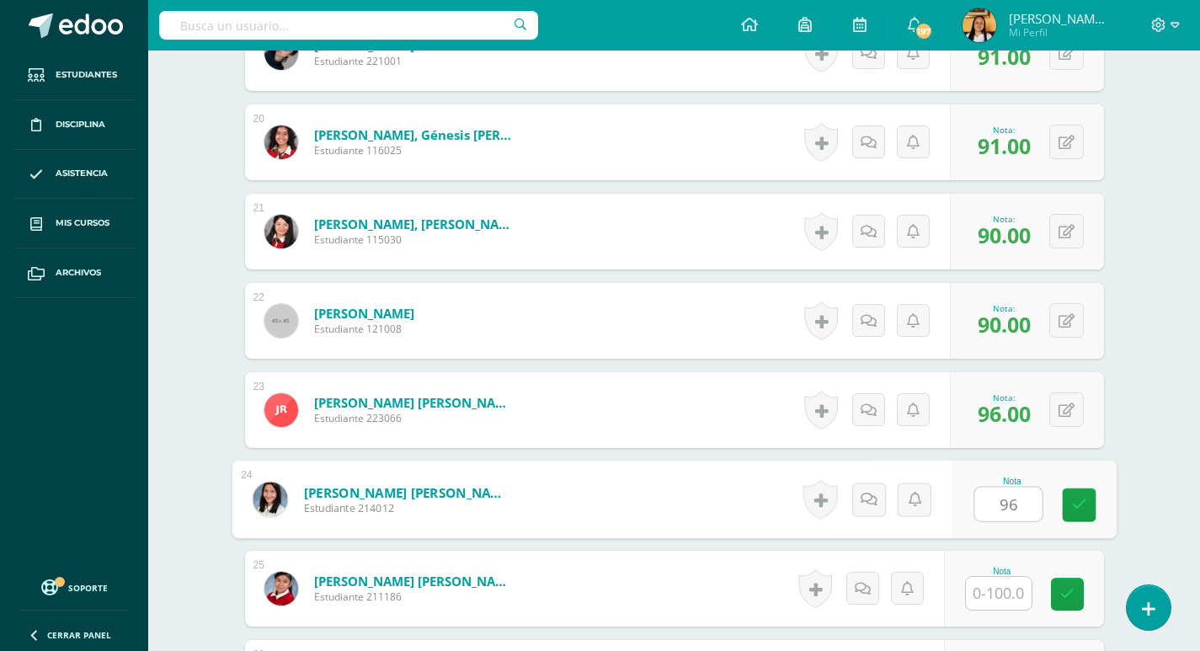
type input "96"
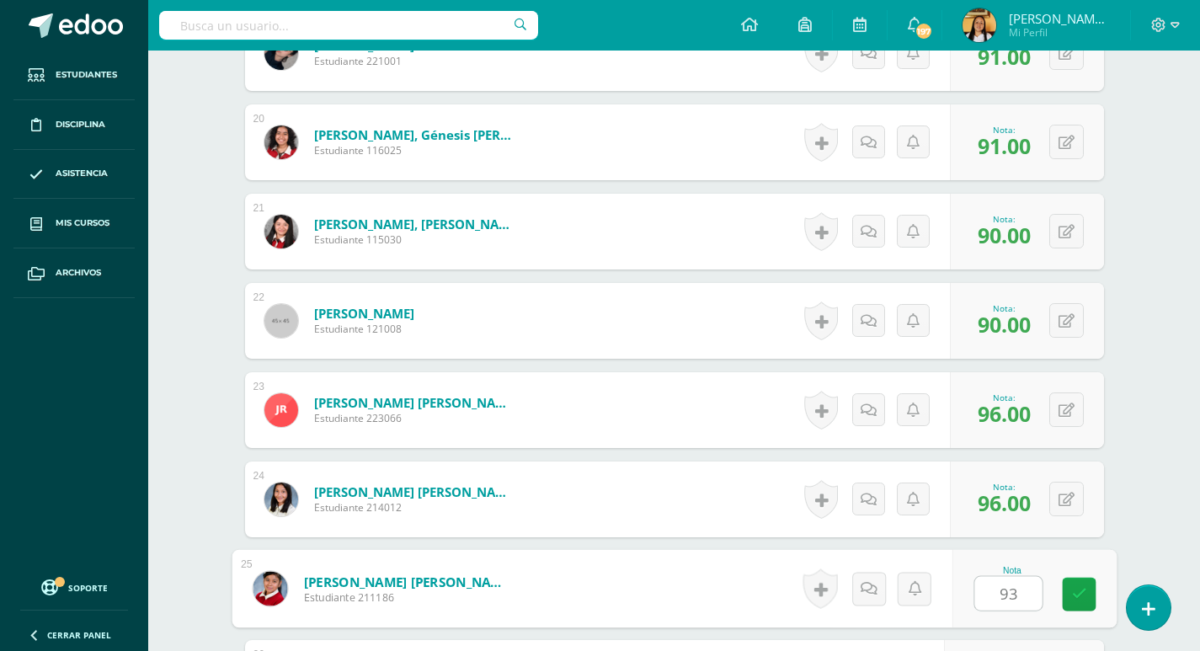
type input "93"
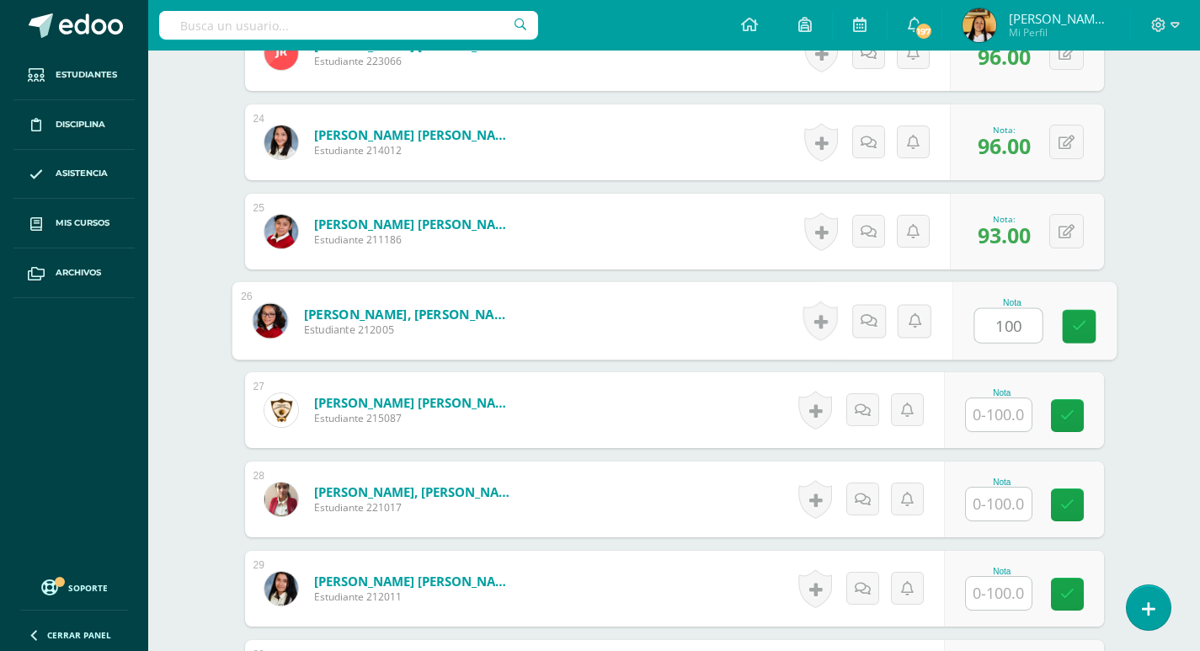
type input "100"
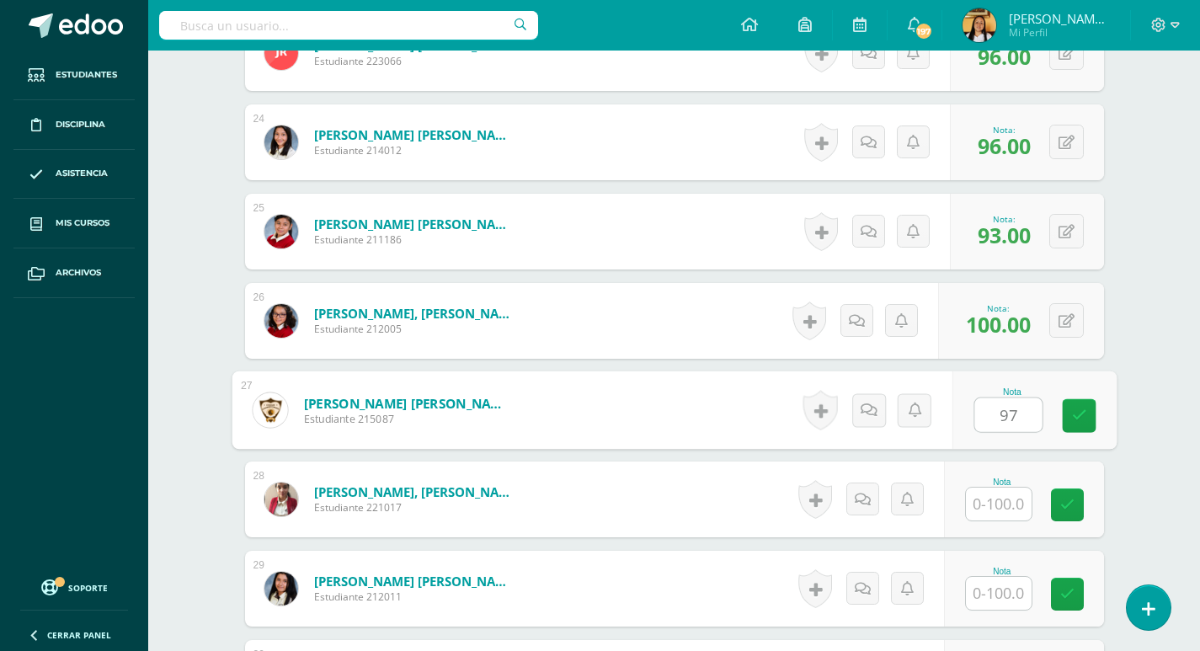
type input "97"
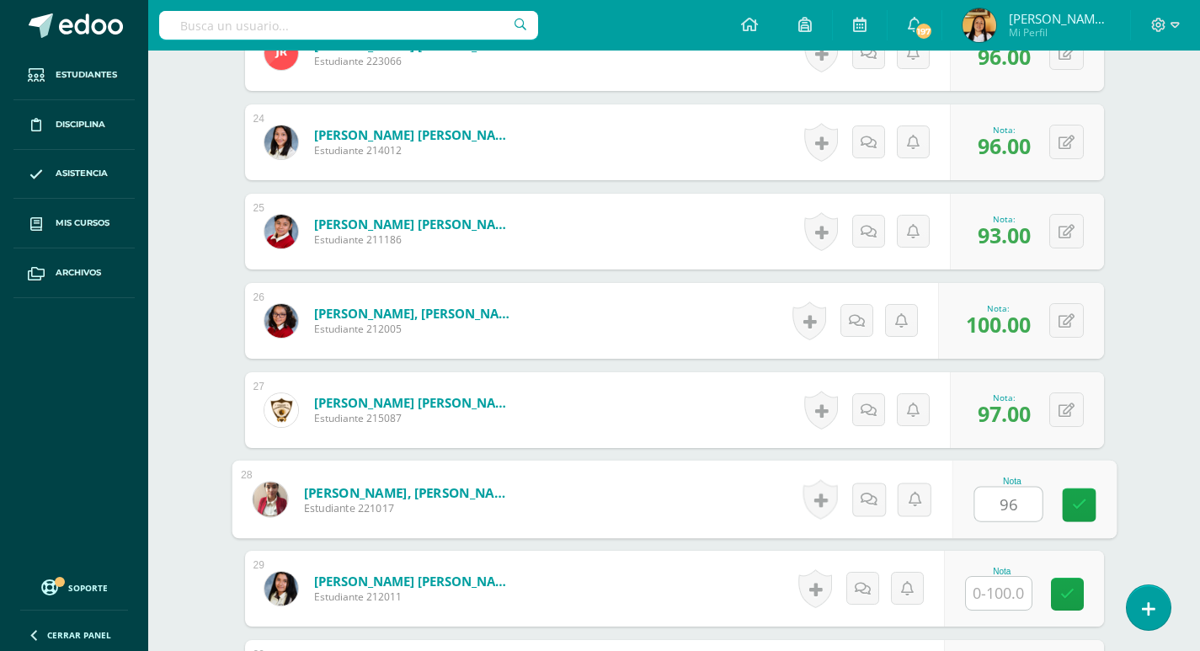
type input "96"
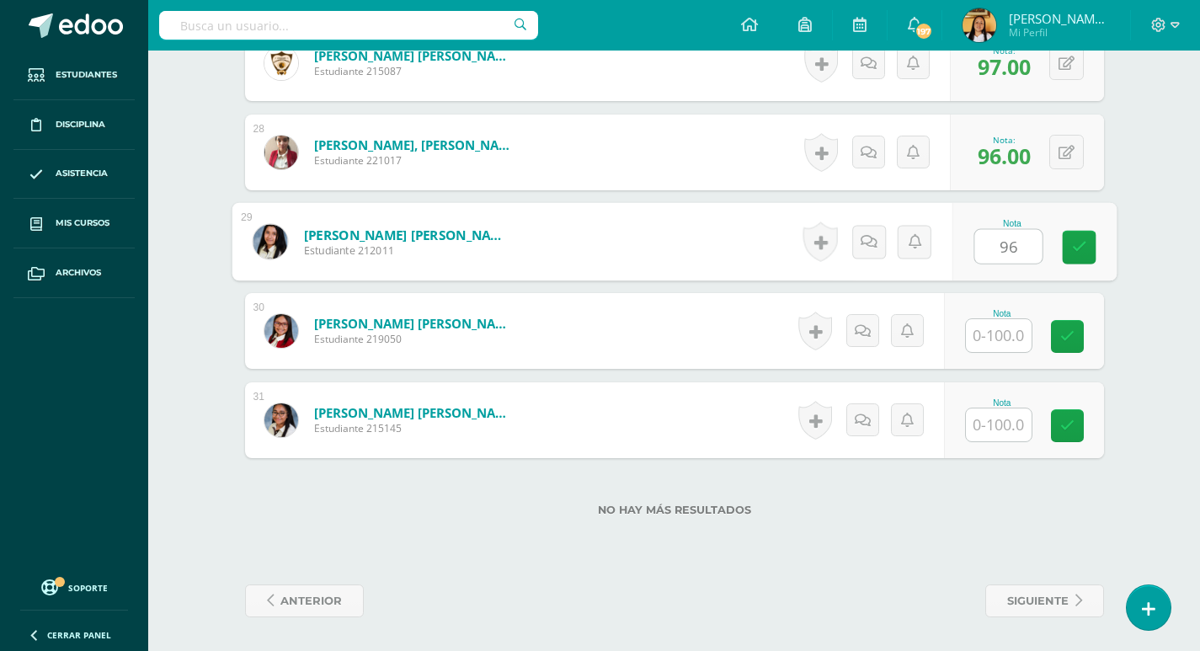
type input "96"
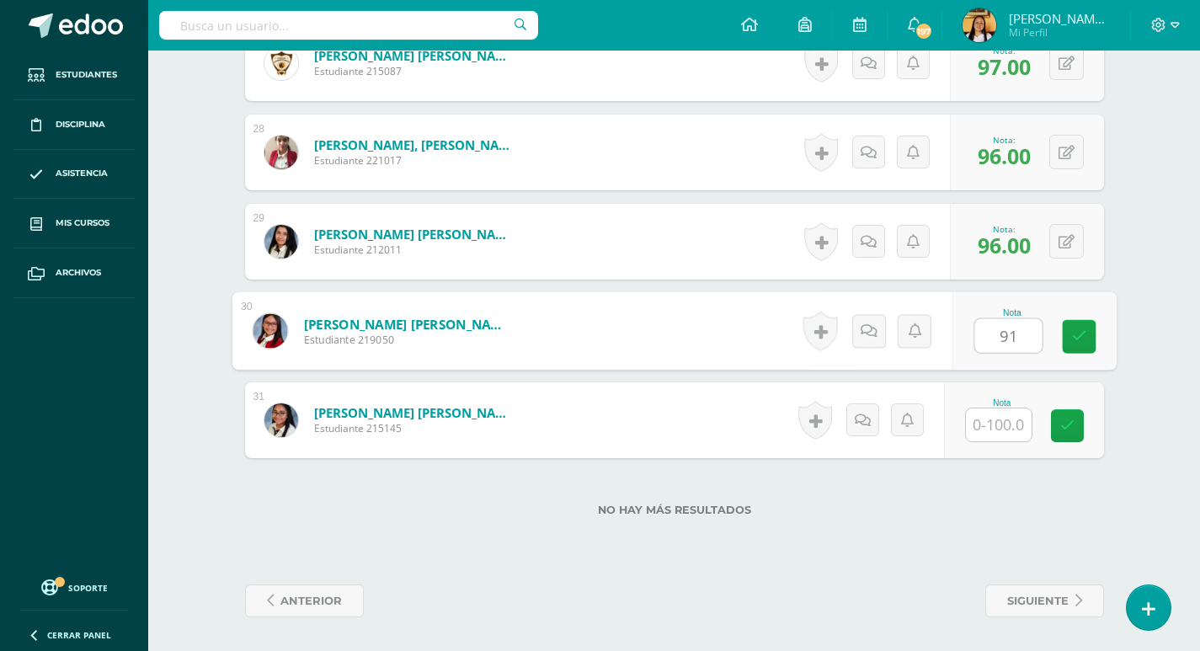
type input "91"
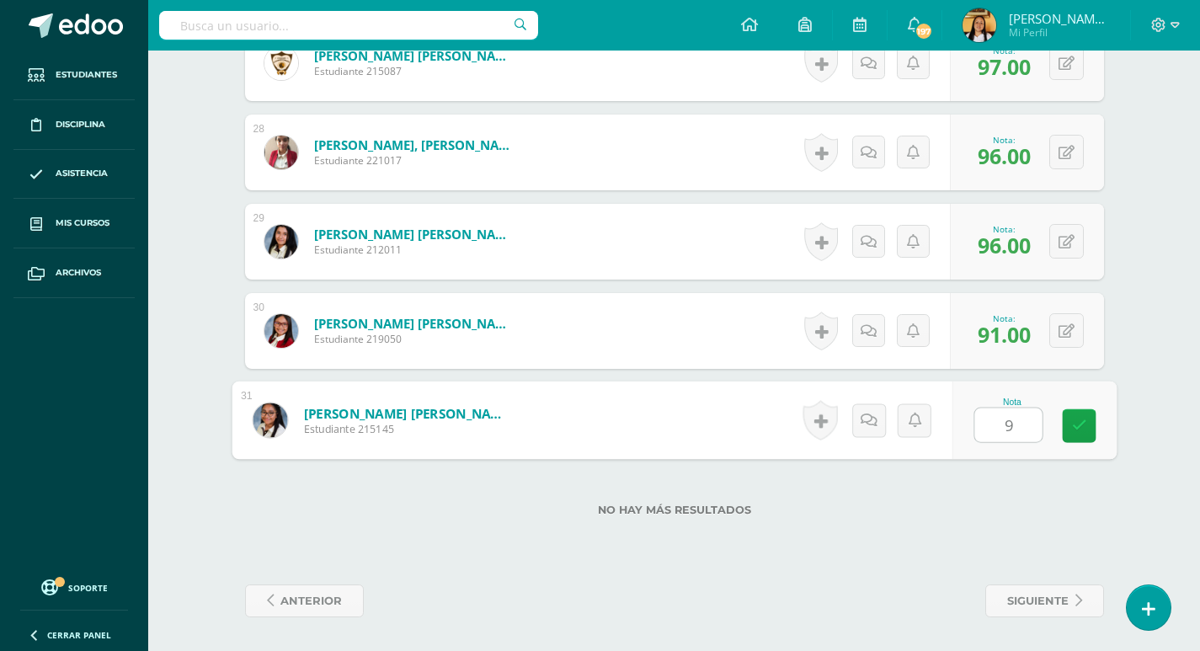
type input "90"
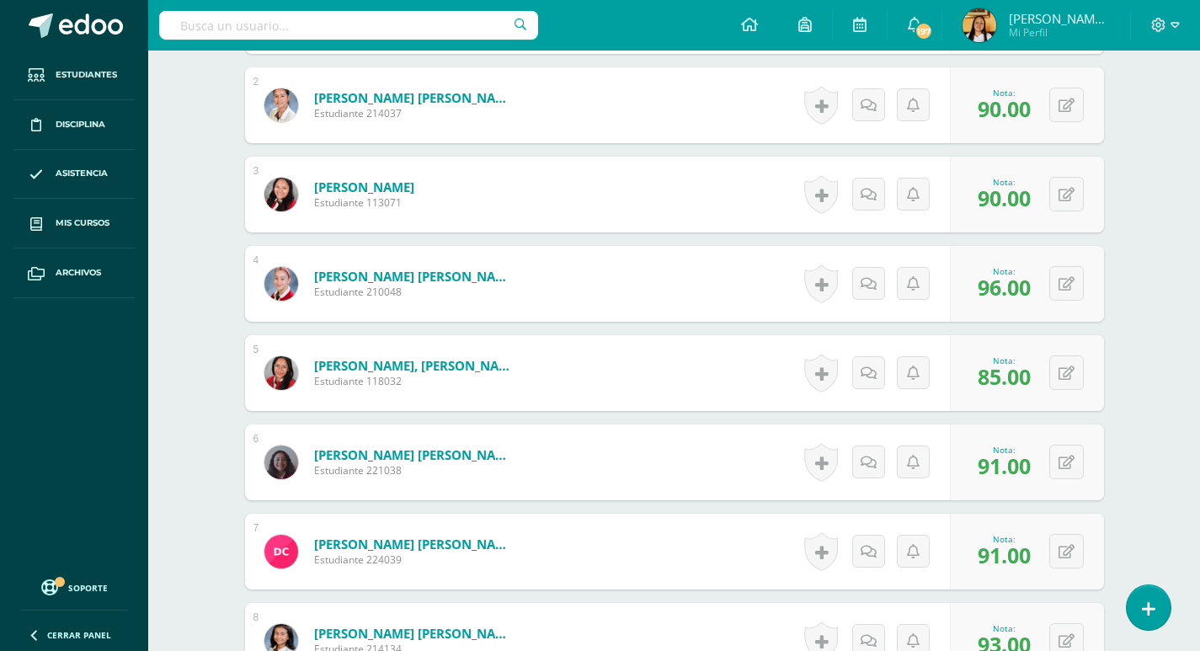
scroll to position [0, 0]
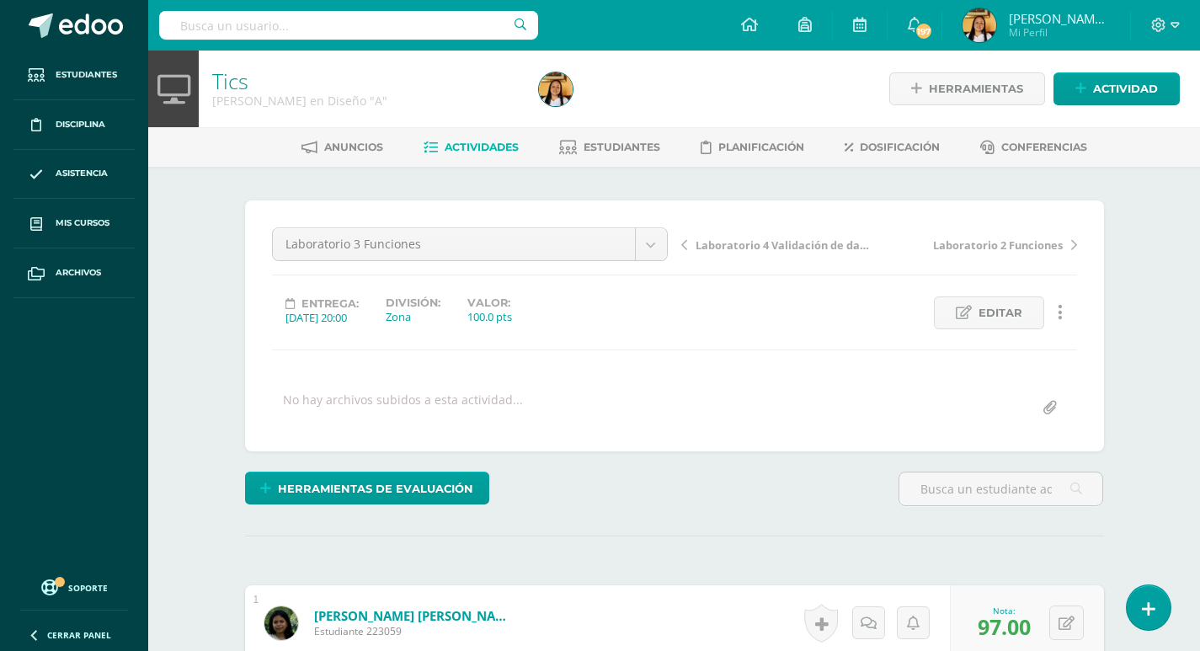
click at [445, 141] on span "Actividades" at bounding box center [482, 147] width 74 height 13
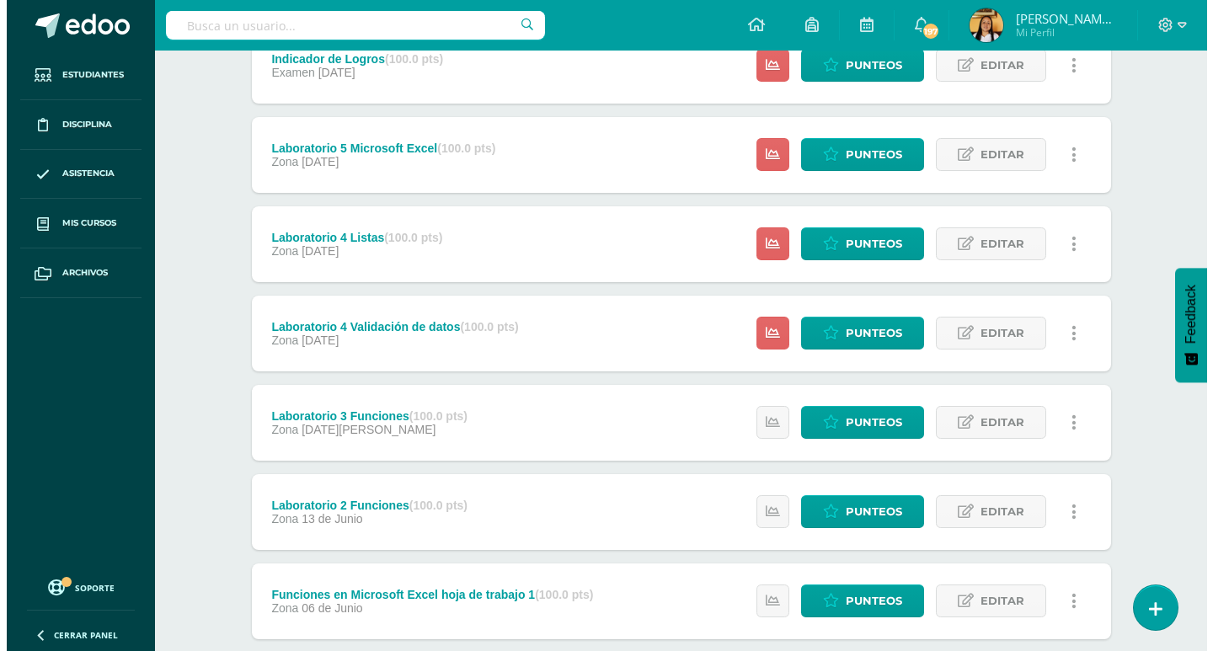
scroll to position [168, 0]
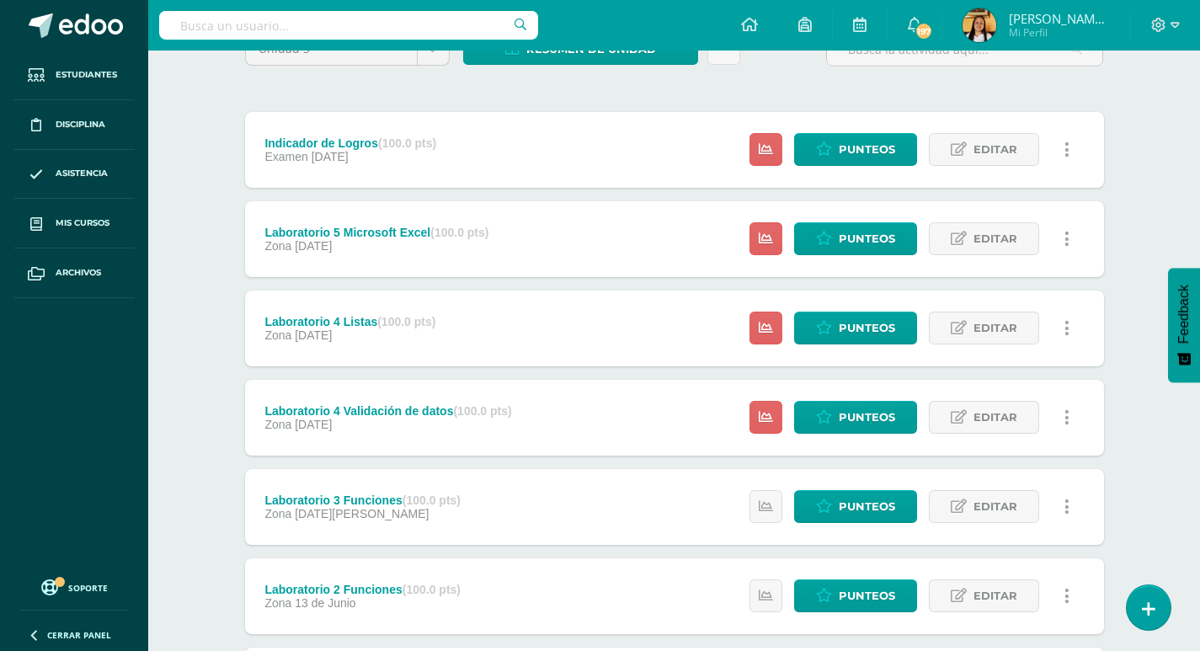
click at [1064, 242] on link at bounding box center [1067, 238] width 33 height 33
click at [1033, 344] on link "Eliminar" at bounding box center [1035, 346] width 173 height 26
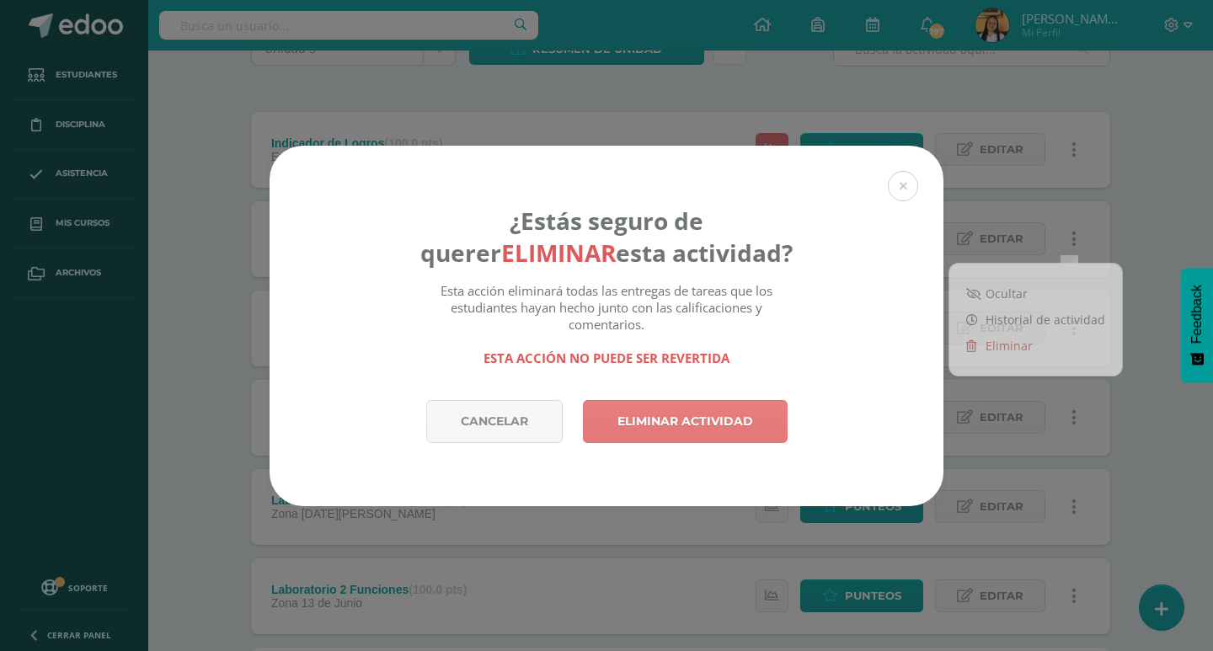
click at [739, 419] on link "Eliminar actividad" at bounding box center [685, 421] width 205 height 43
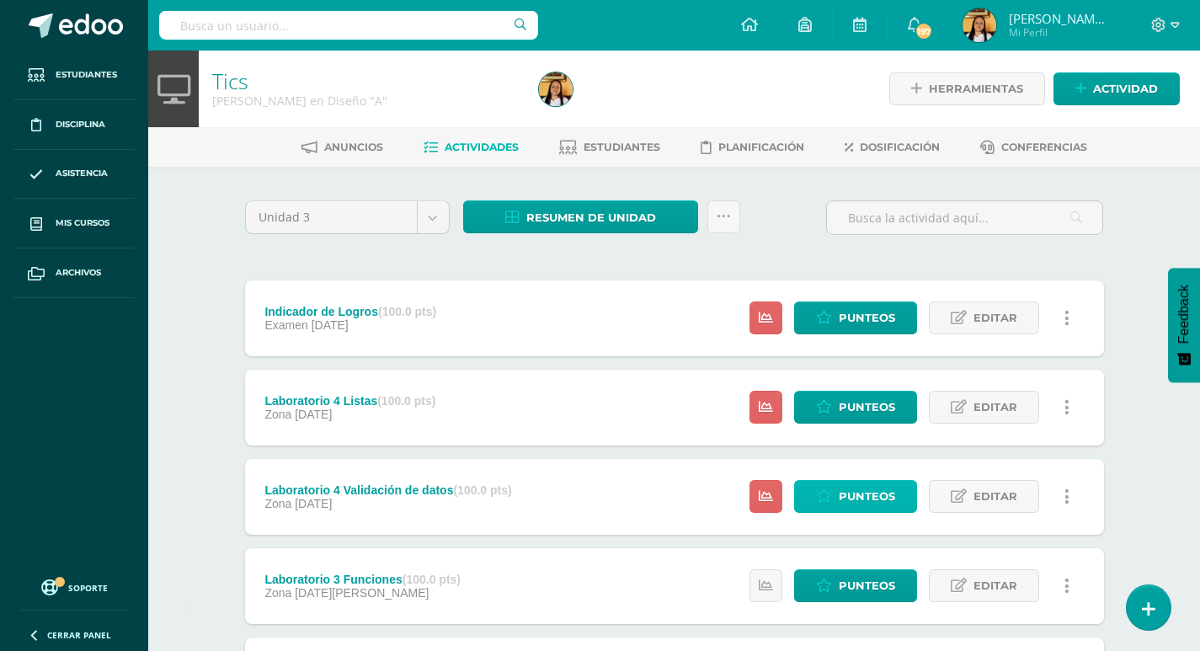
click at [851, 495] on span "Punteos" at bounding box center [867, 496] width 56 height 31
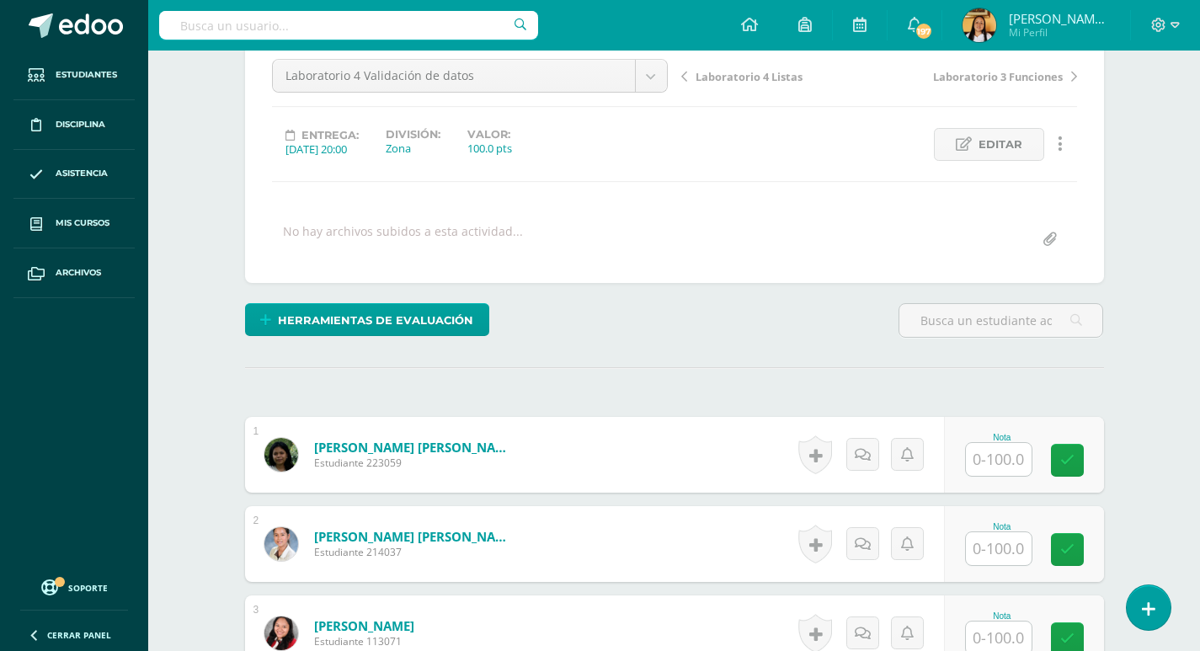
scroll to position [169, 0]
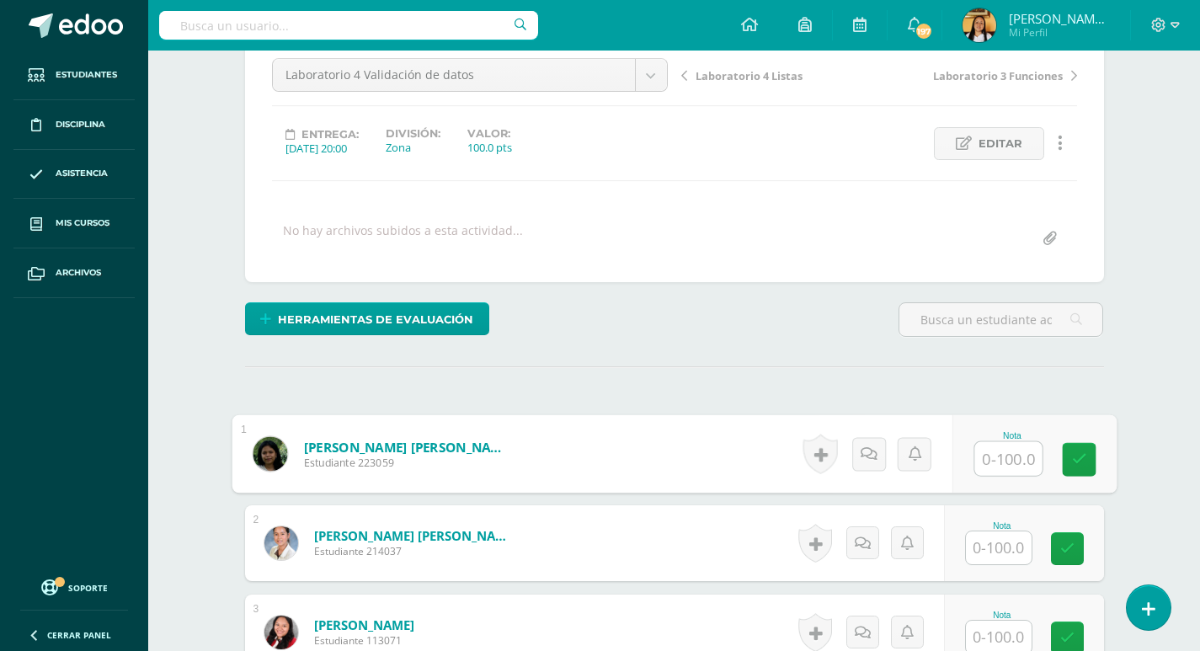
click at [1004, 454] on input "text" at bounding box center [1007, 459] width 67 height 34
type input "100"
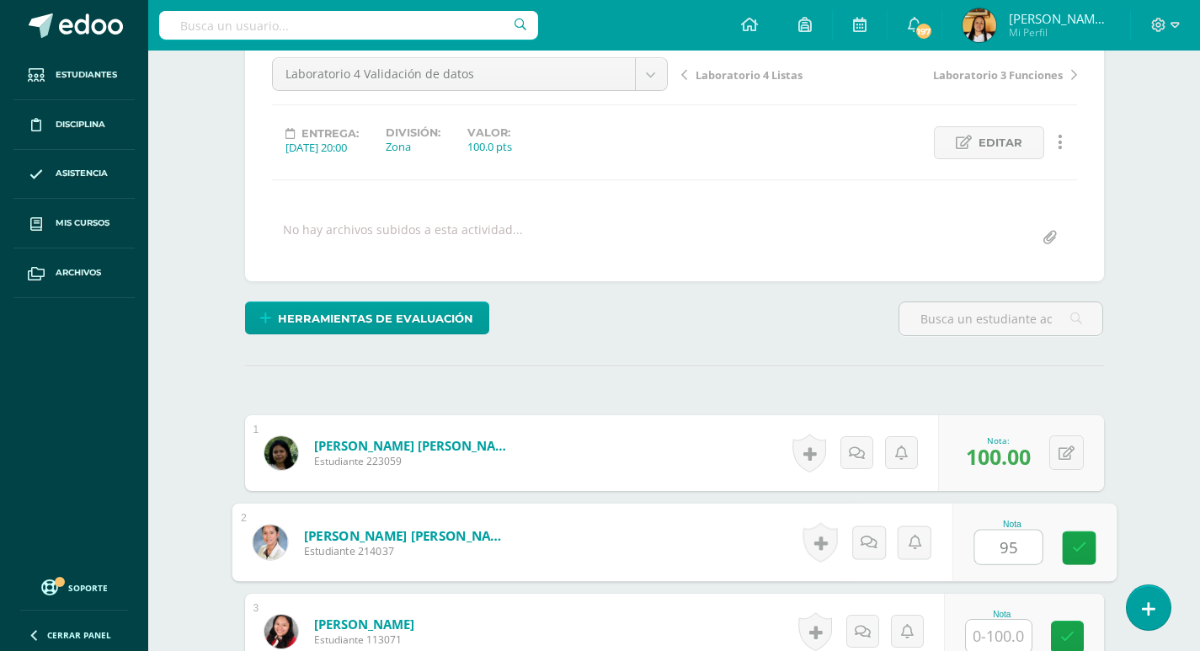
type input "95"
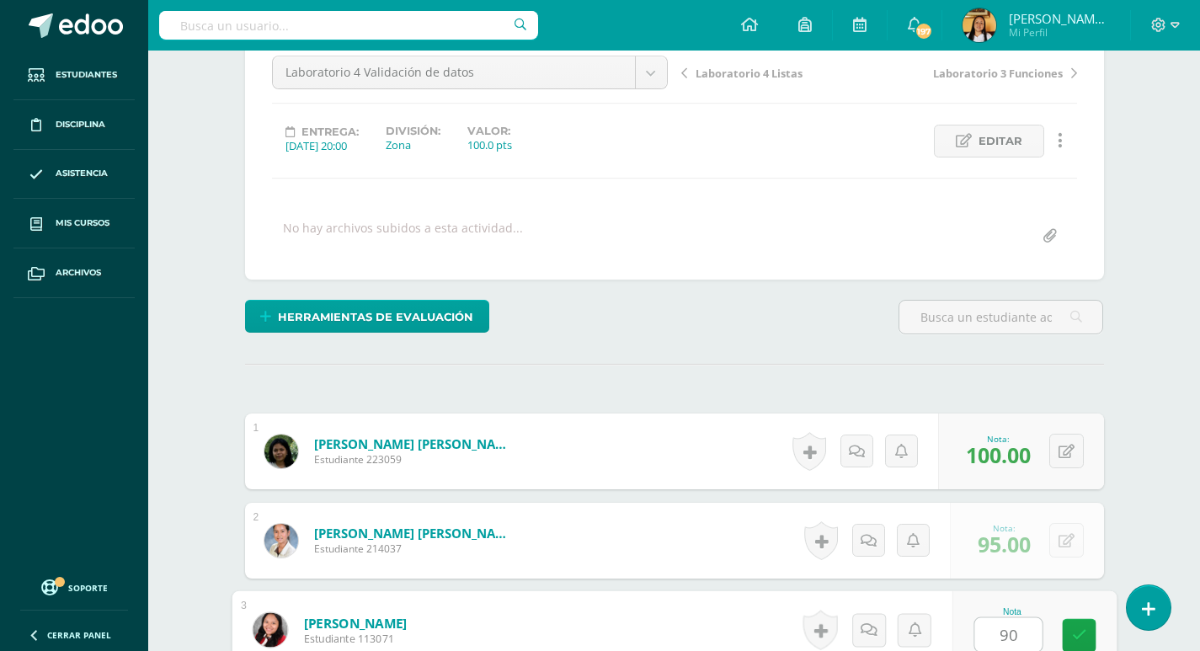
type input "90"
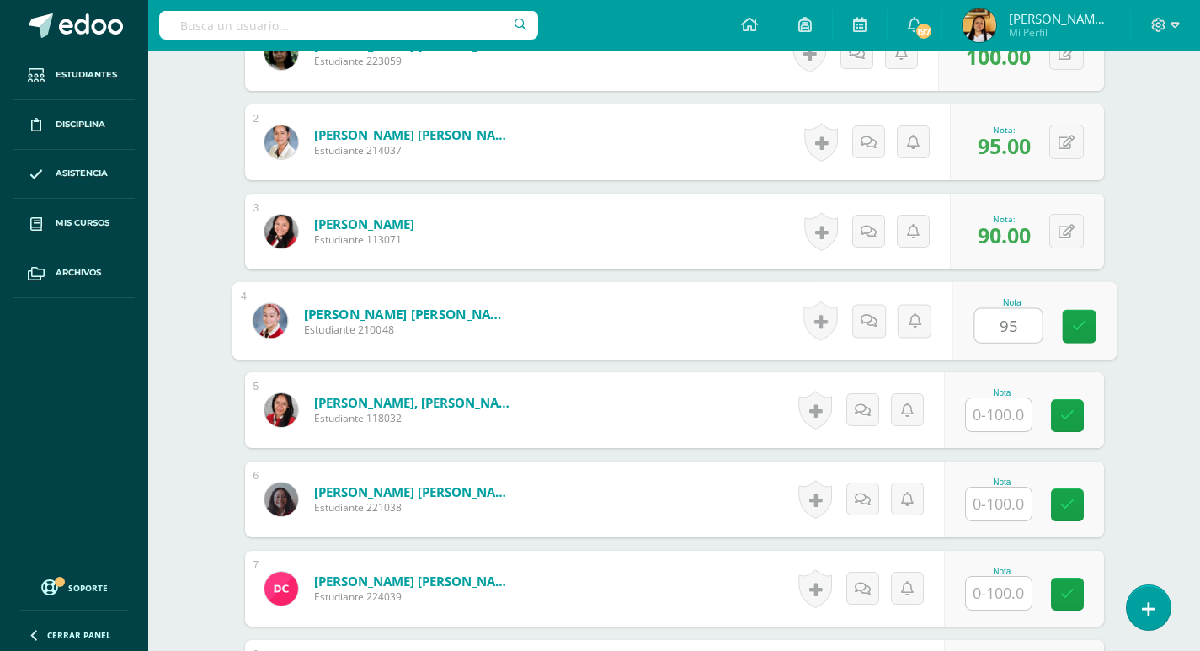
type input "95"
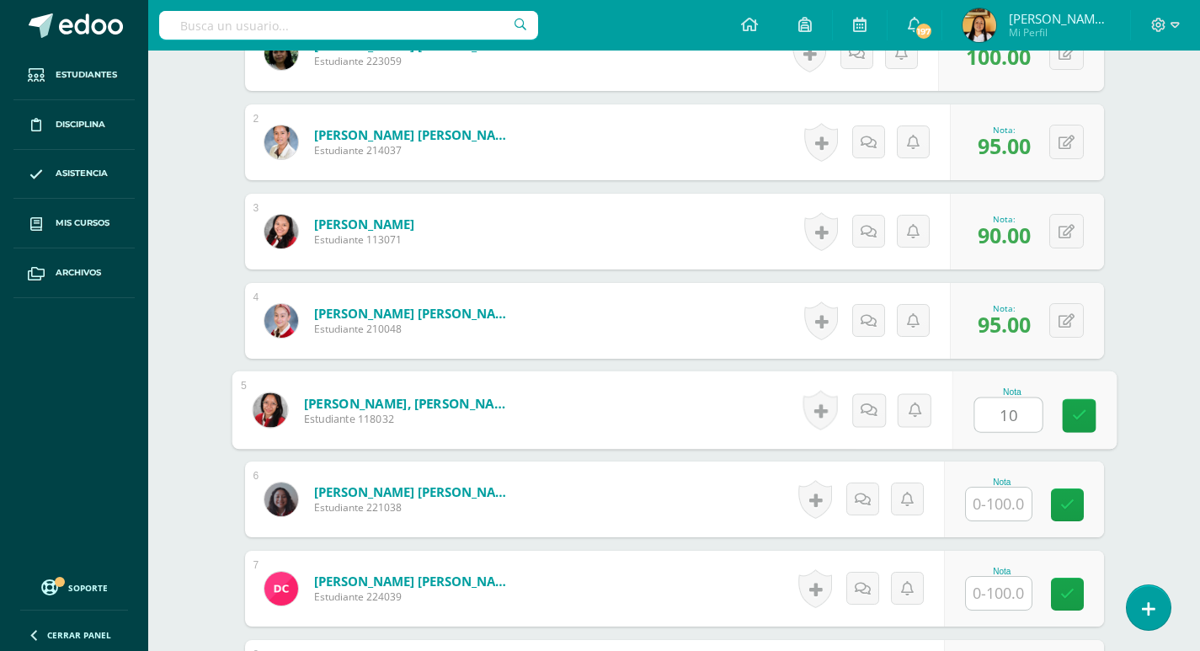
scroll to position [571, 0]
type input "100"
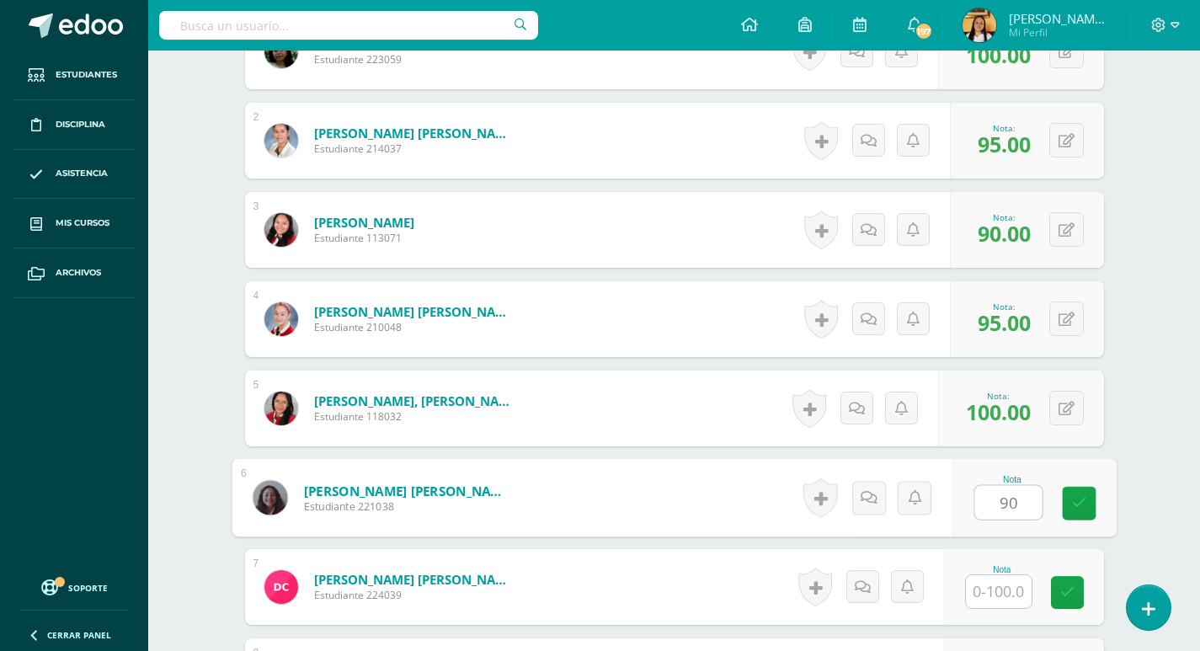
type input "90"
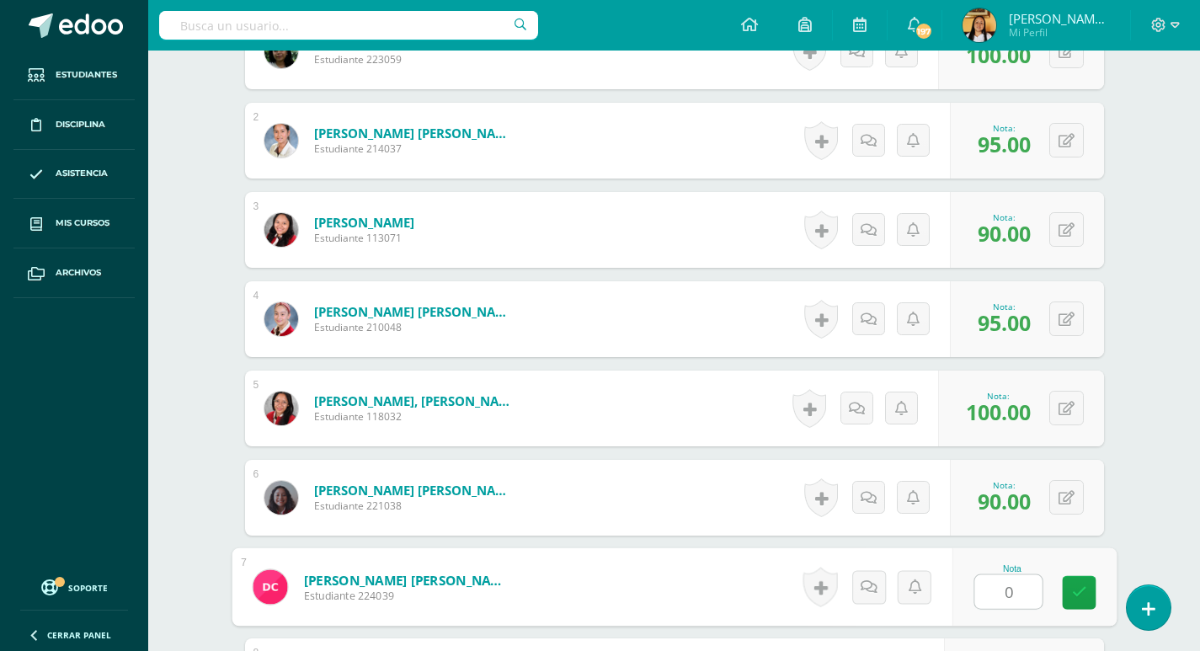
type input "0"
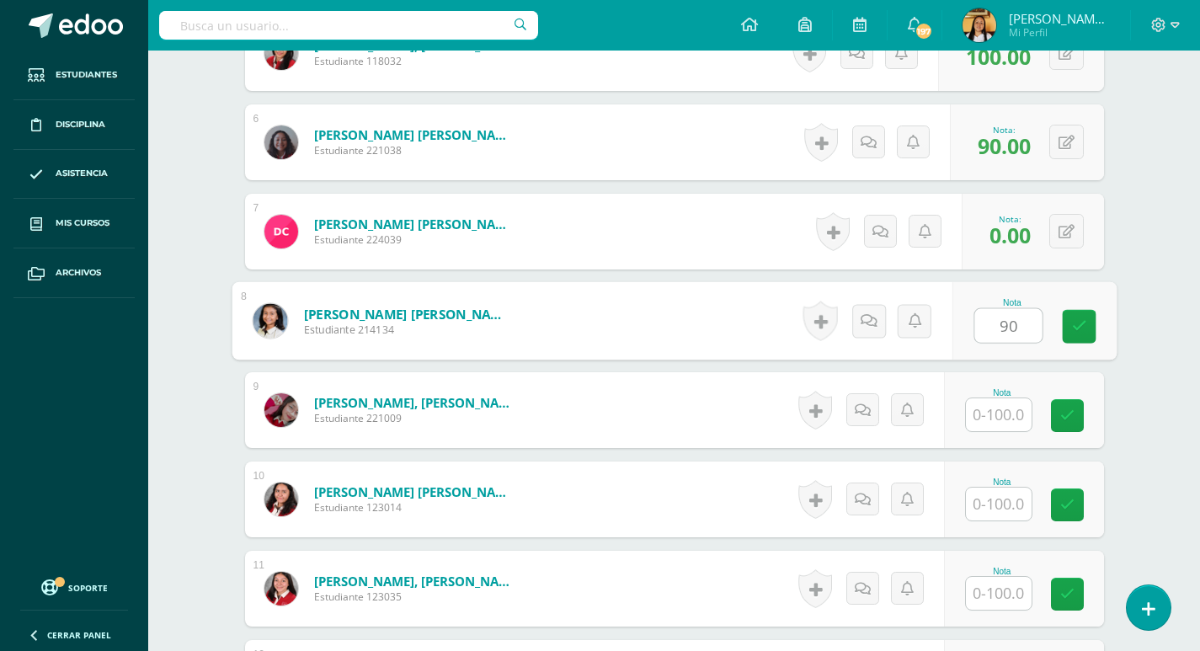
type input "90"
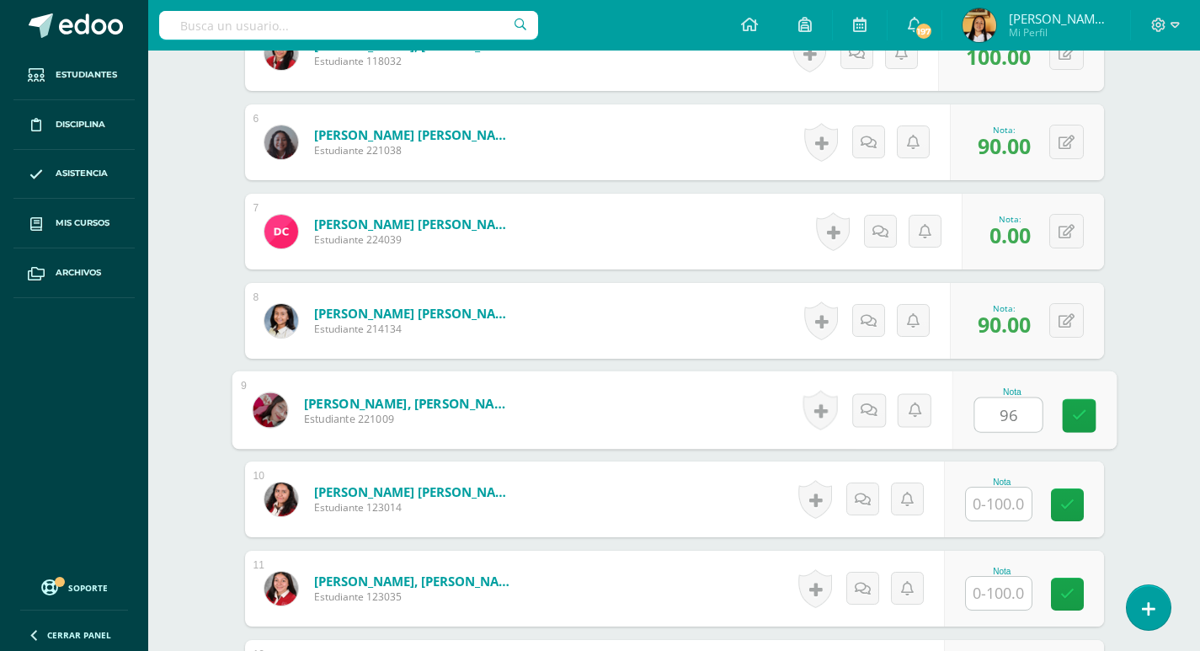
type input "96"
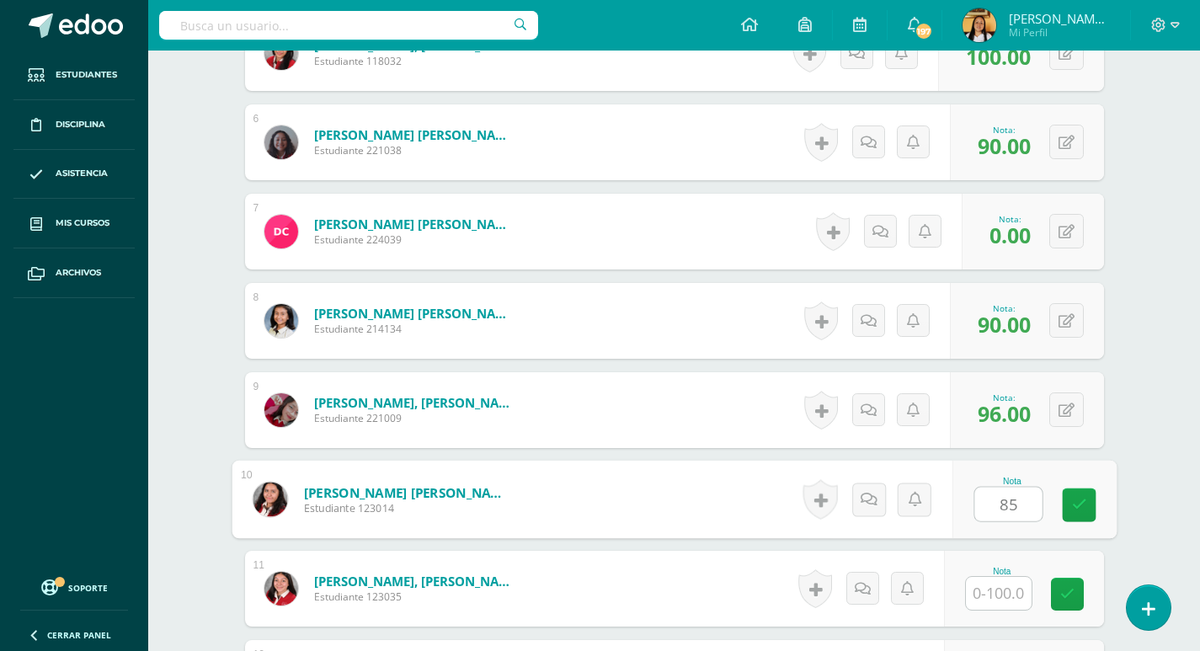
type input "85"
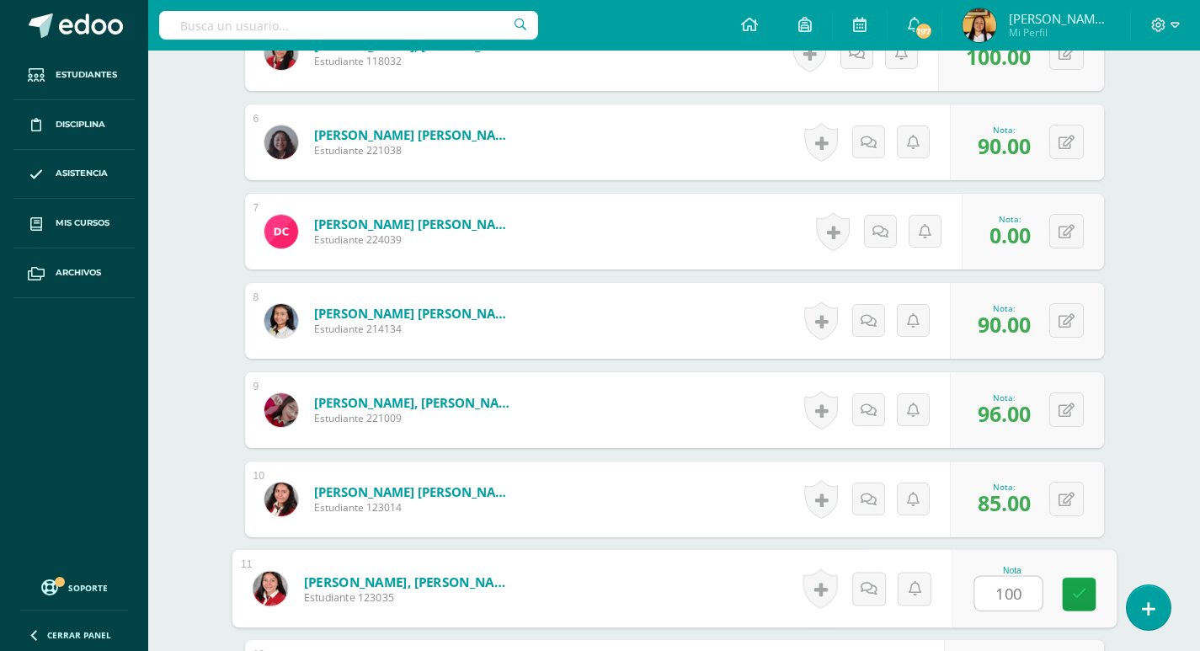
type input "100"
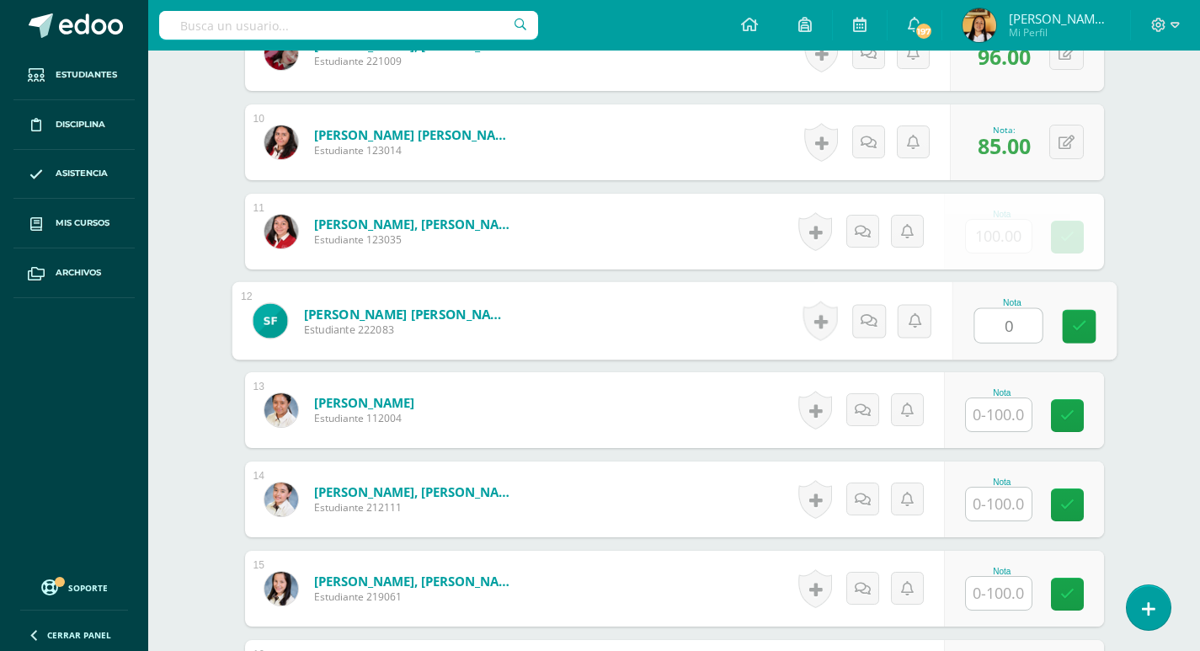
type input "0"
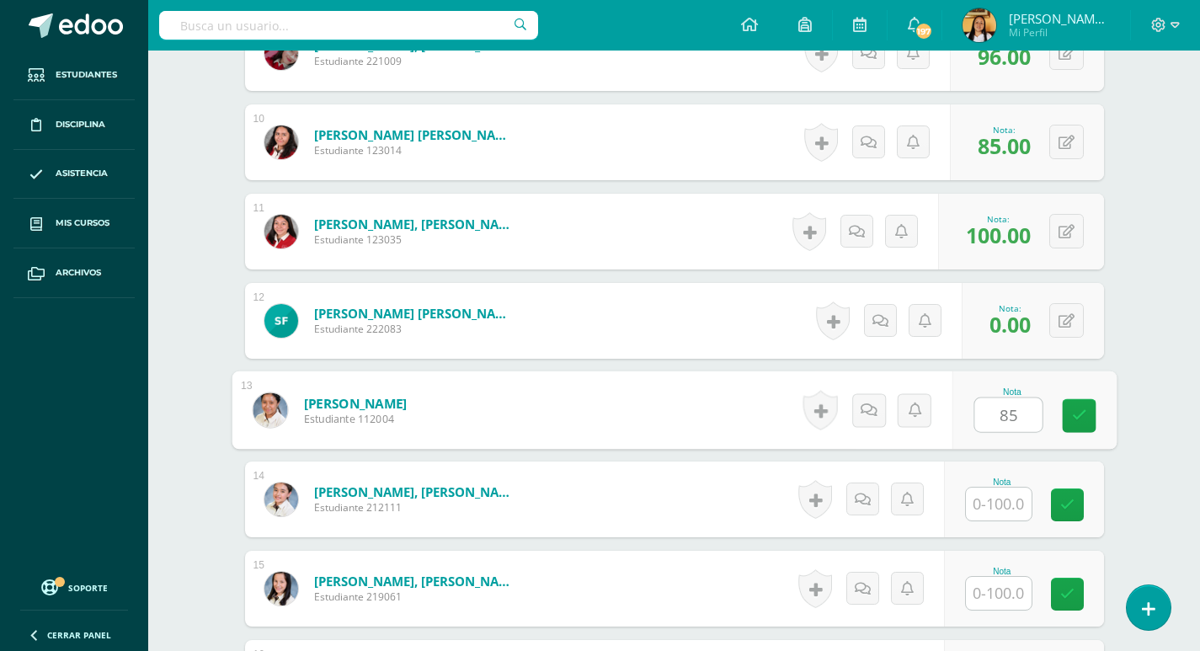
type input "85"
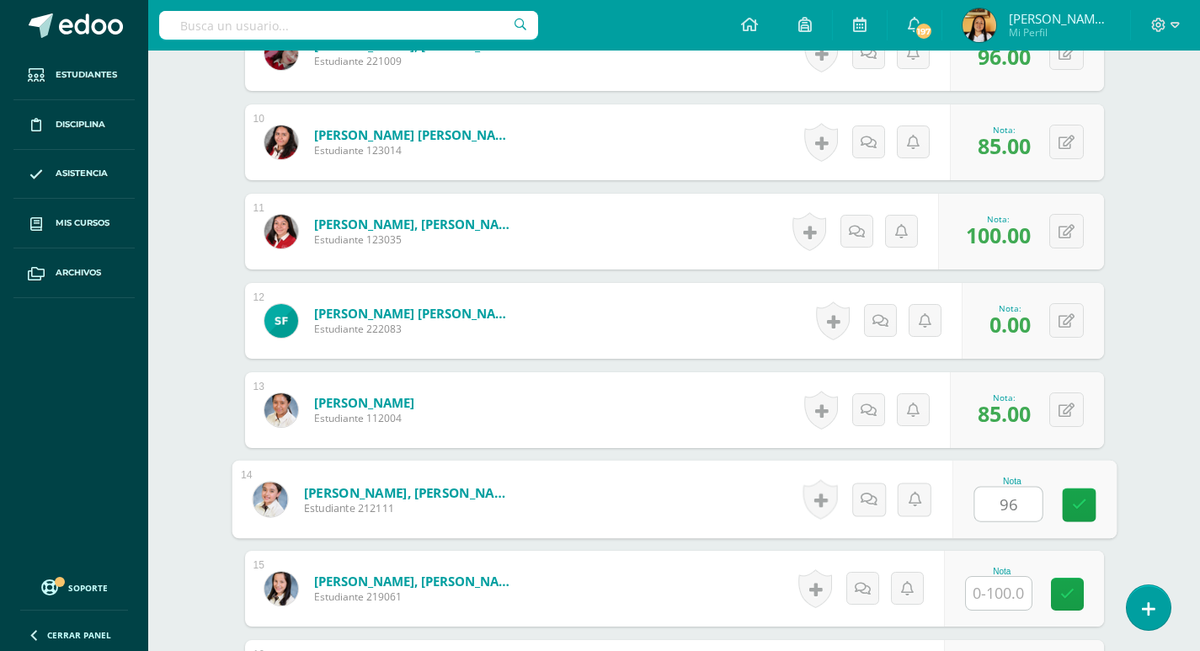
type input "96"
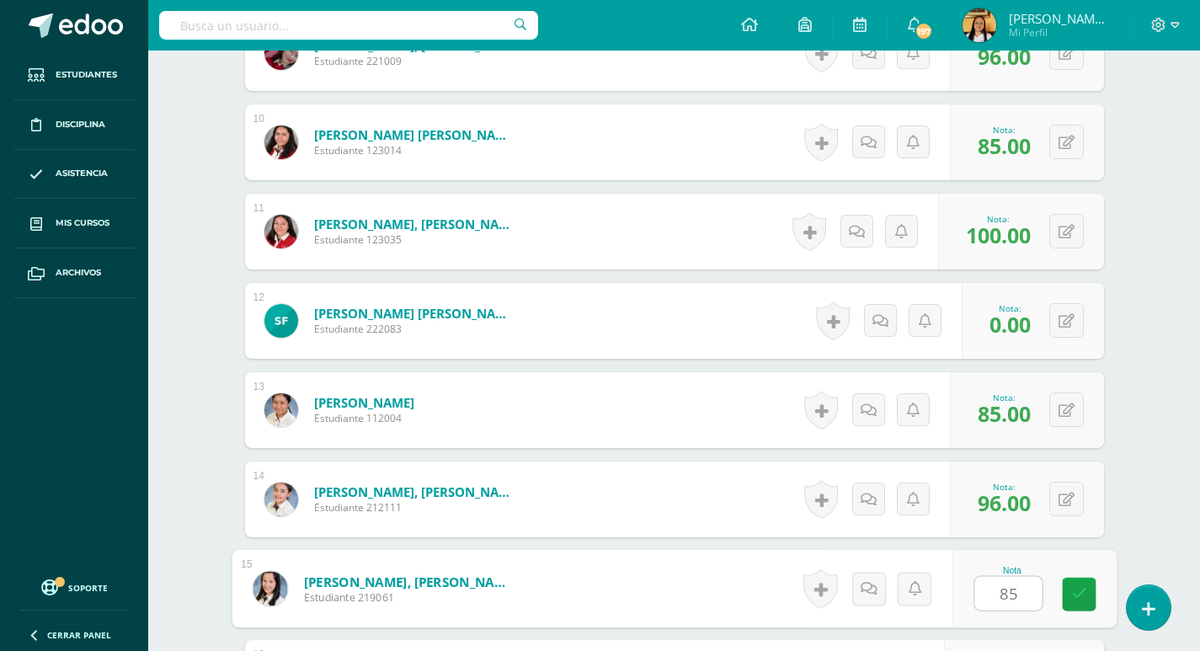
type input "85"
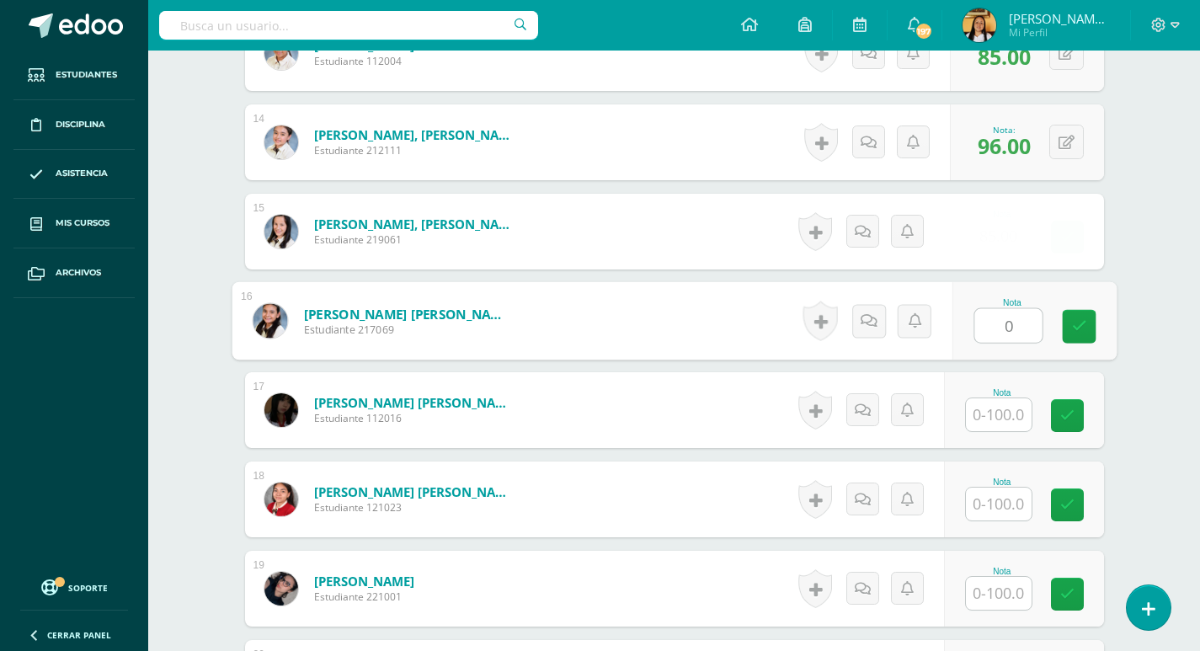
type input "0"
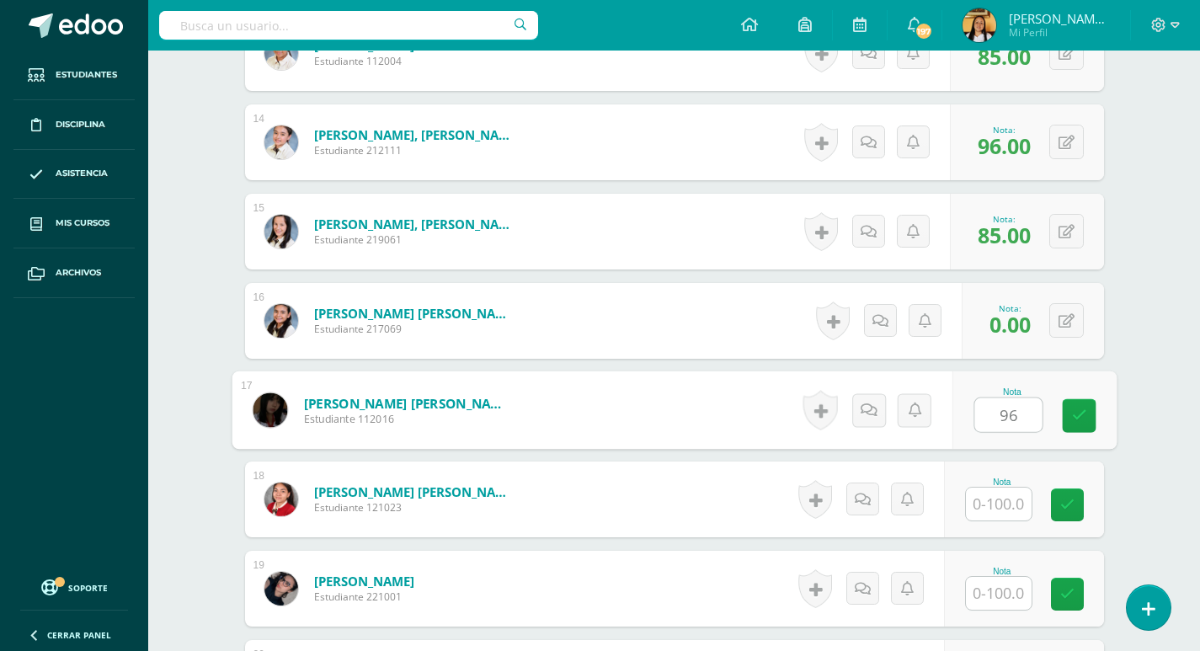
type input "96"
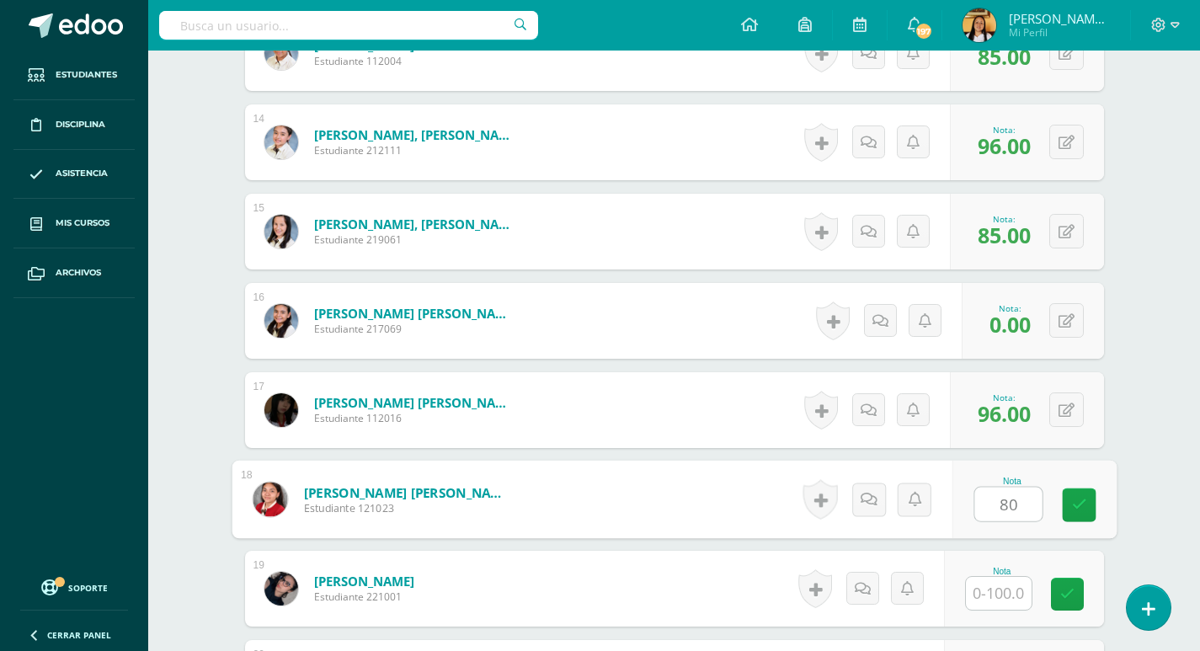
type input "80"
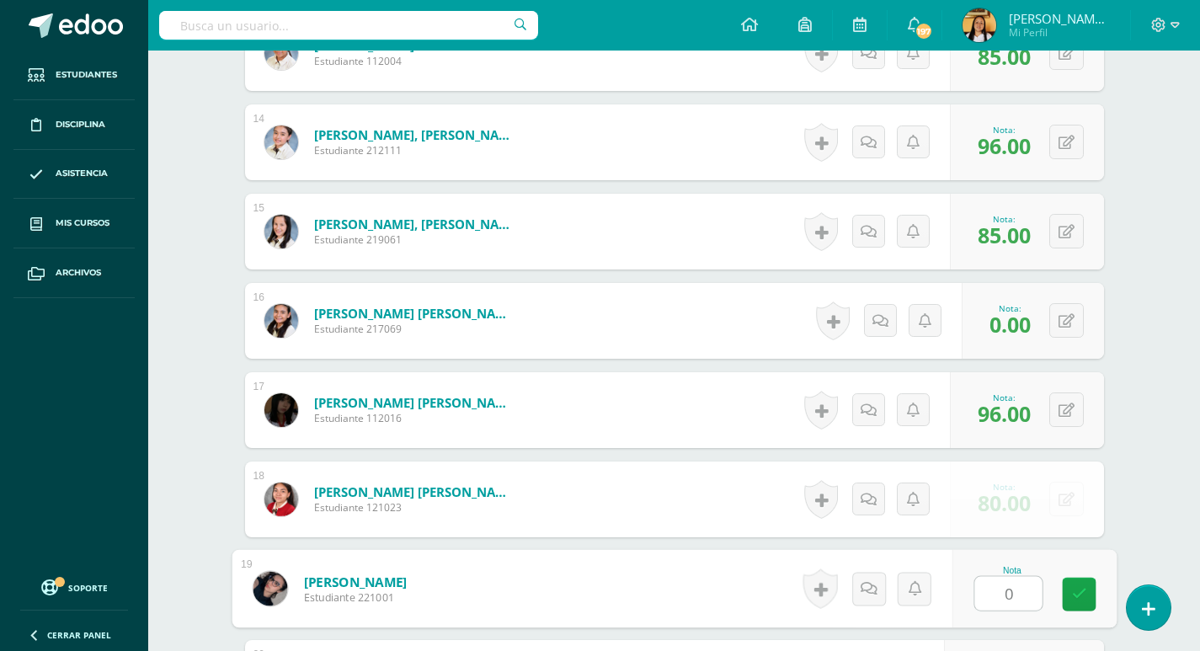
type input "0"
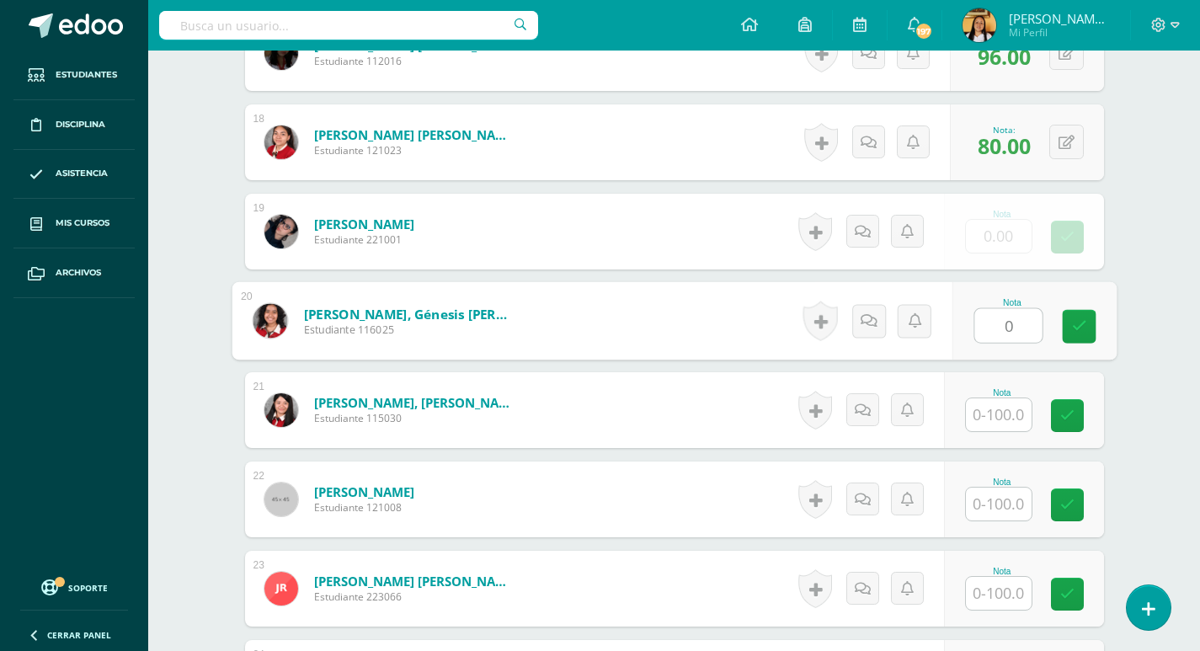
type input "0"
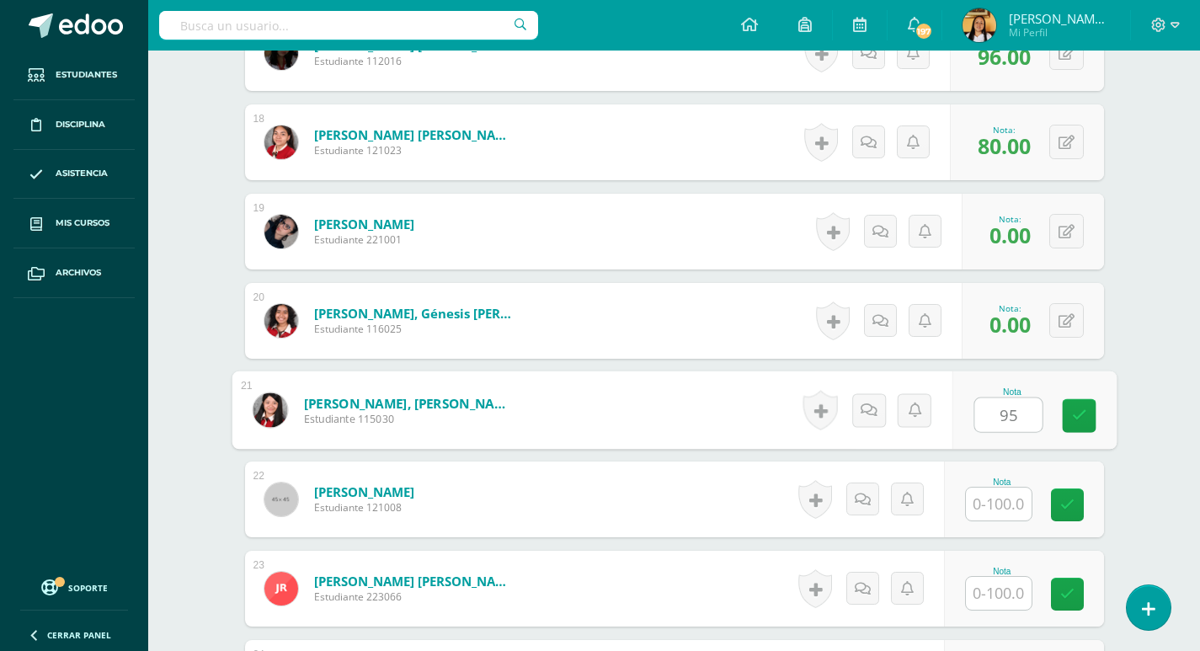
type input "95"
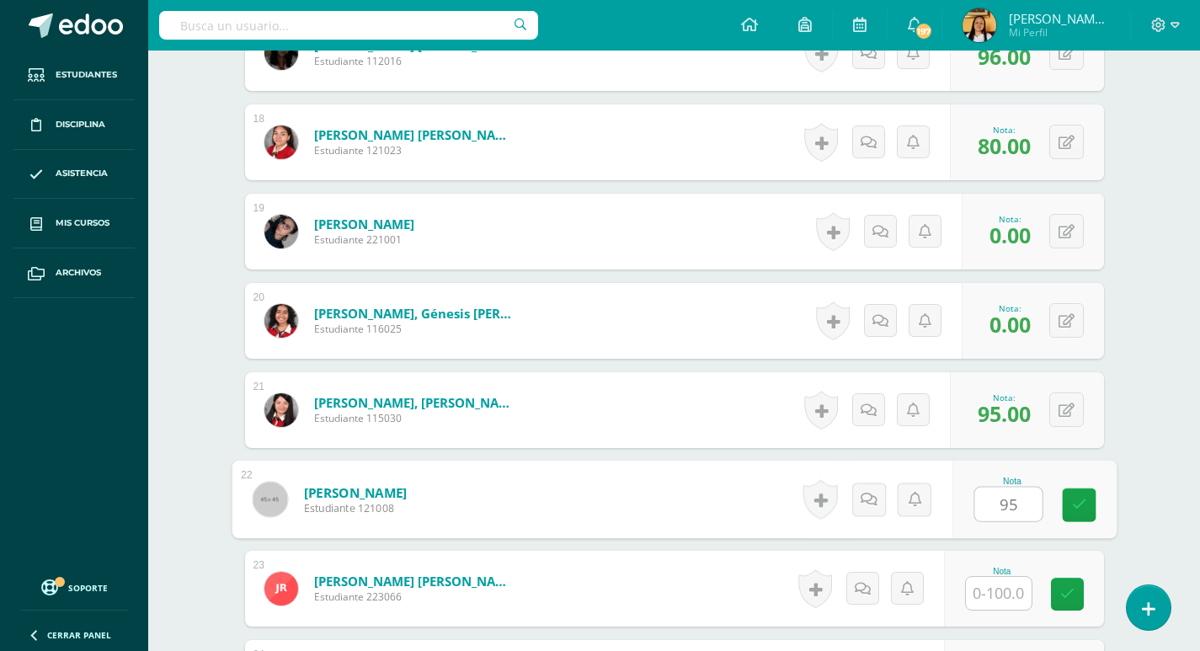
type input "95"
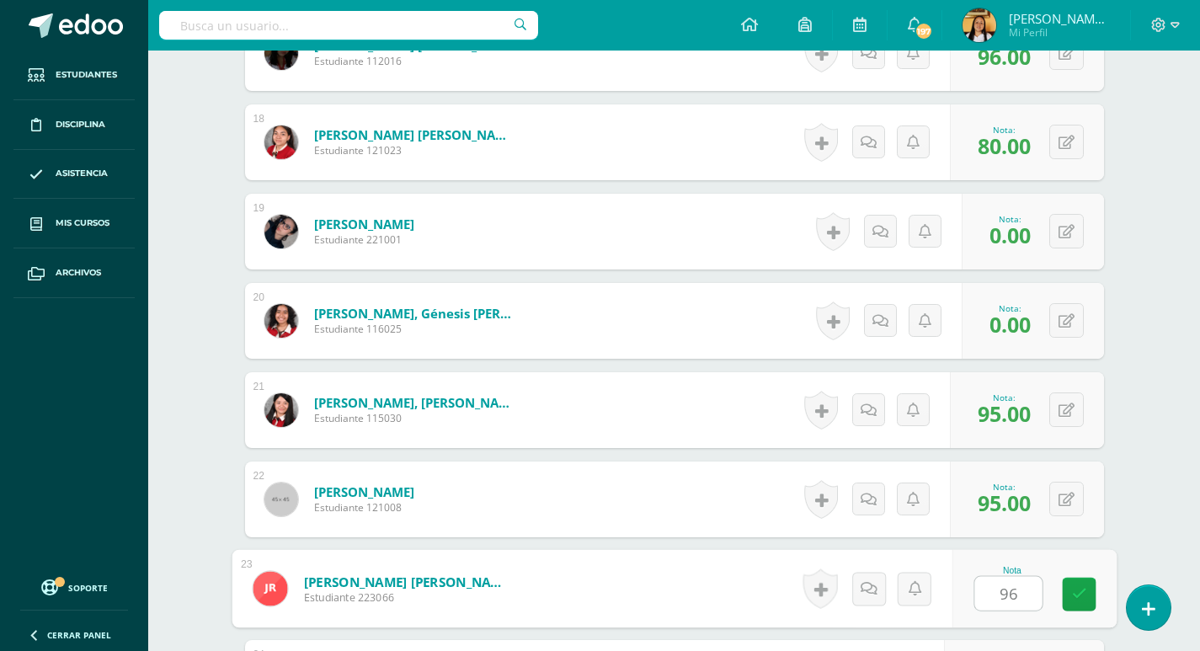
type input "96"
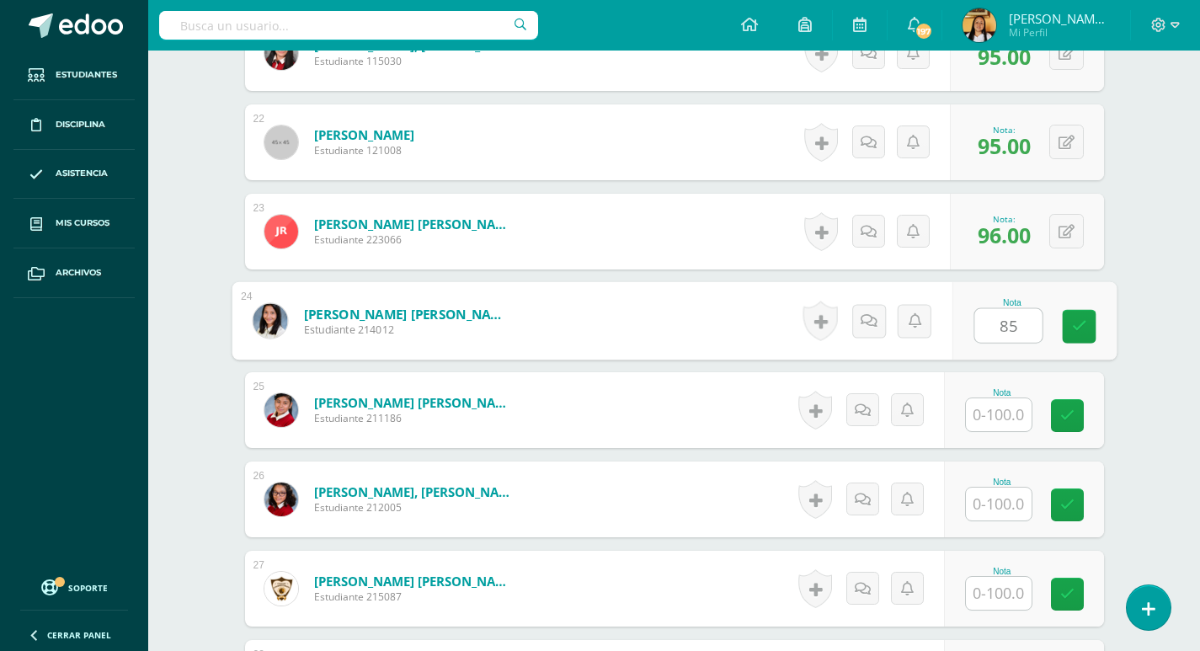
type input "85"
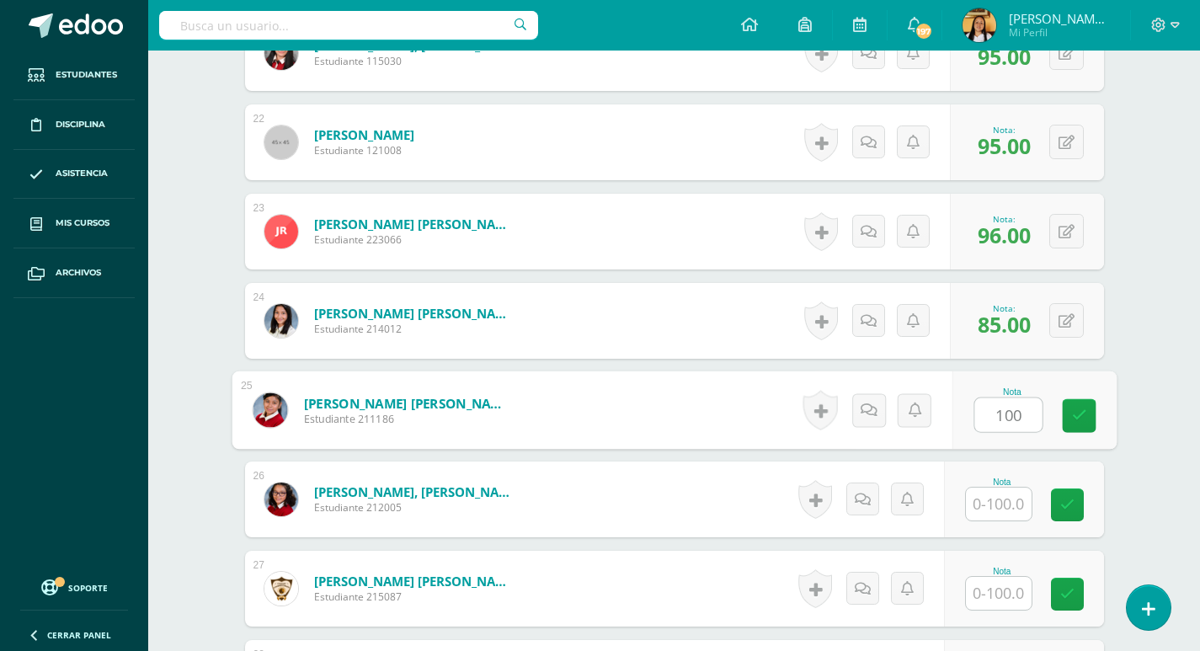
type input "100"
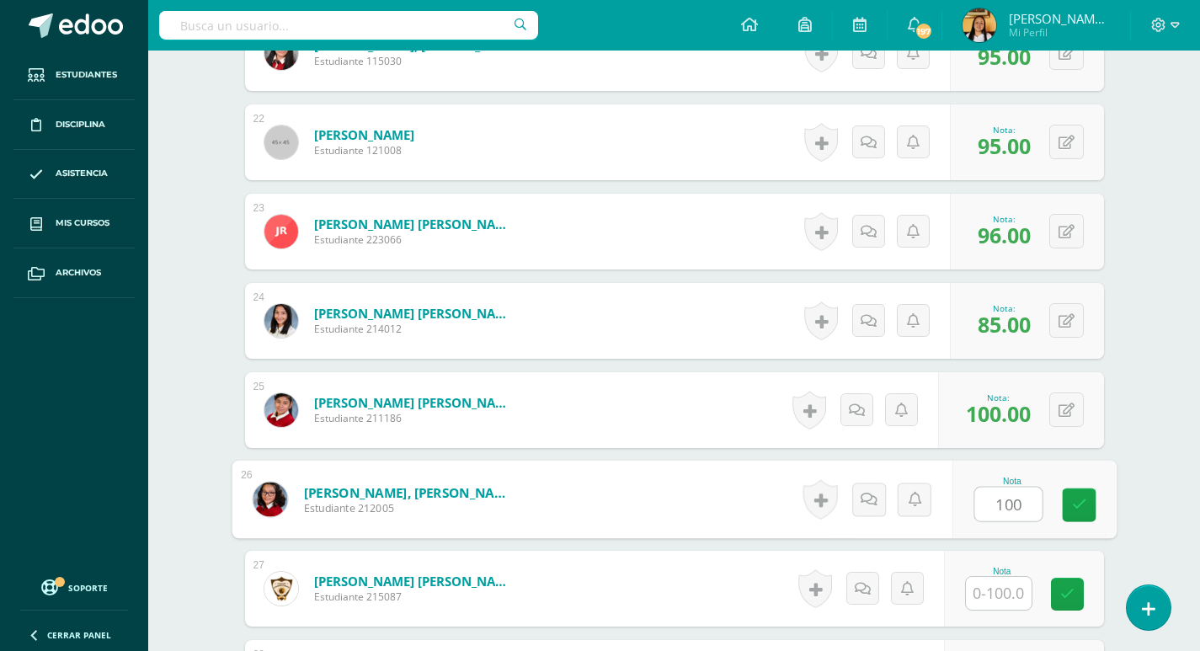
type input "100"
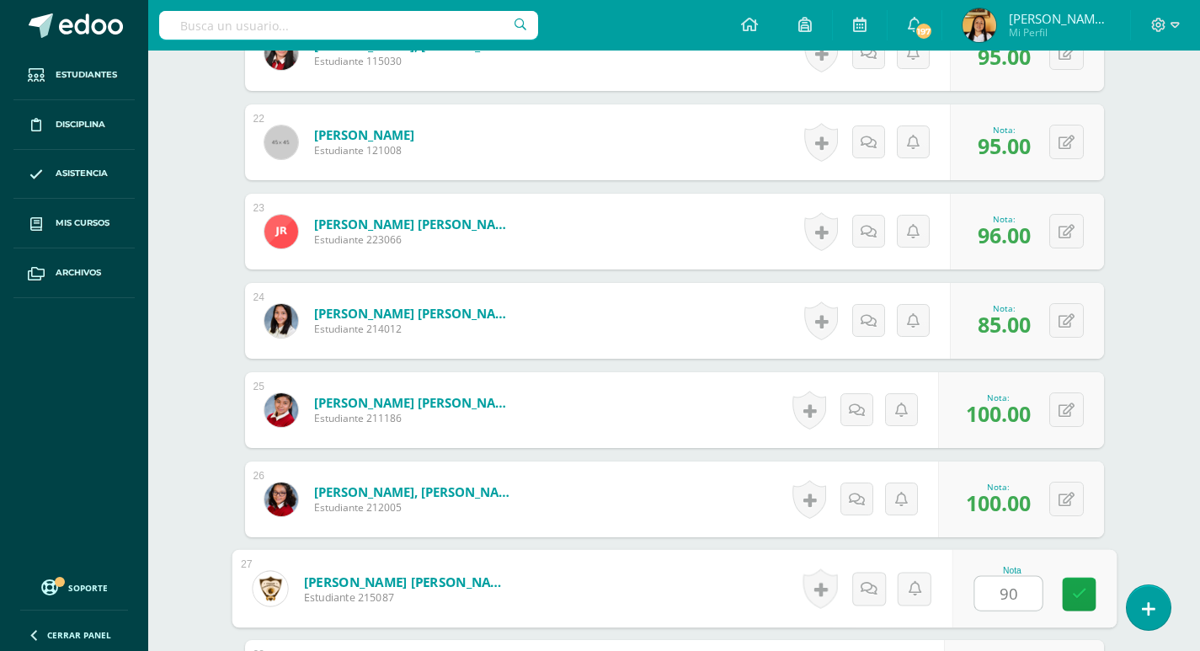
type input "90"
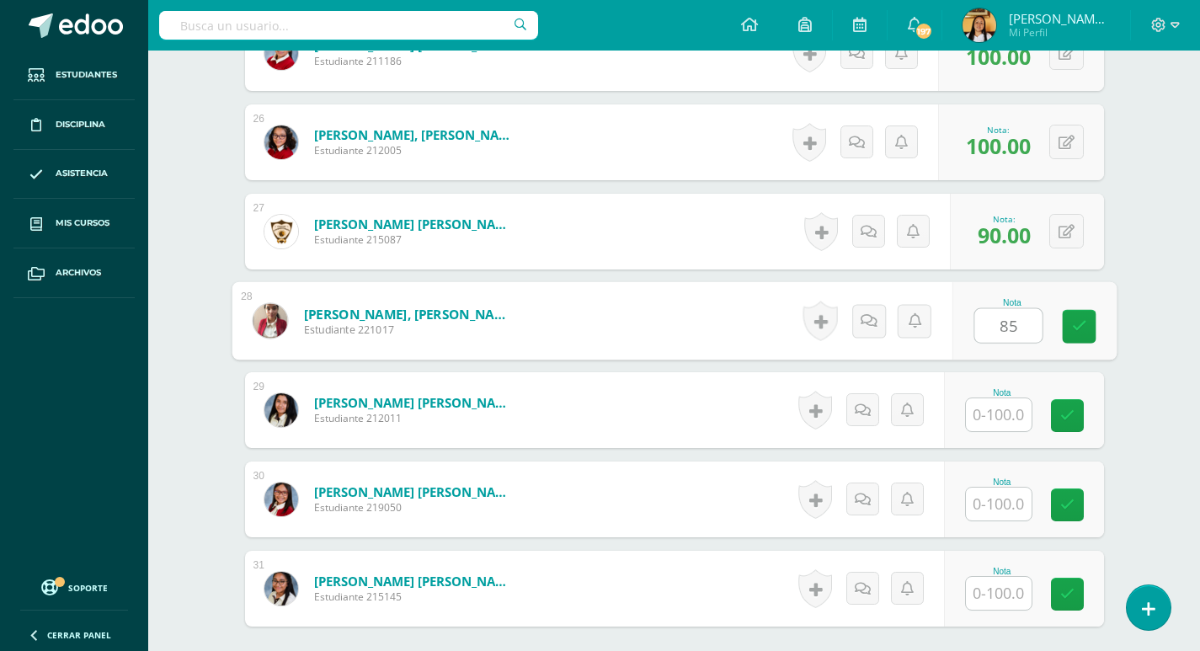
type input "85"
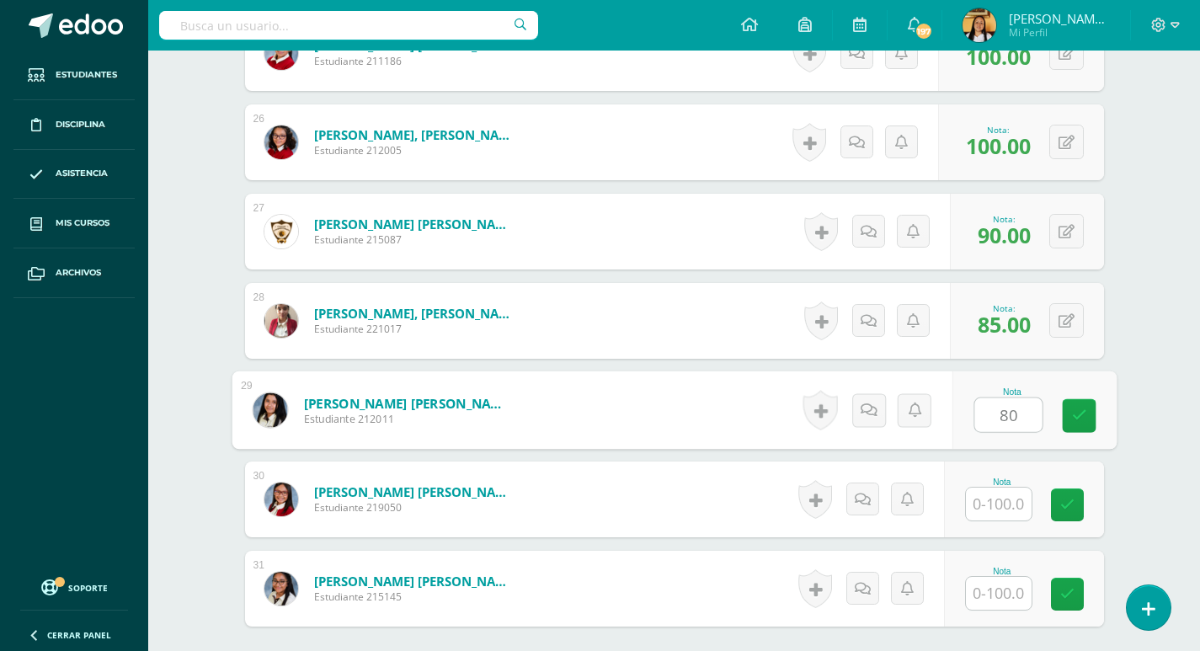
type input "80"
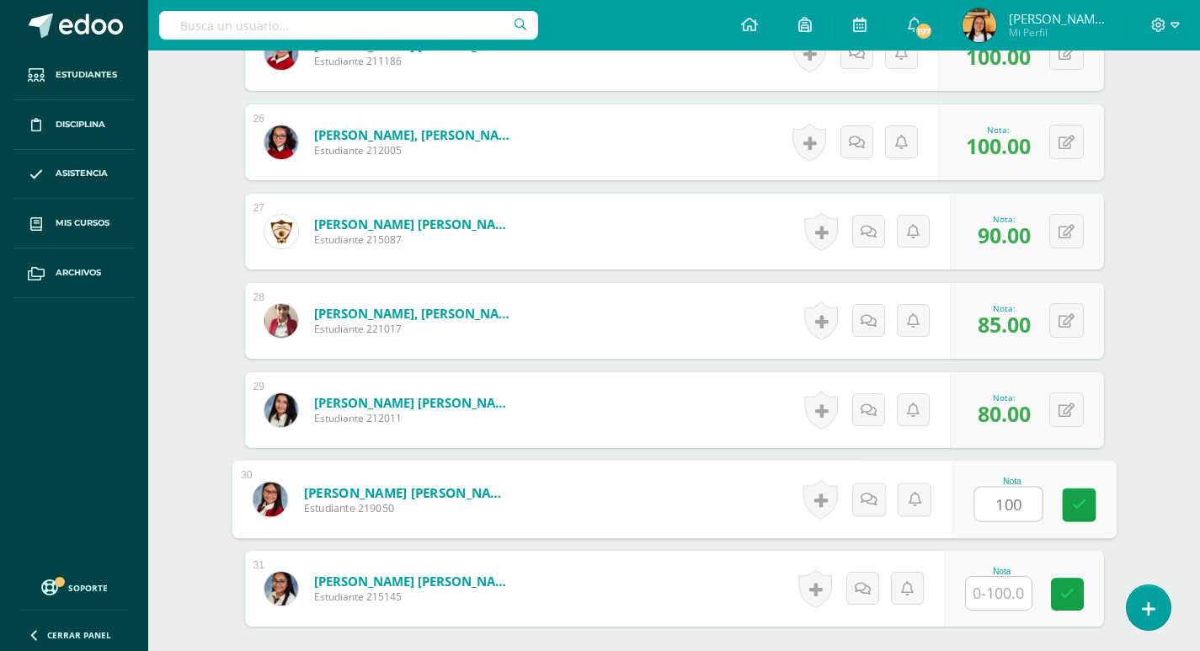
type input "100"
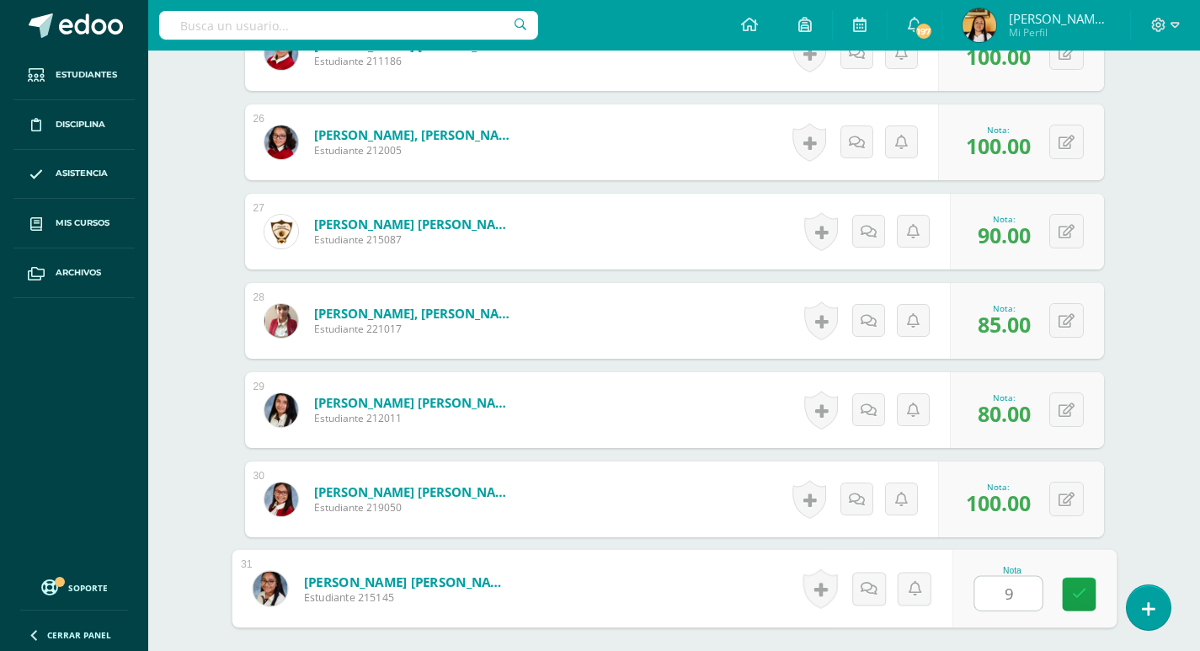
type input "96"
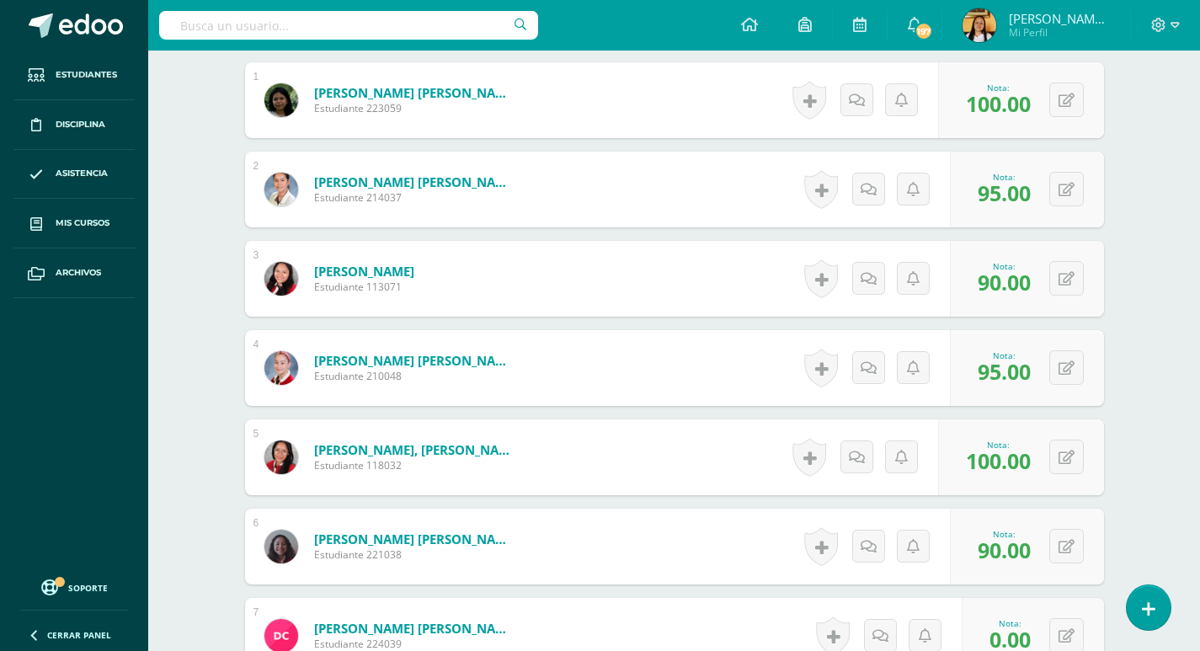
scroll to position [0, 0]
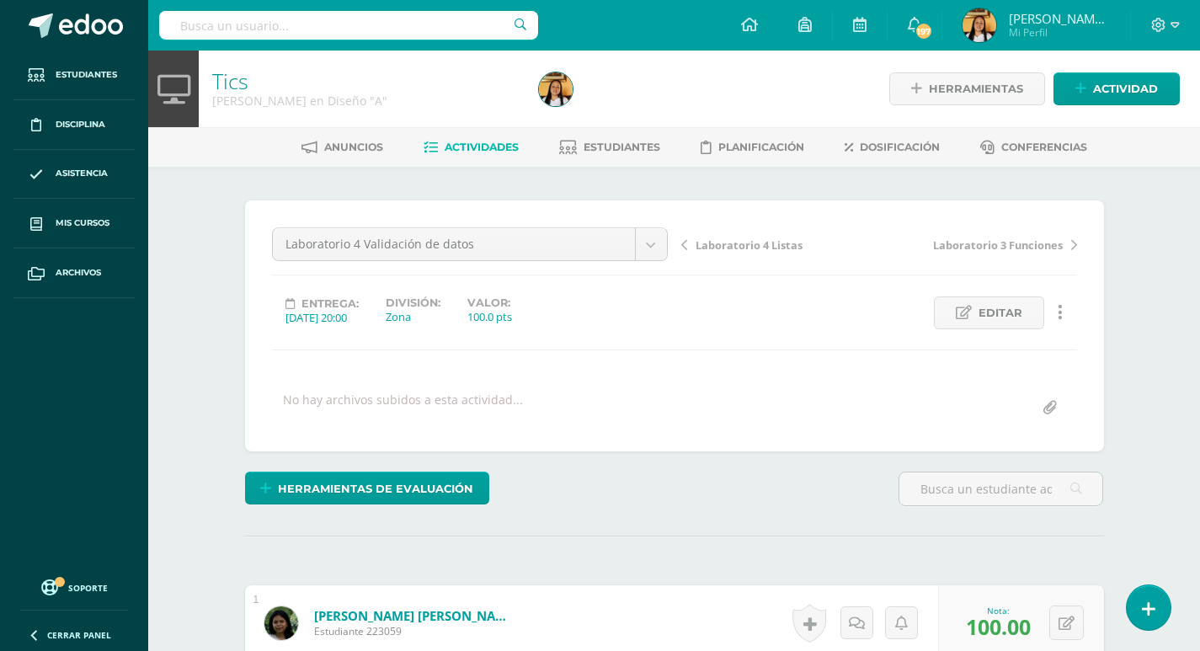
click at [487, 136] on link "Actividades" at bounding box center [471, 147] width 95 height 27
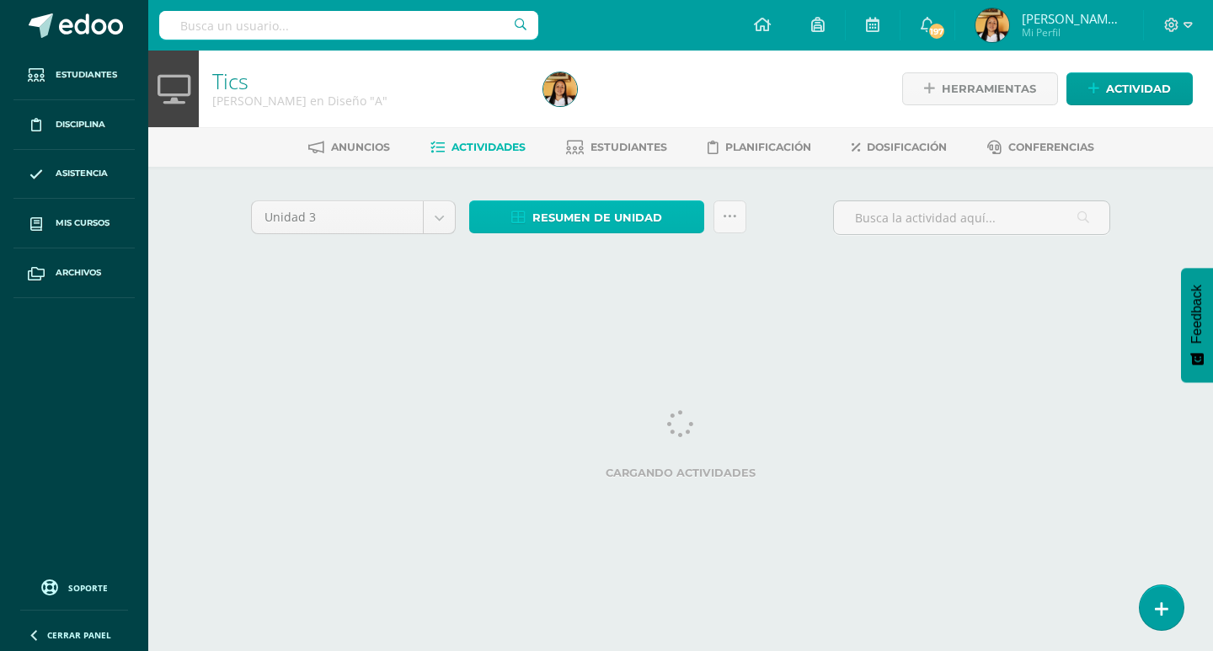
click at [599, 221] on span "Resumen de unidad" at bounding box center [597, 217] width 130 height 31
click at [585, 109] on div at bounding box center [706, 89] width 338 height 77
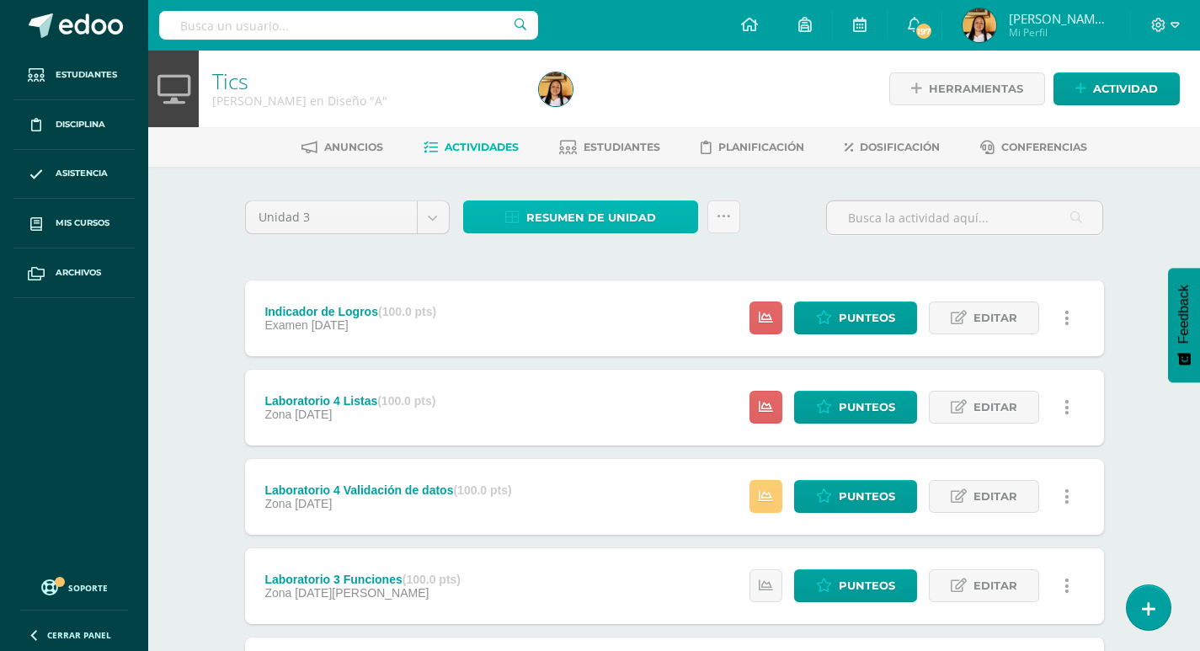
click at [627, 216] on span "Resumen de unidad" at bounding box center [591, 217] width 130 height 31
click at [658, 220] on link "Resumen de unidad" at bounding box center [580, 216] width 235 height 33
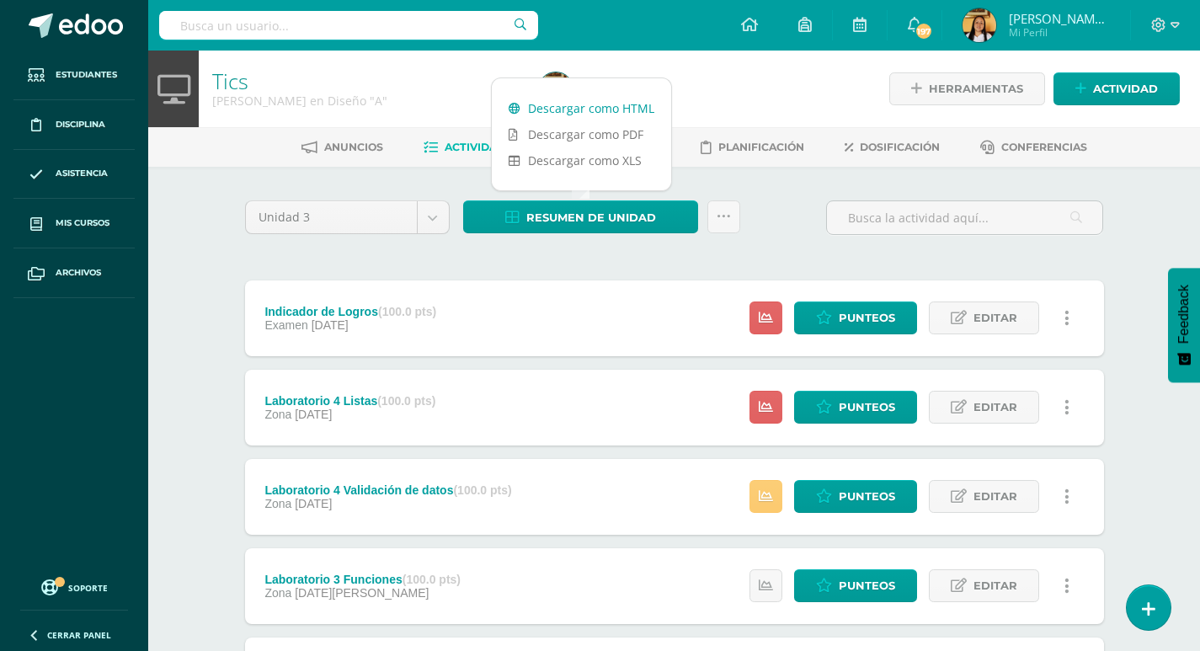
click at [558, 109] on link "Descargar como HTML" at bounding box center [581, 108] width 179 height 26
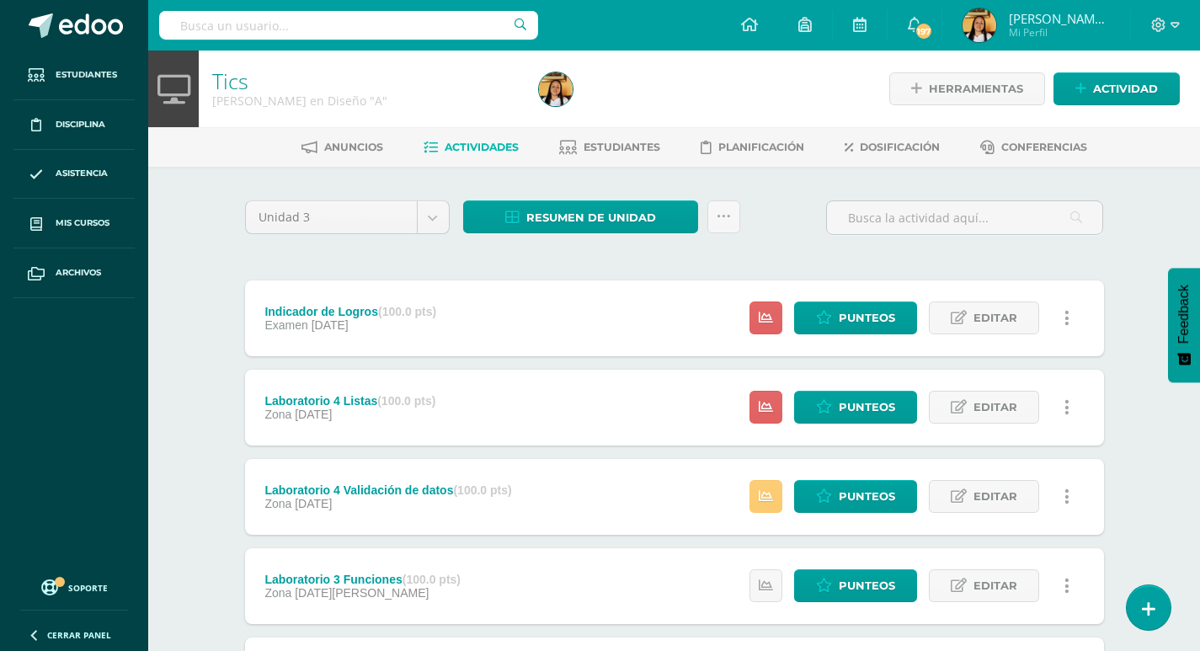
click at [389, 275] on div "Unidad 3 Unidad 1 Unidad 2 Unidad 3 Unidad 4 Resumen de unidad Subir actividade…" at bounding box center [674, 540] width 873 height 681
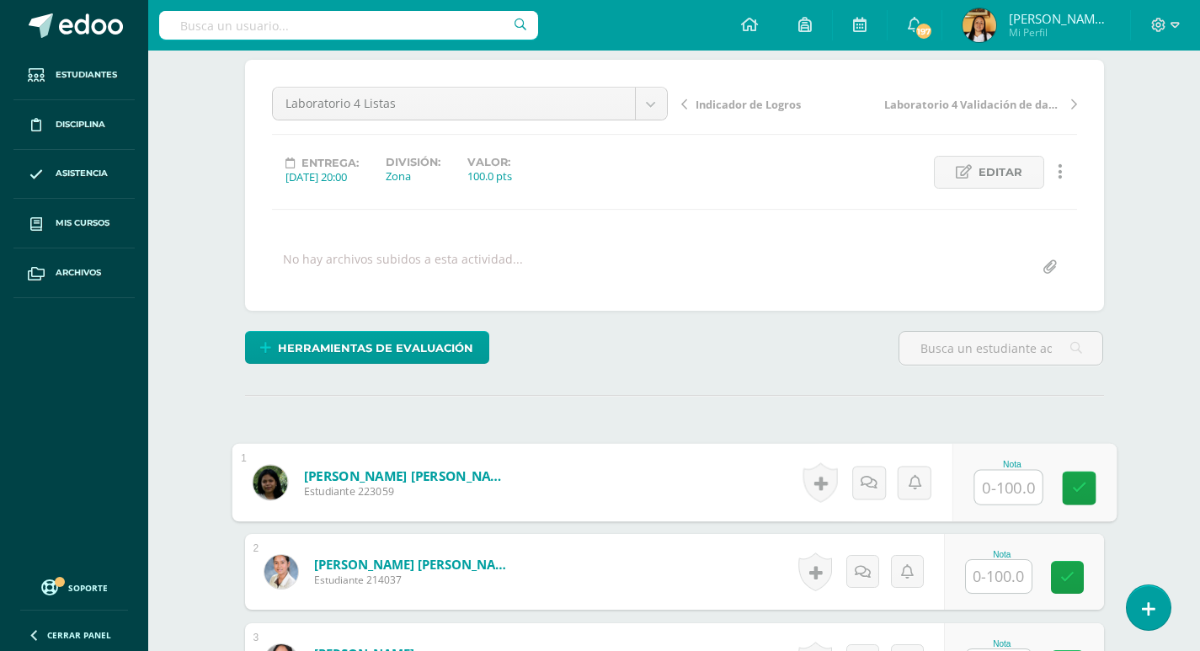
click at [994, 483] on input "text" at bounding box center [1007, 488] width 67 height 34
type input "100"
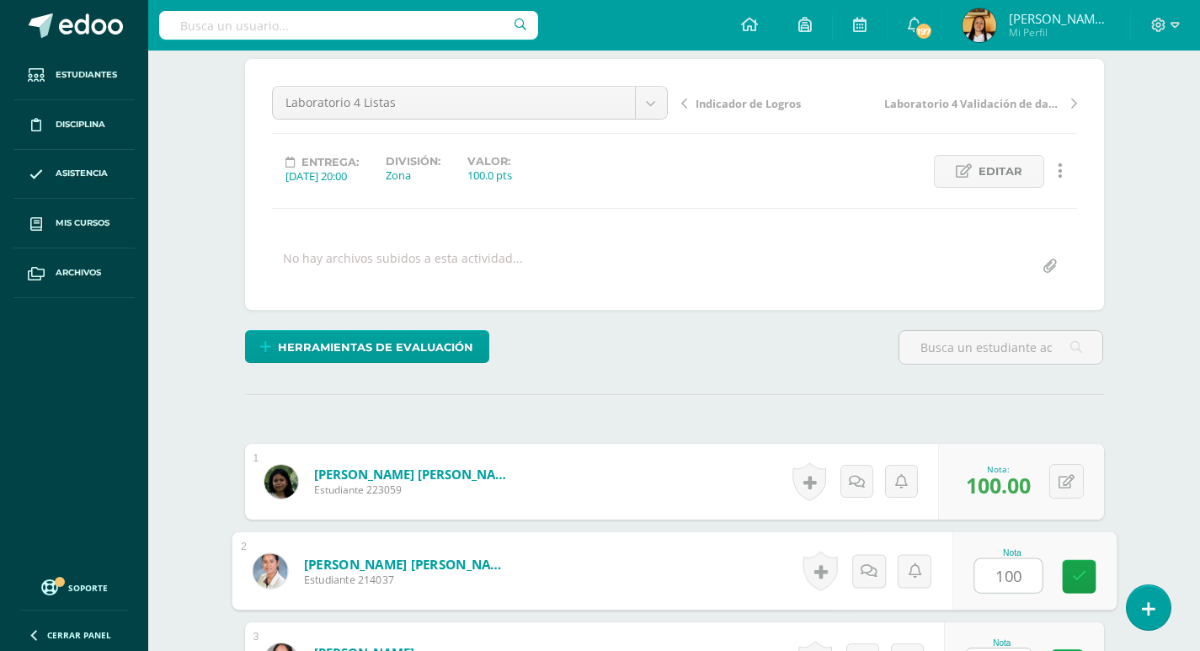
type input "100"
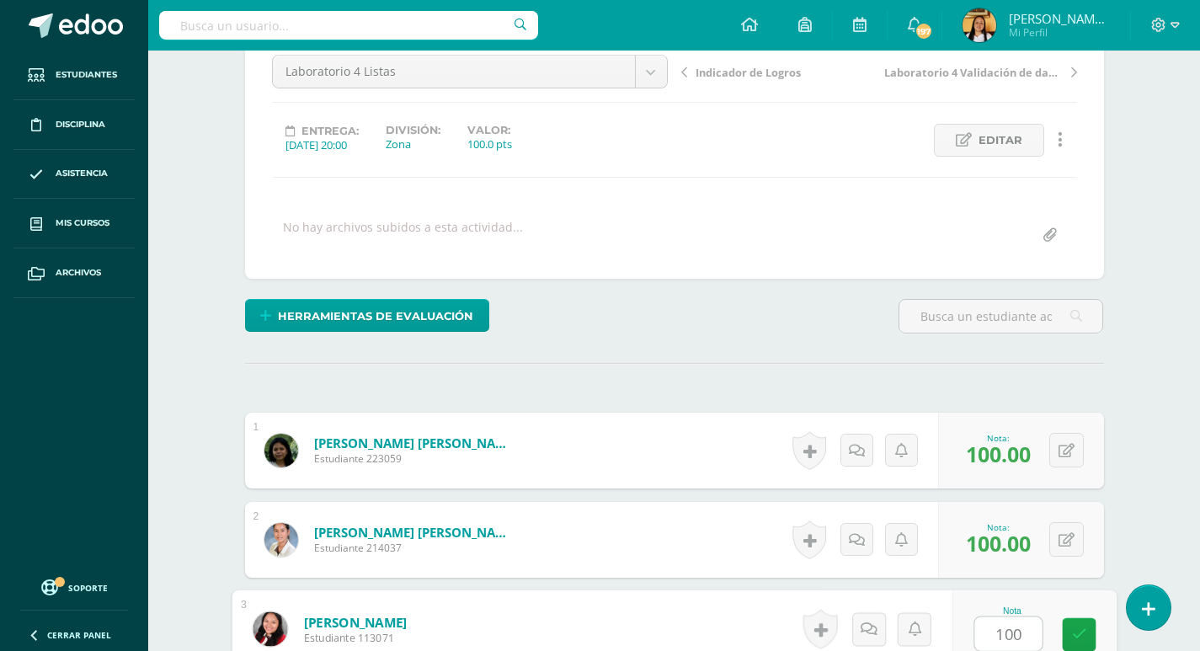
type input "100"
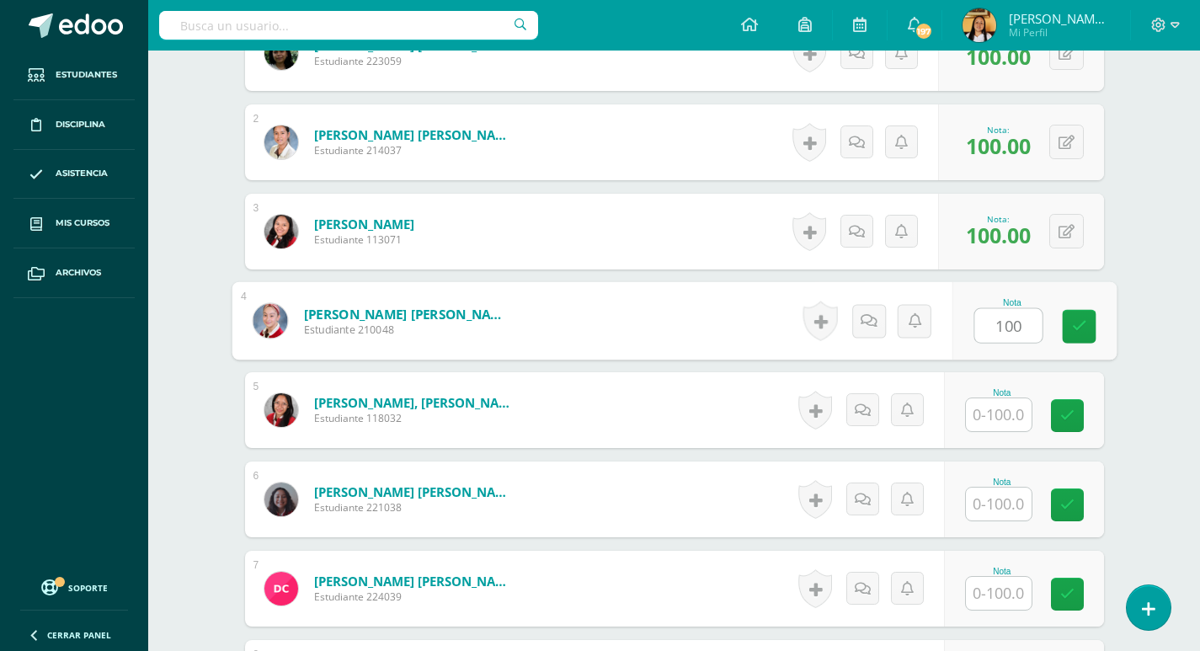
type input "100"
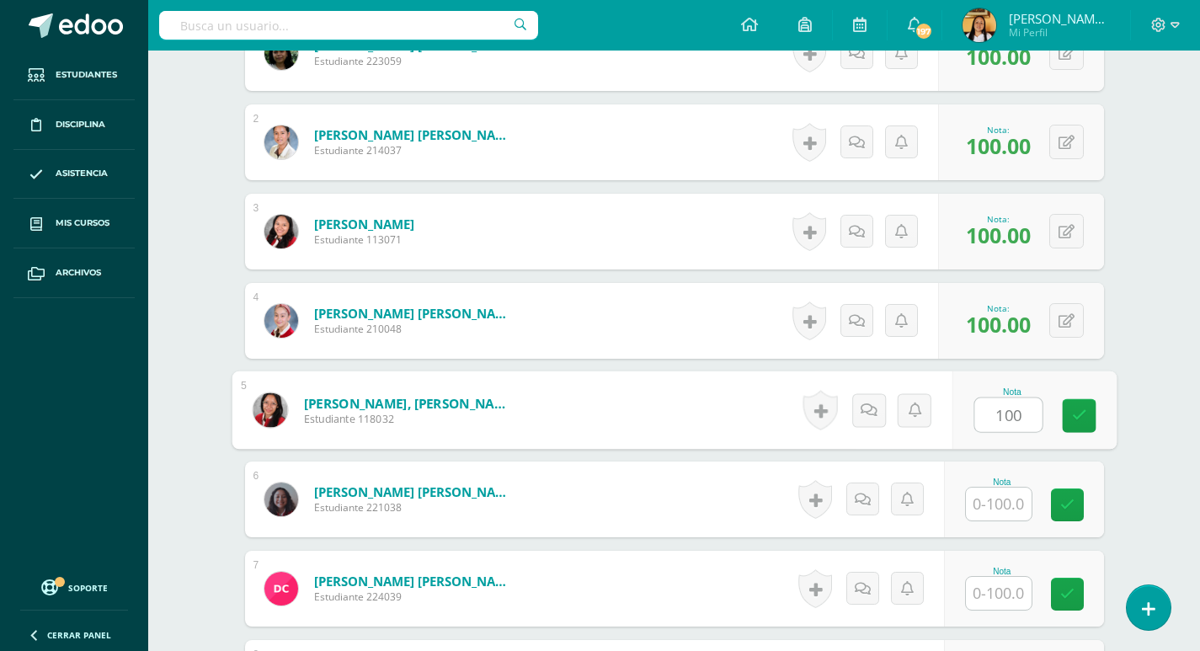
scroll to position [571, 0]
type input "100"
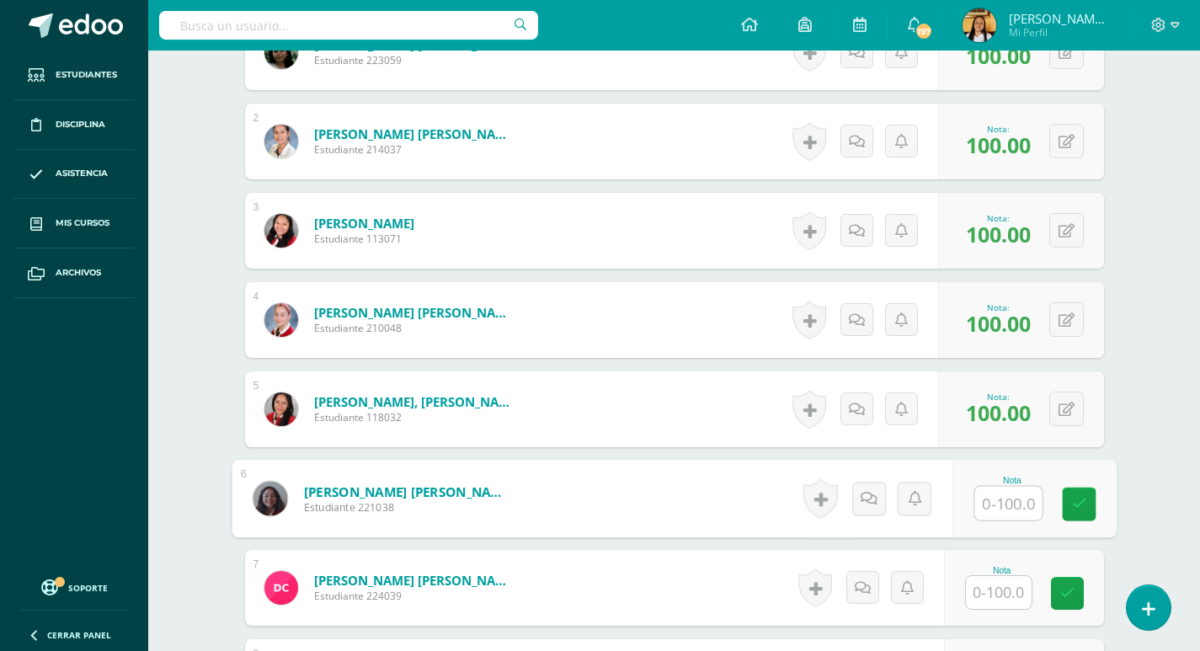
scroll to position [572, 0]
type input "0"
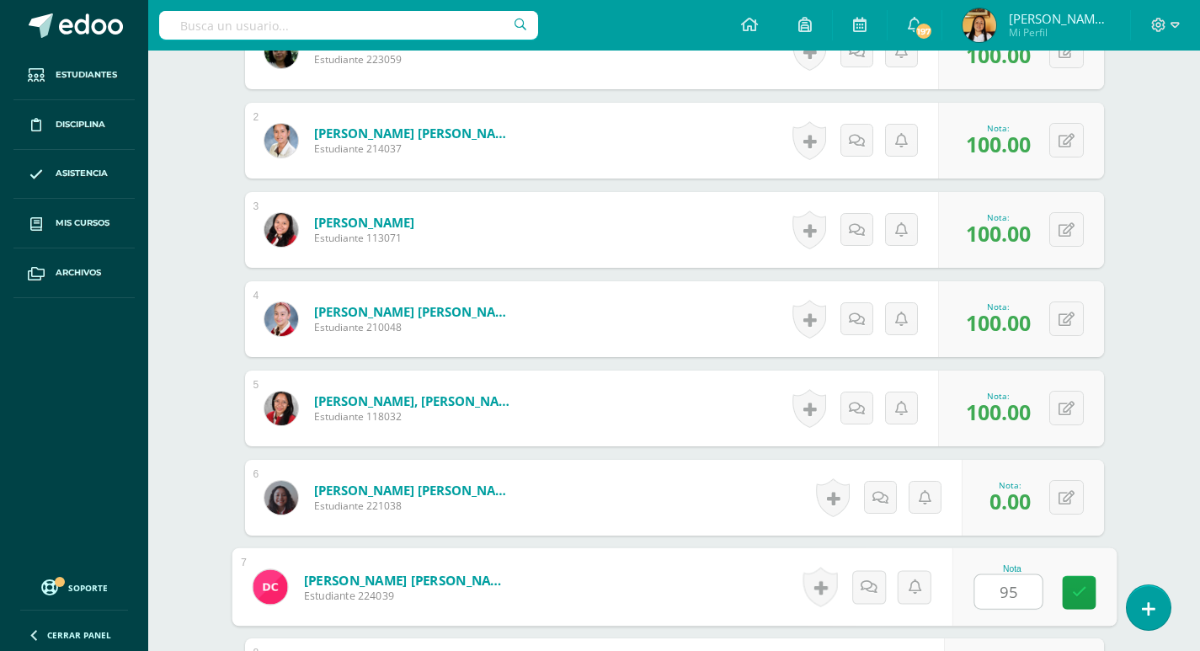
type input "95"
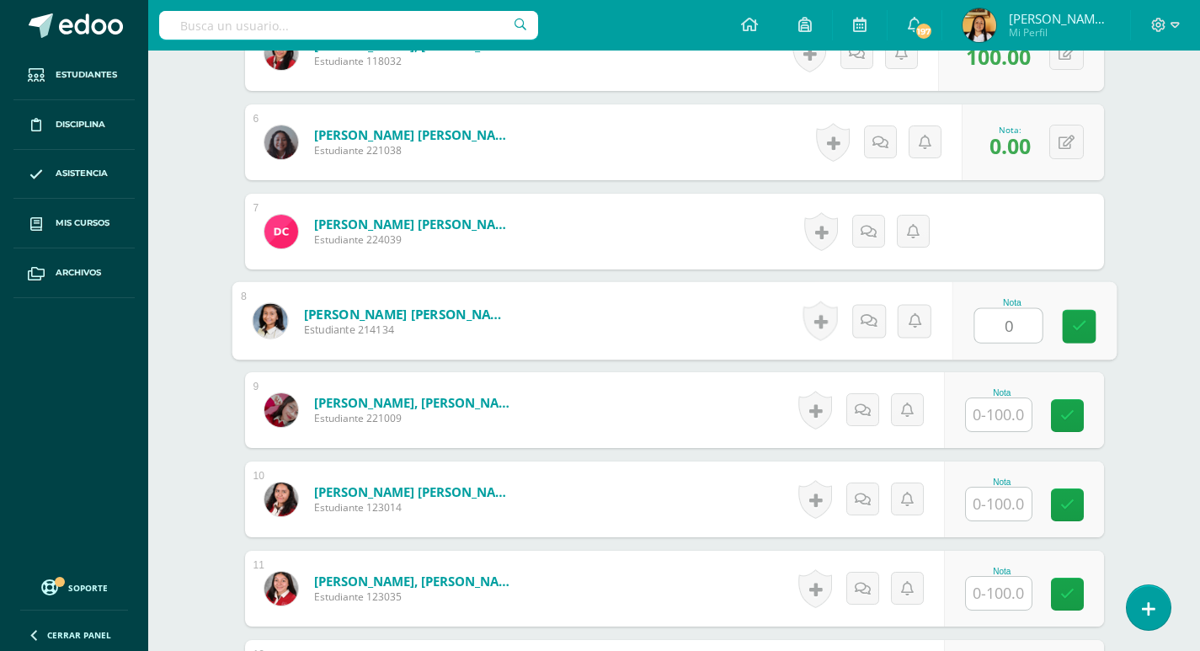
type input "0"
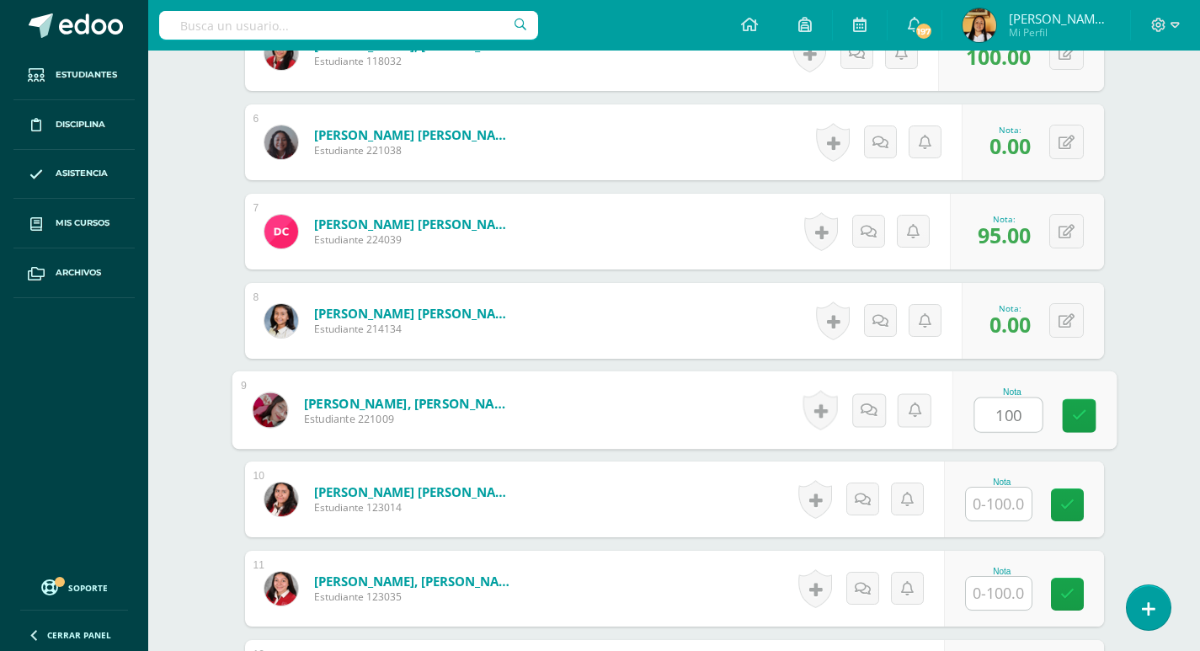
type input "100"
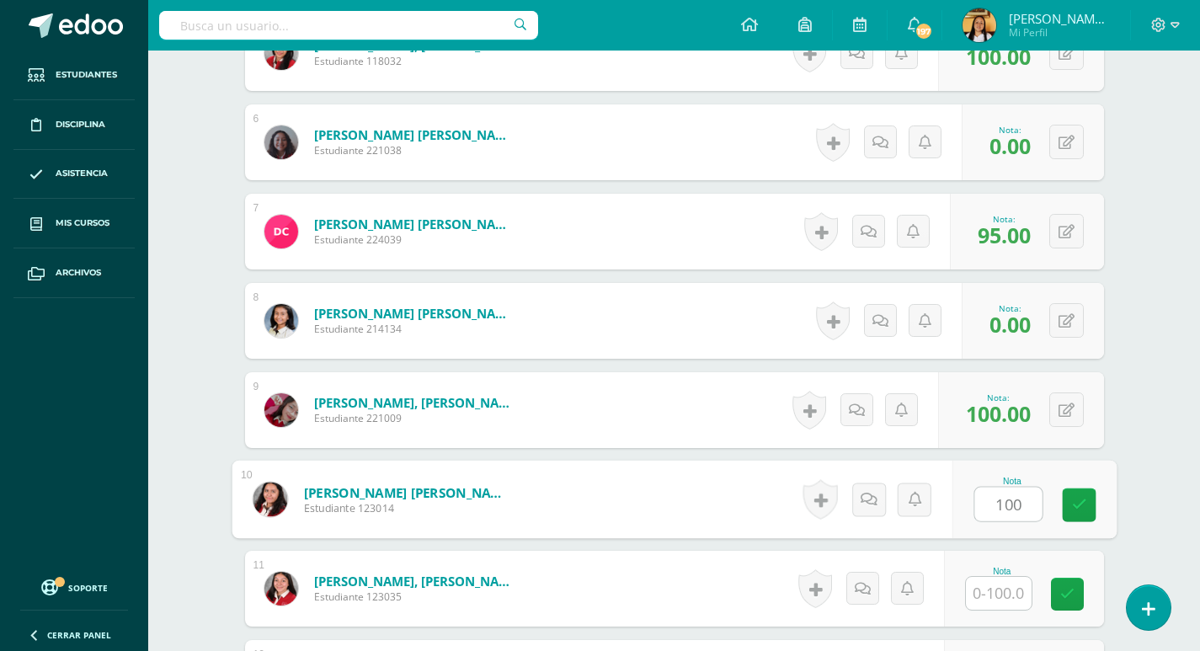
type input "100"
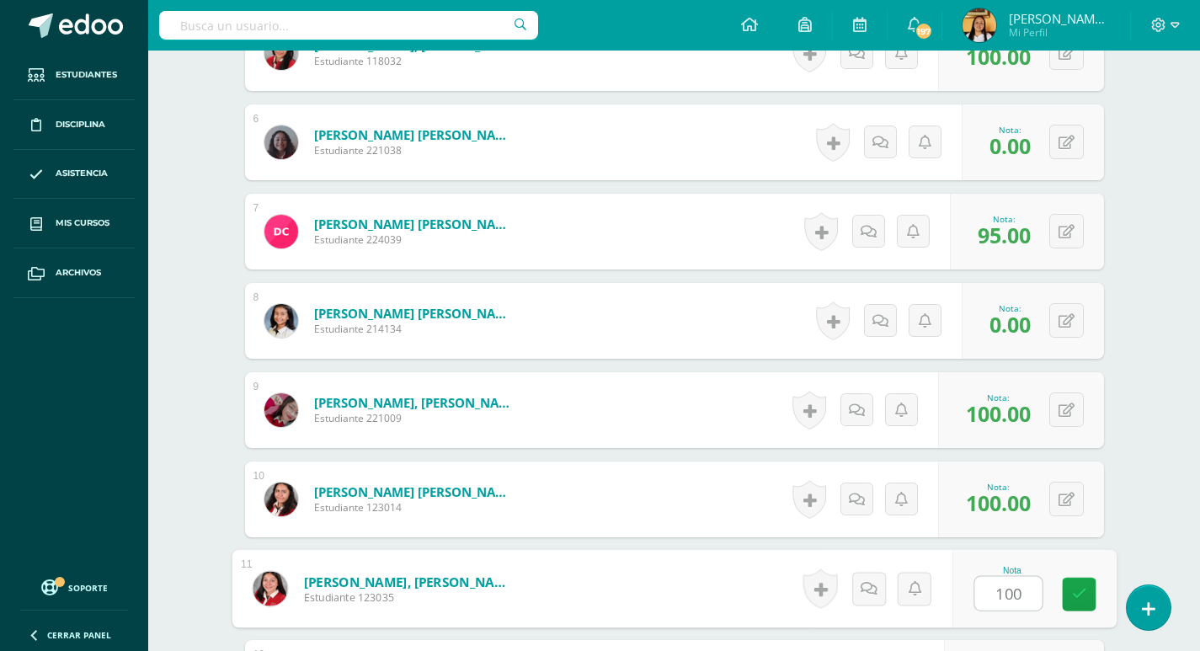
type input "100"
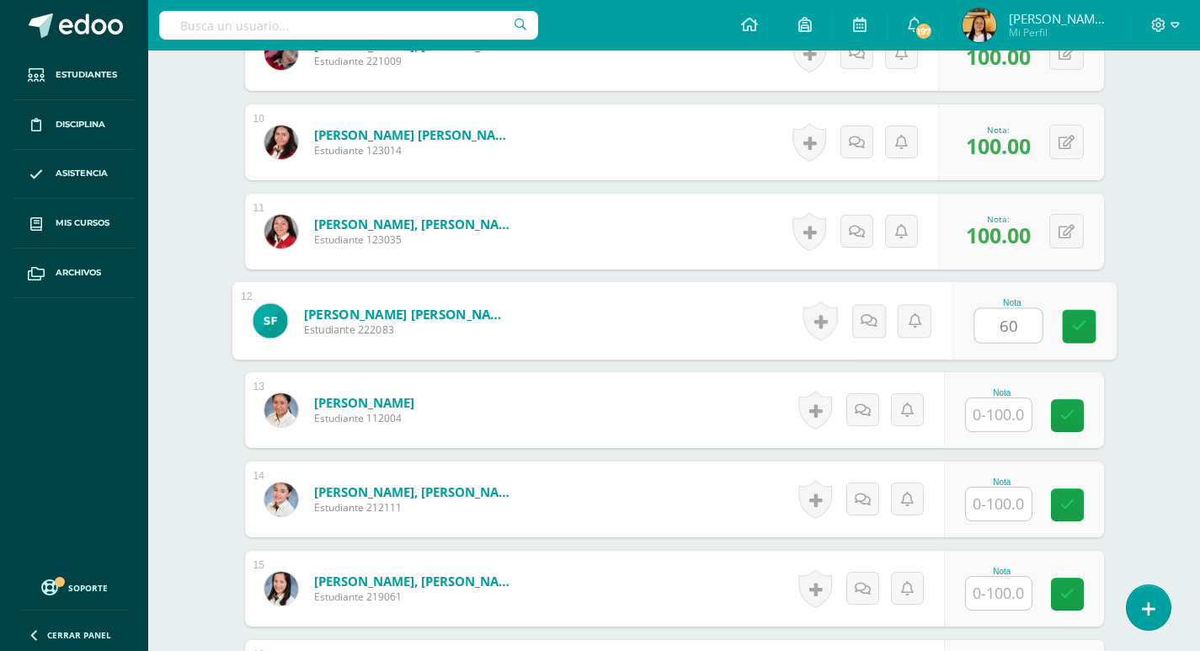
type input "60"
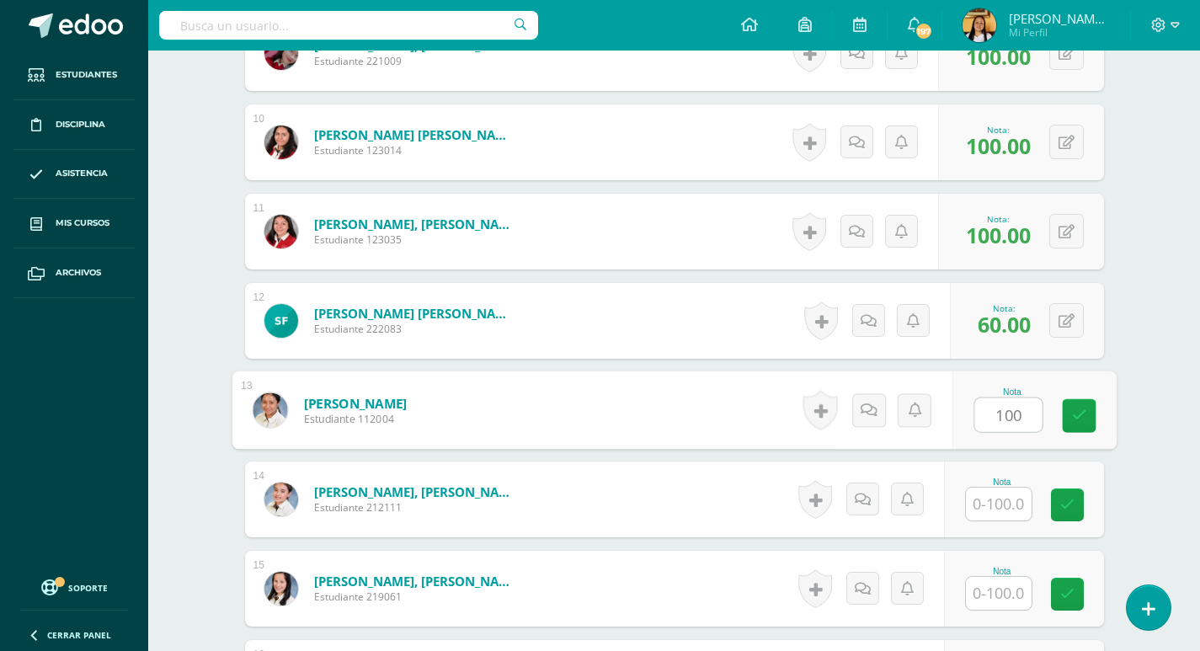
type input "100"
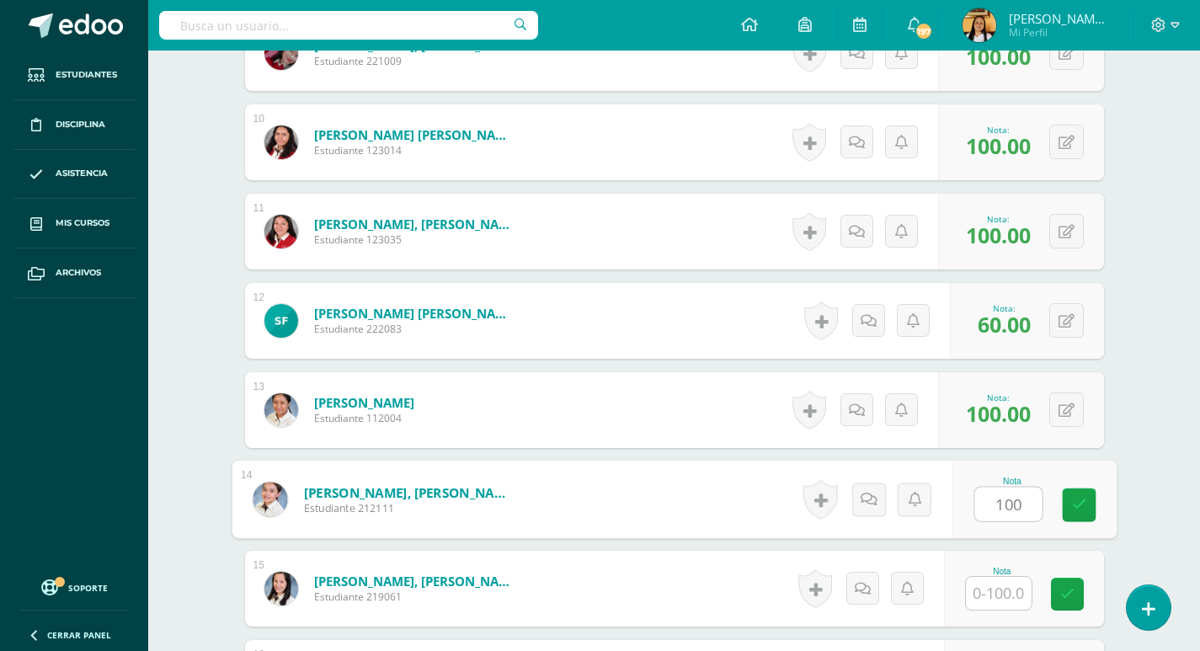
type input "100"
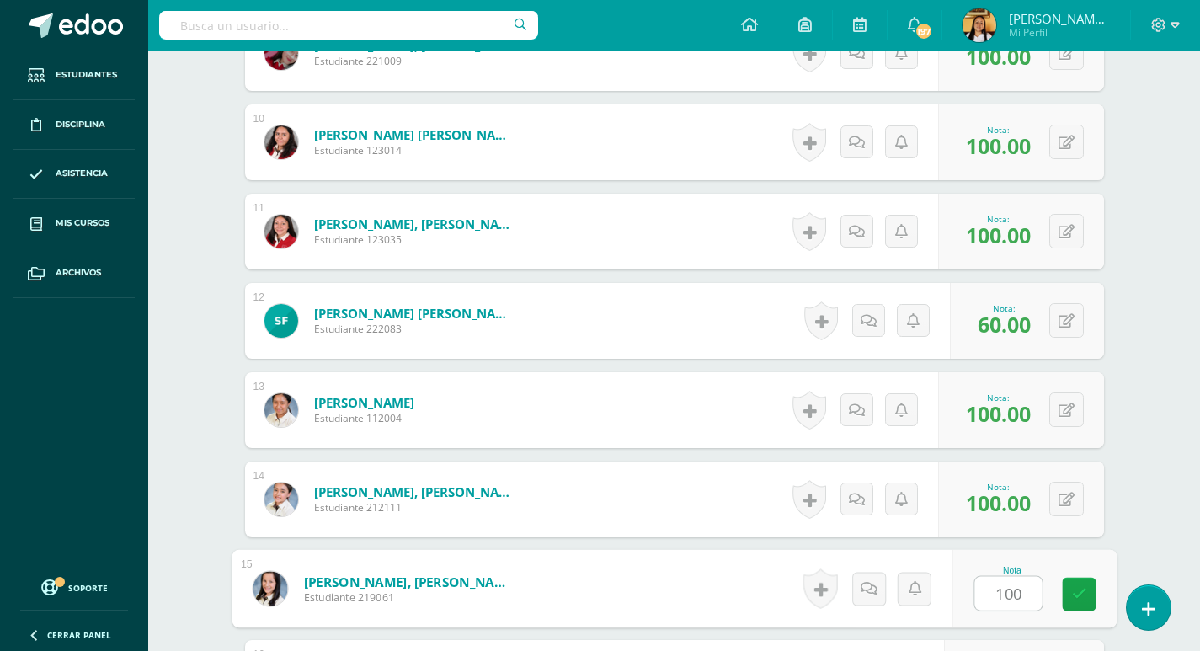
type input "100"
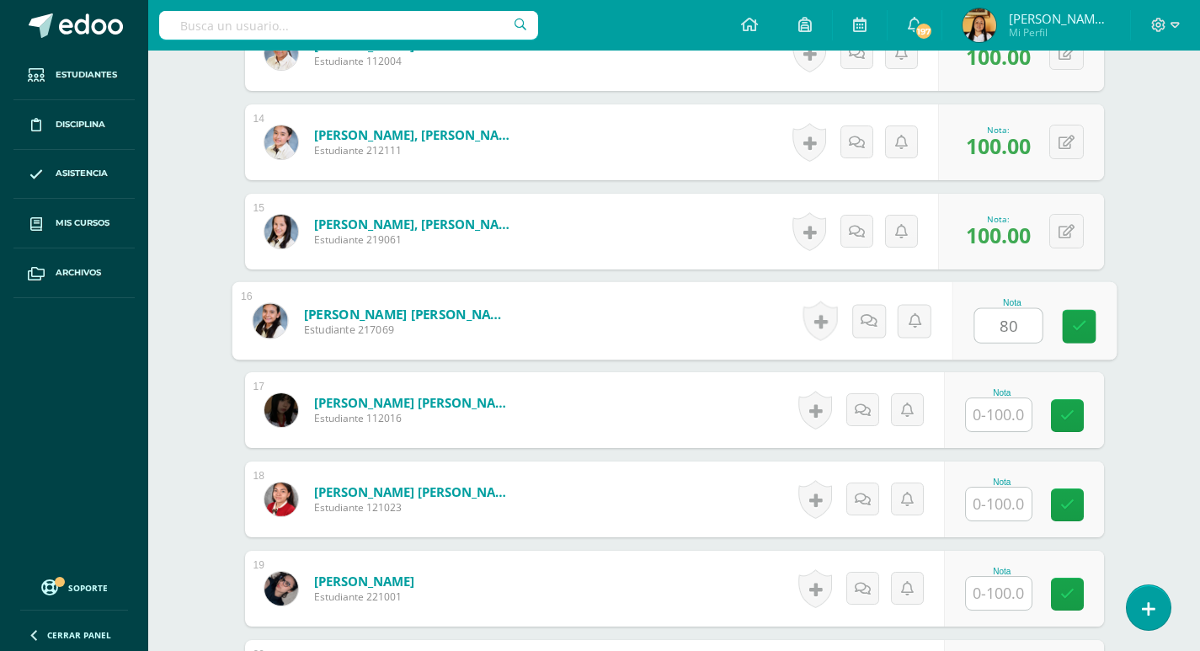
type input "80"
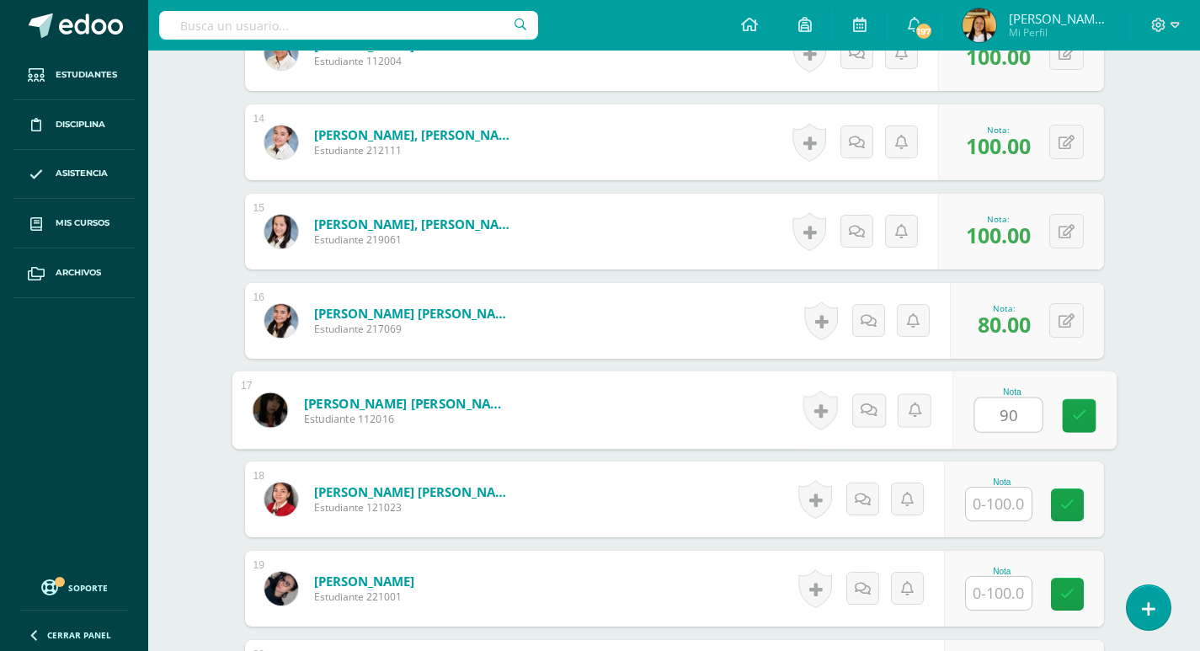
type input "90"
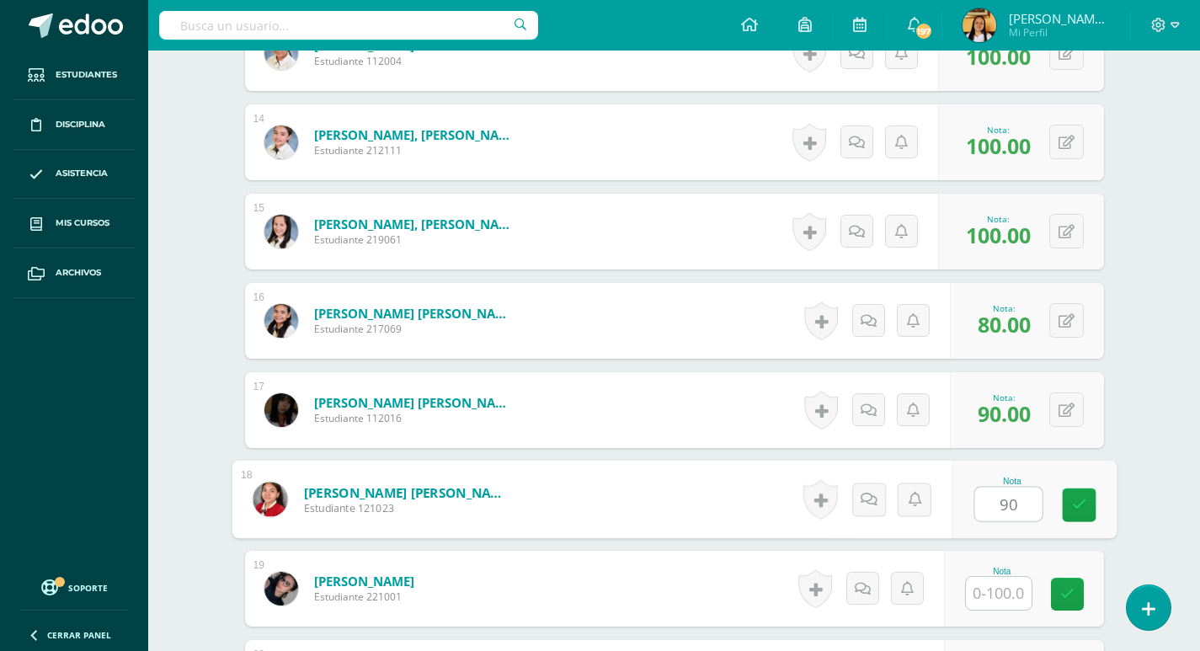
type input "90"
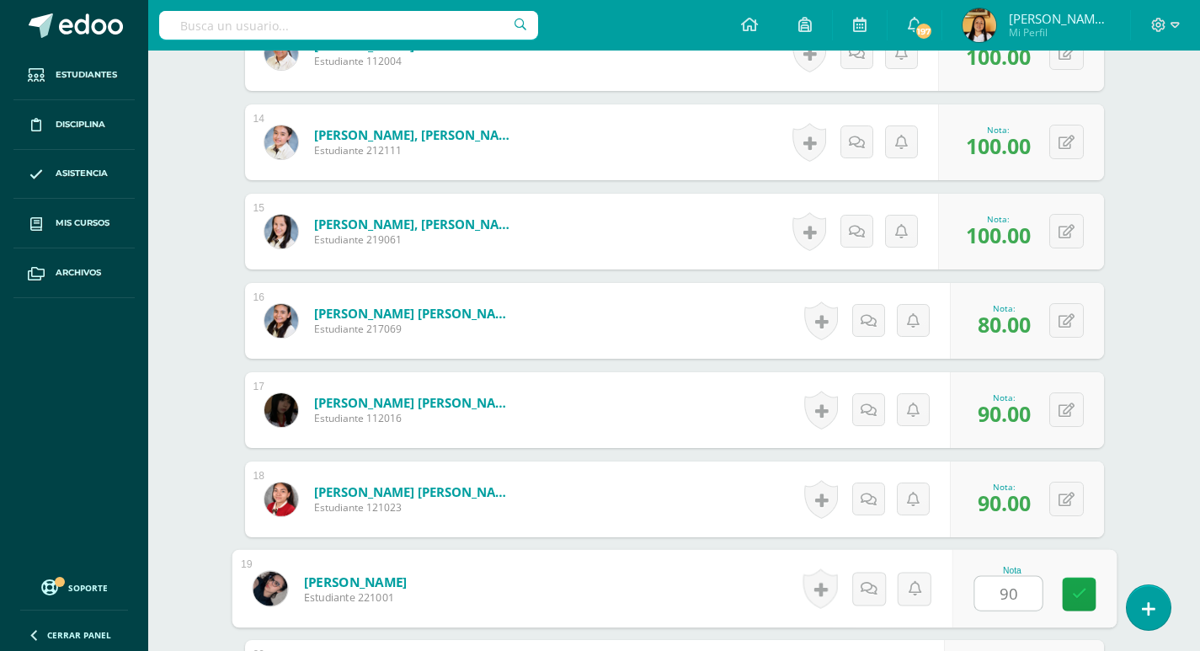
type input "9"
type input "100"
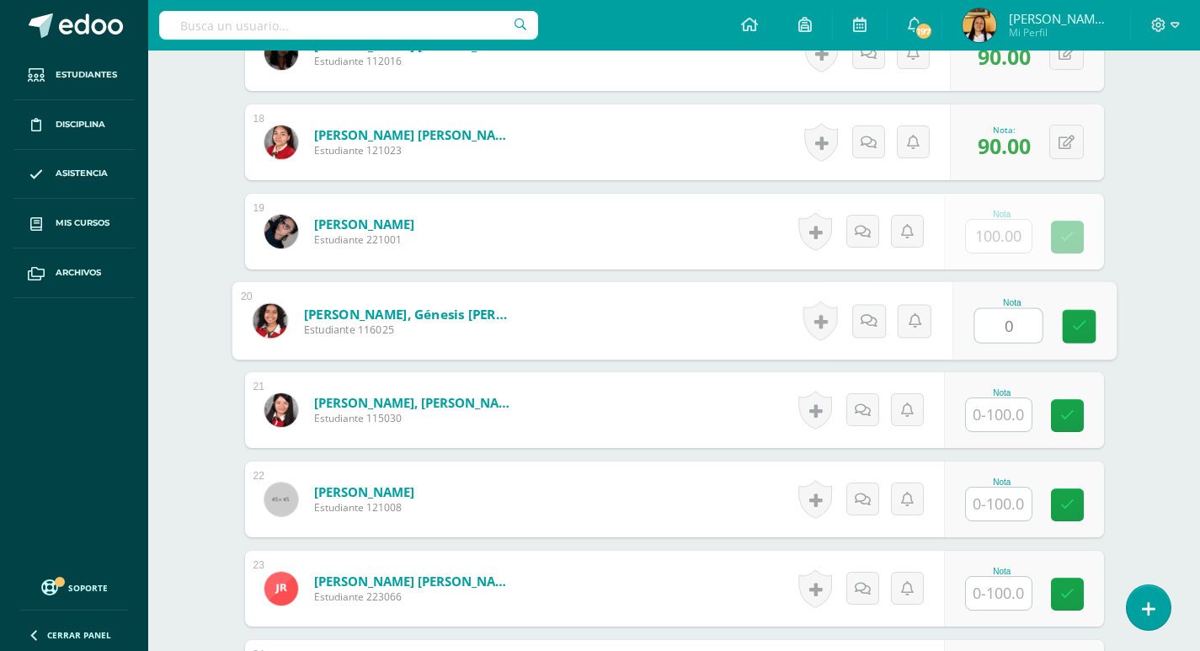
type input "0"
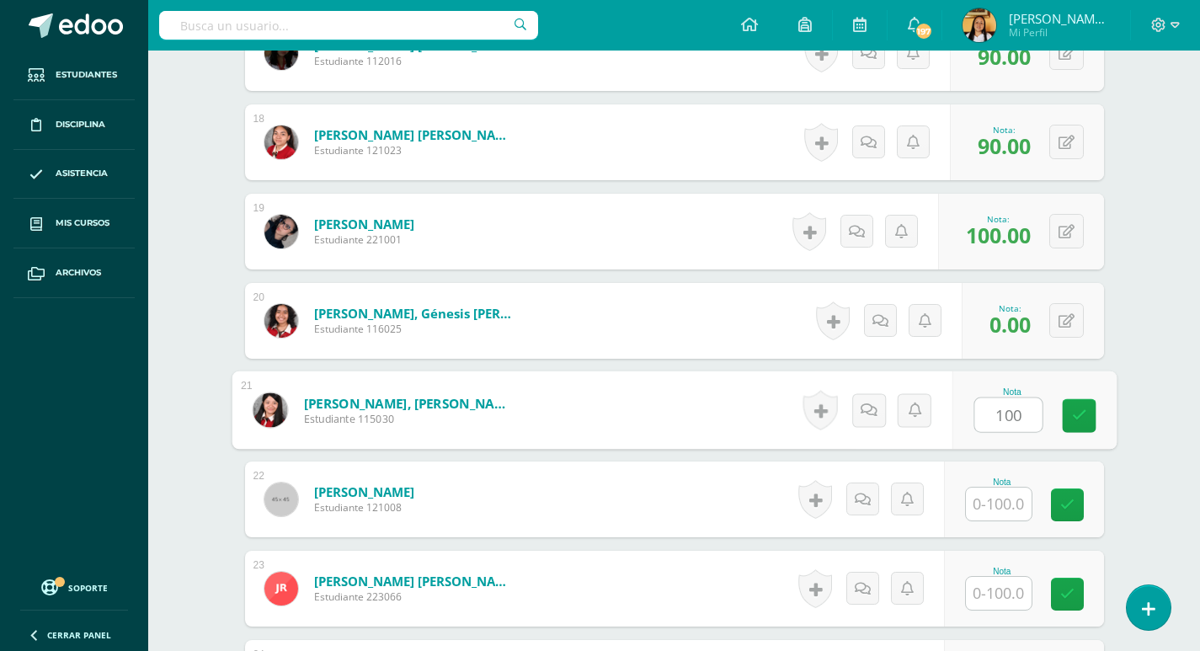
type input "100"
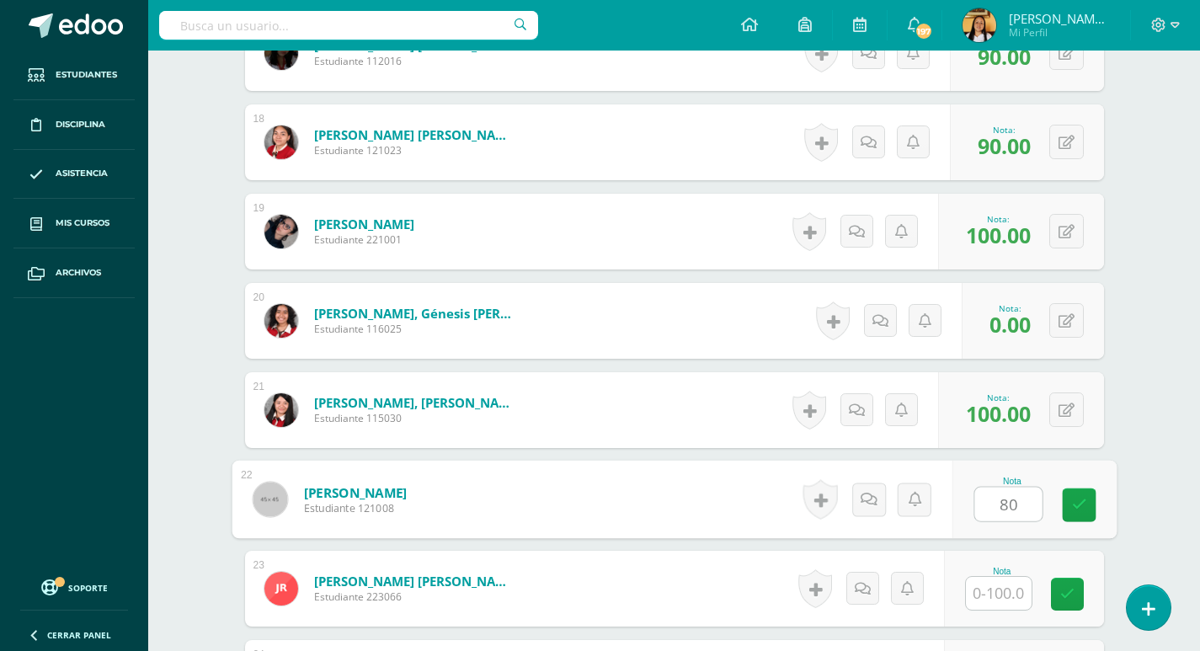
type input "80"
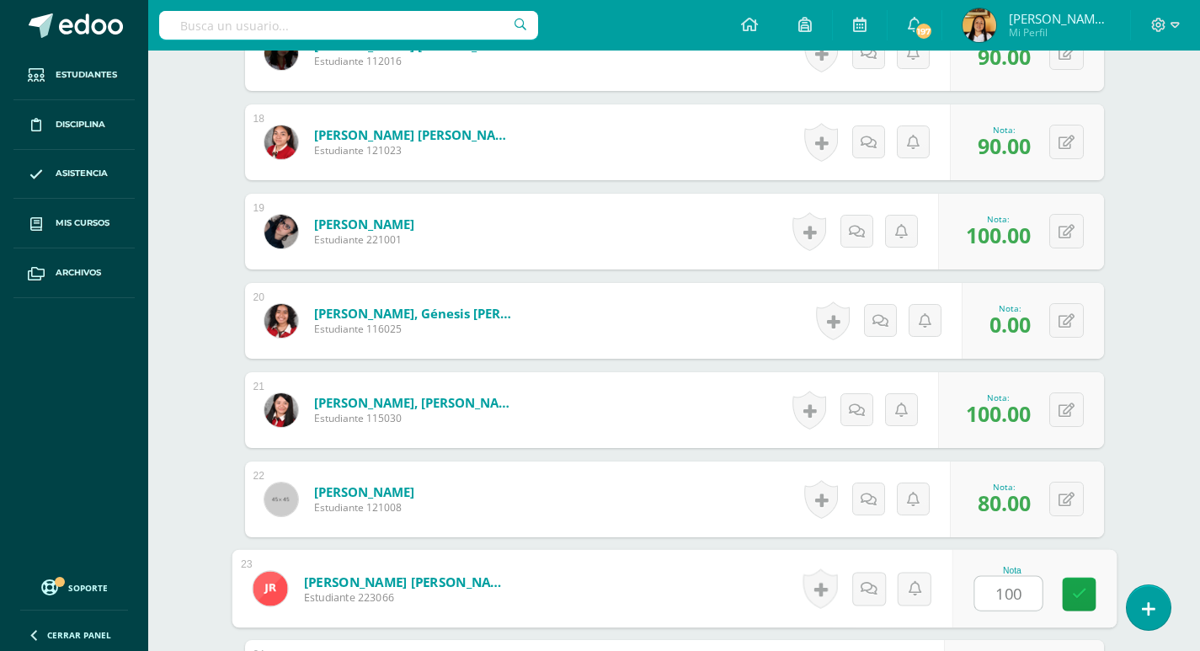
type input "100"
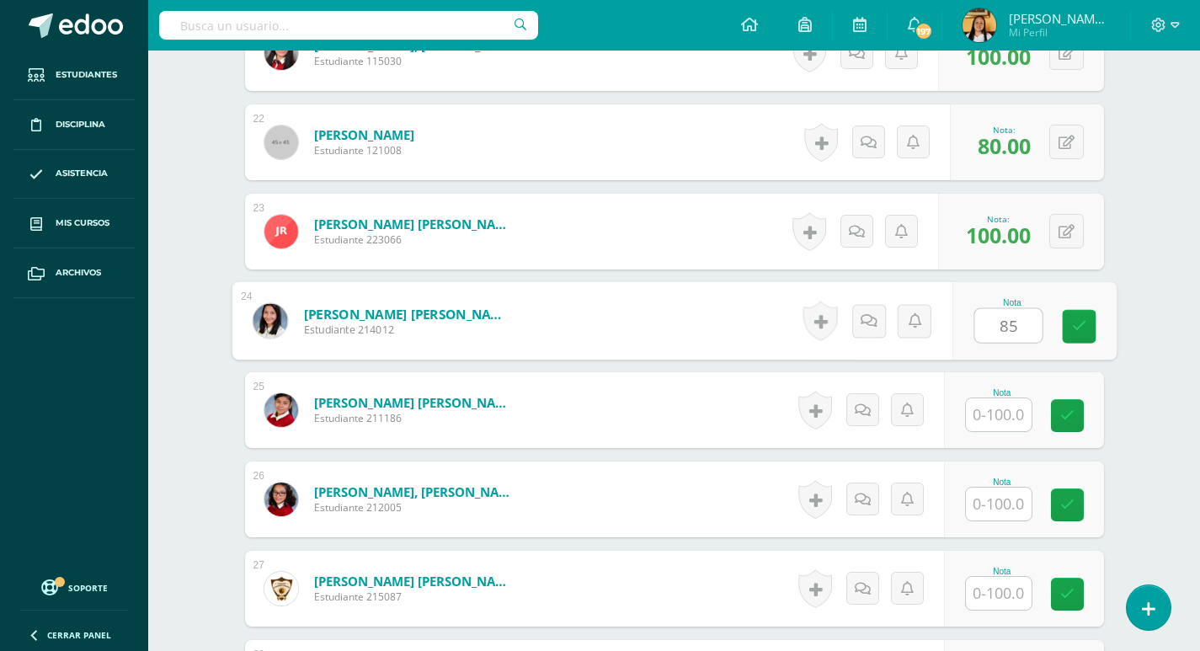
type input "85"
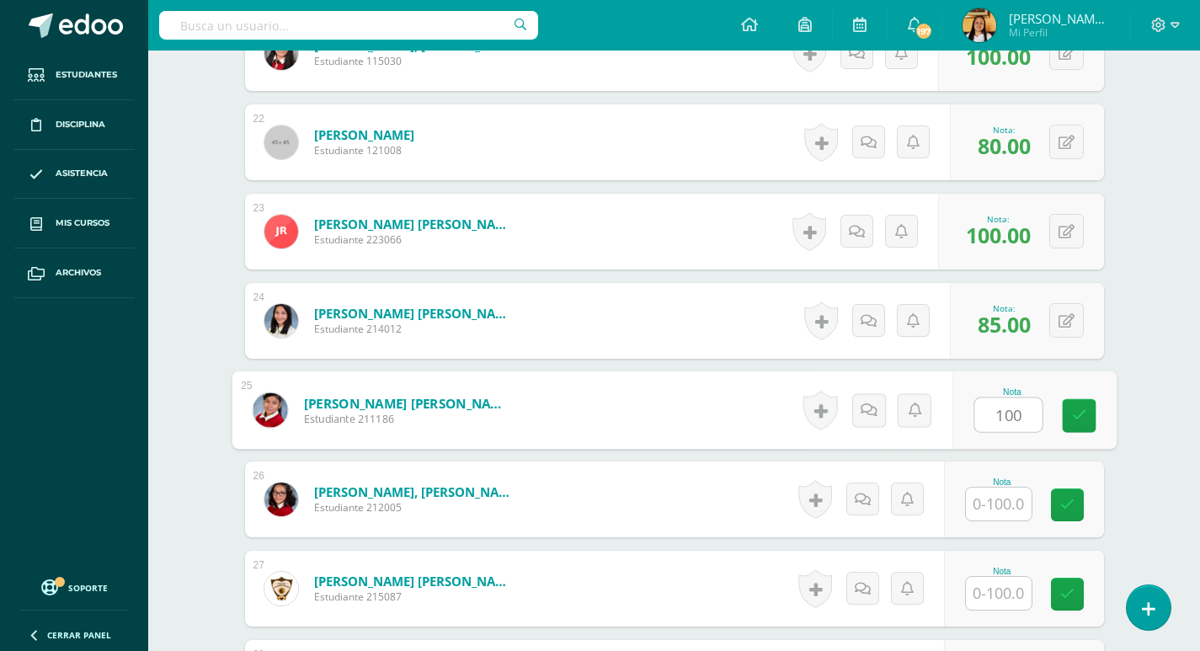
type input "100"
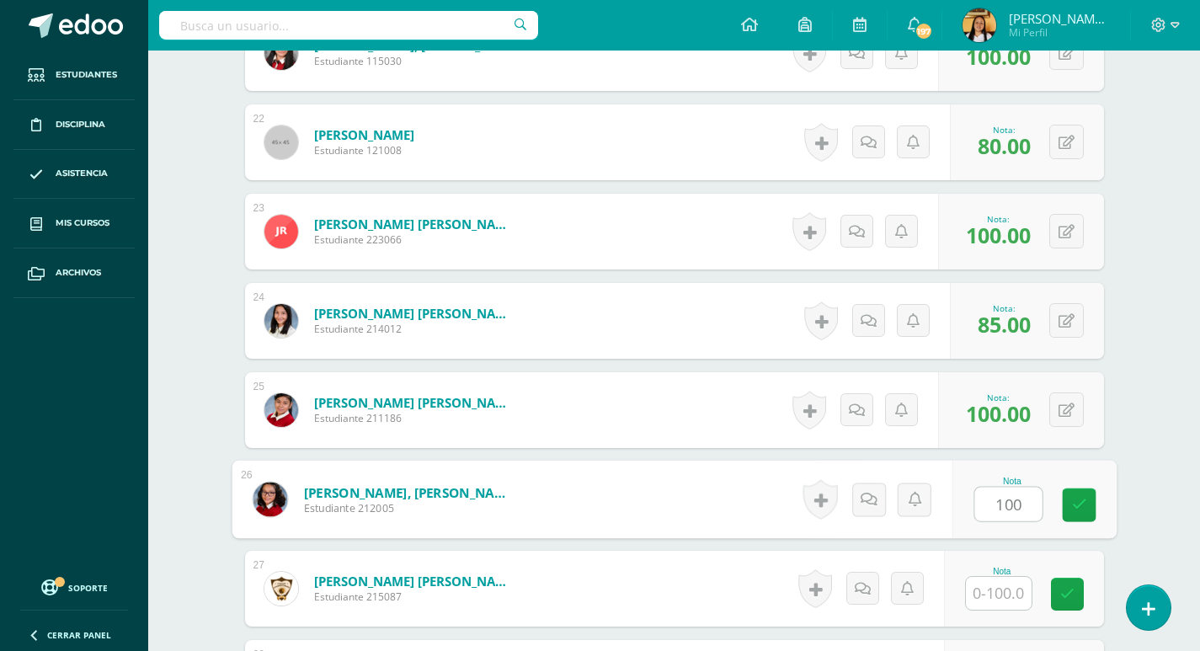
type input "100"
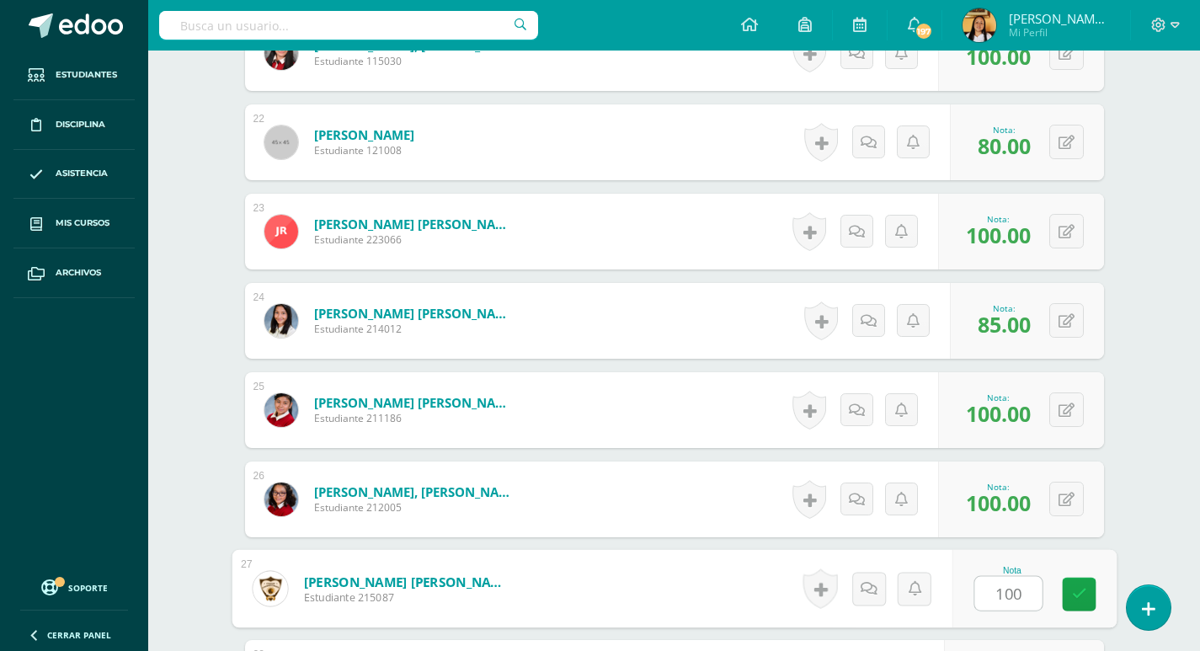
type input "100"
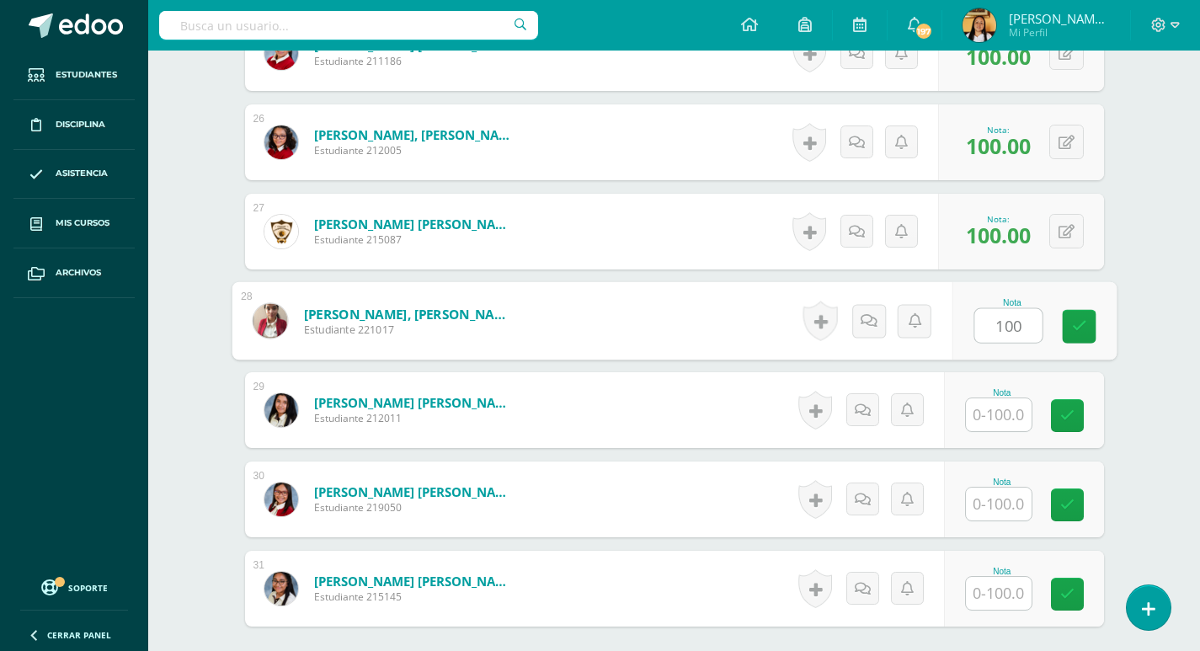
type input "100"
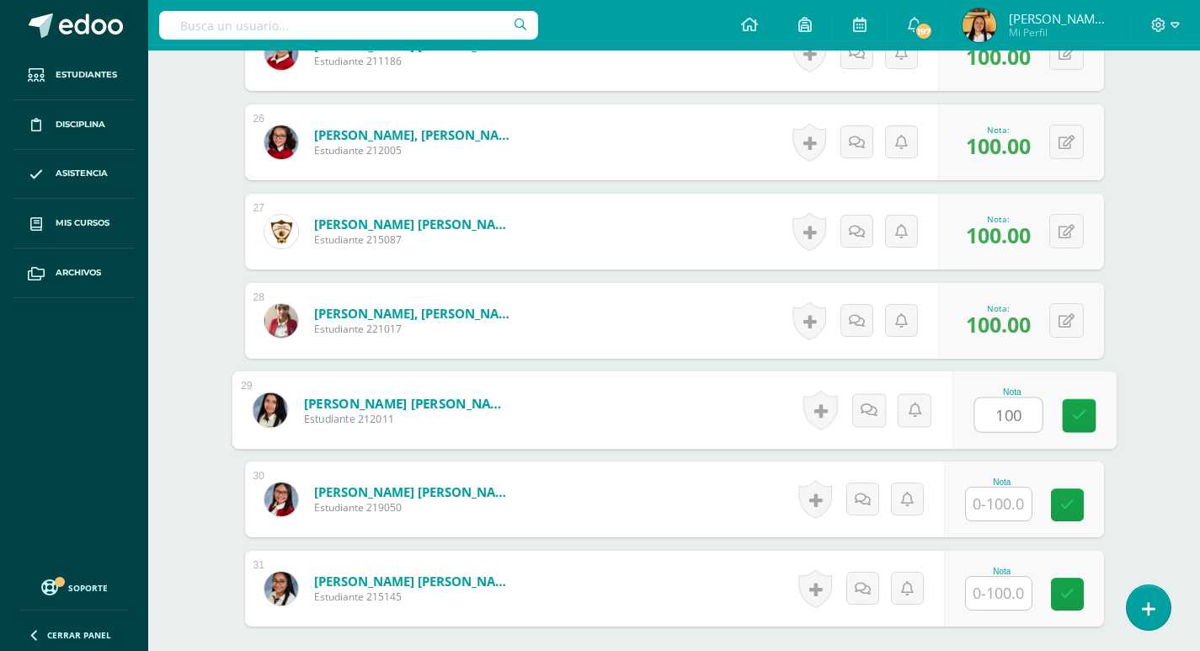
type input "100"
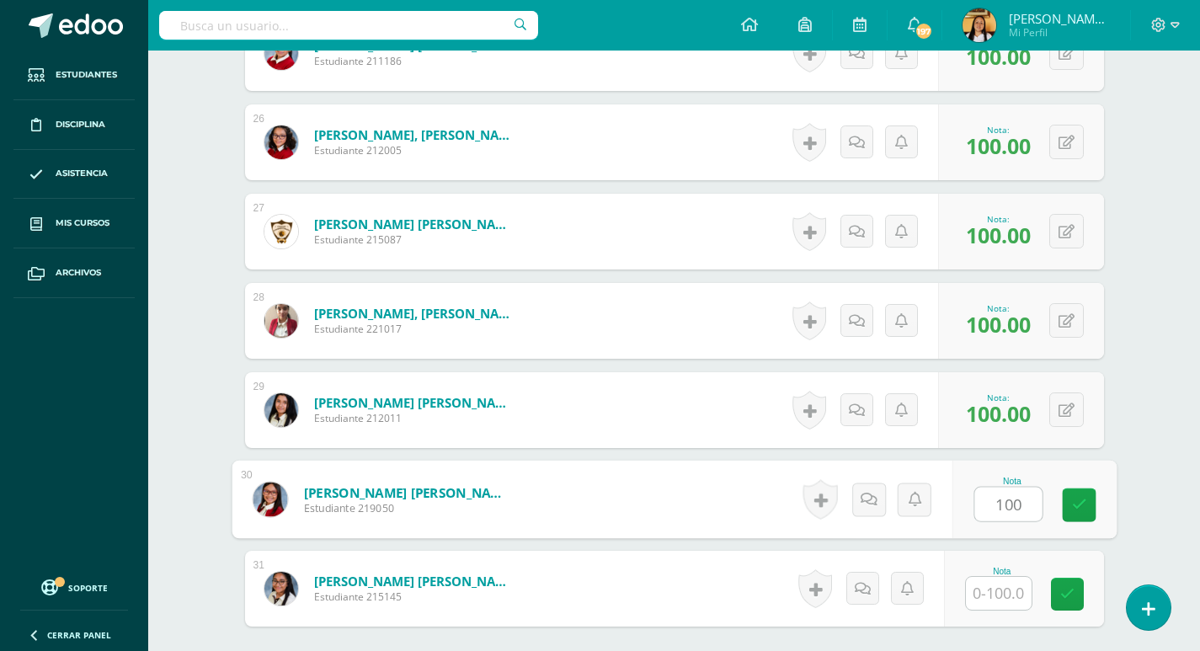
type input "100"
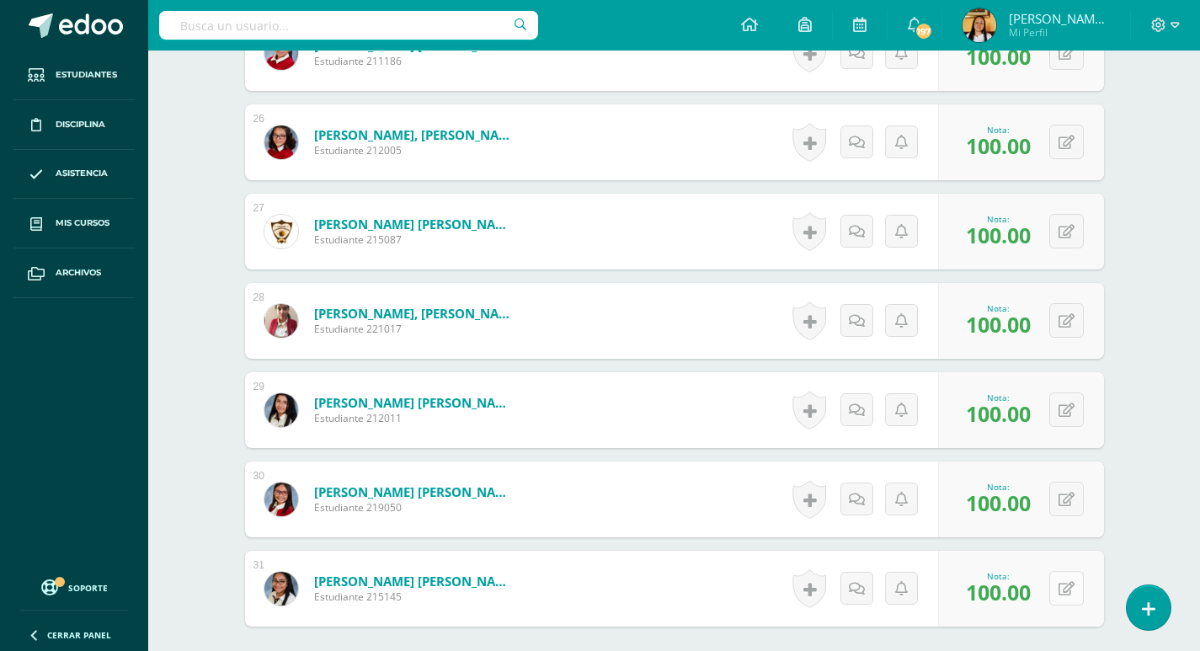
click at [1061, 588] on button at bounding box center [1066, 588] width 35 height 35
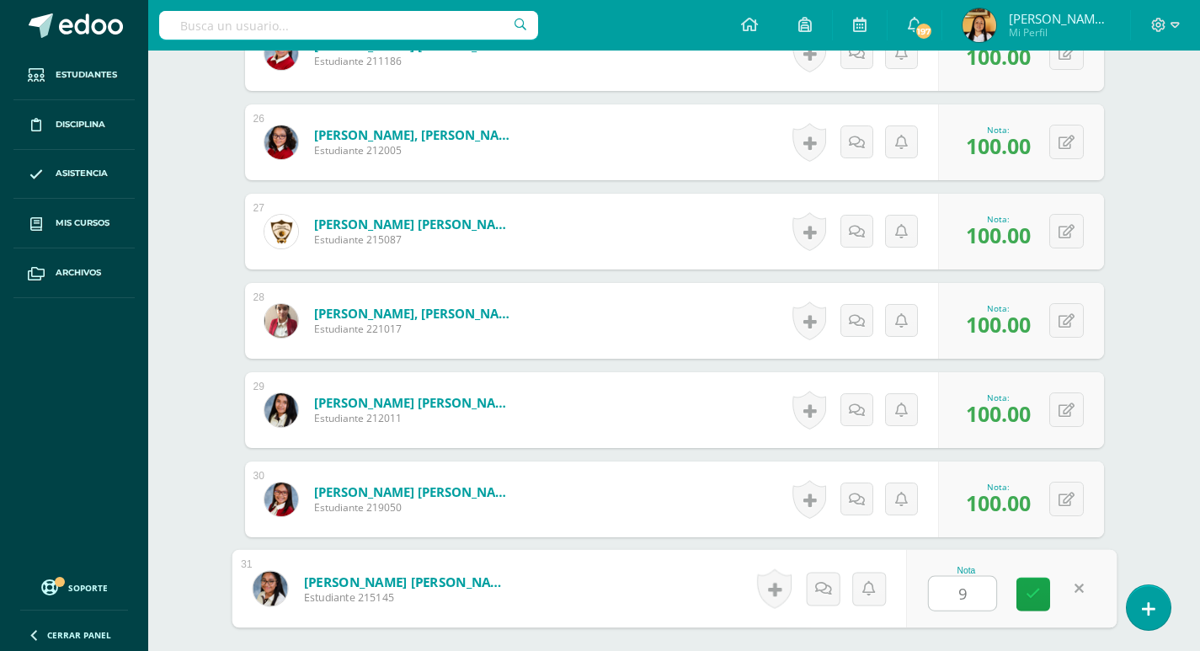
type input "90"
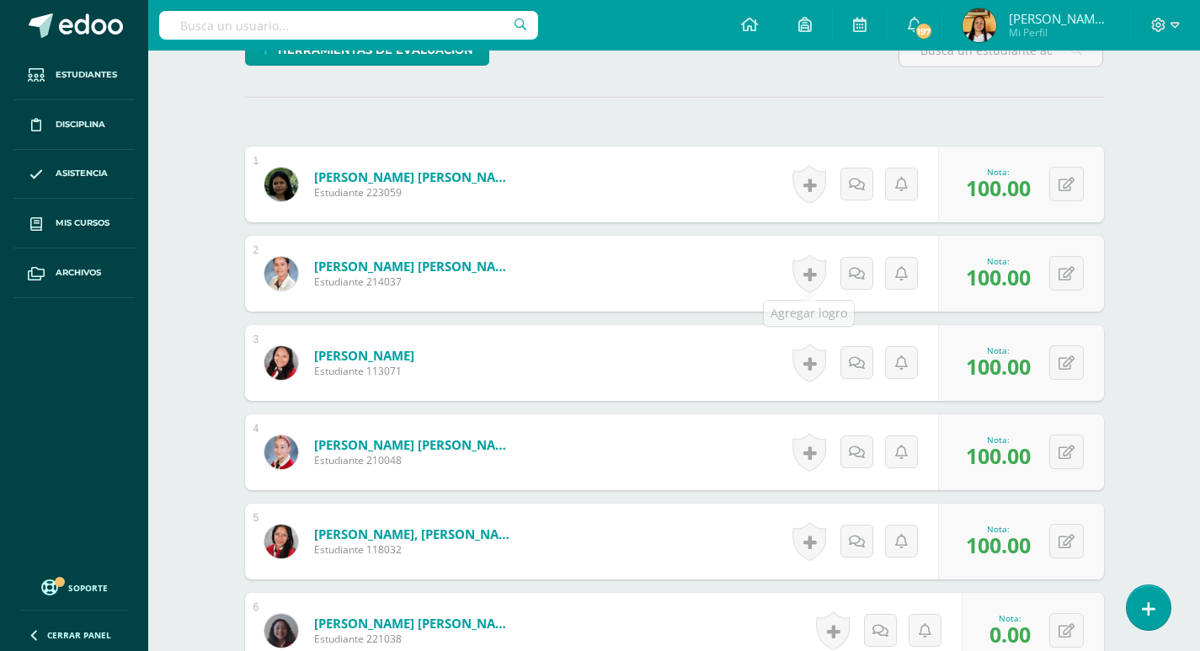
scroll to position [0, 0]
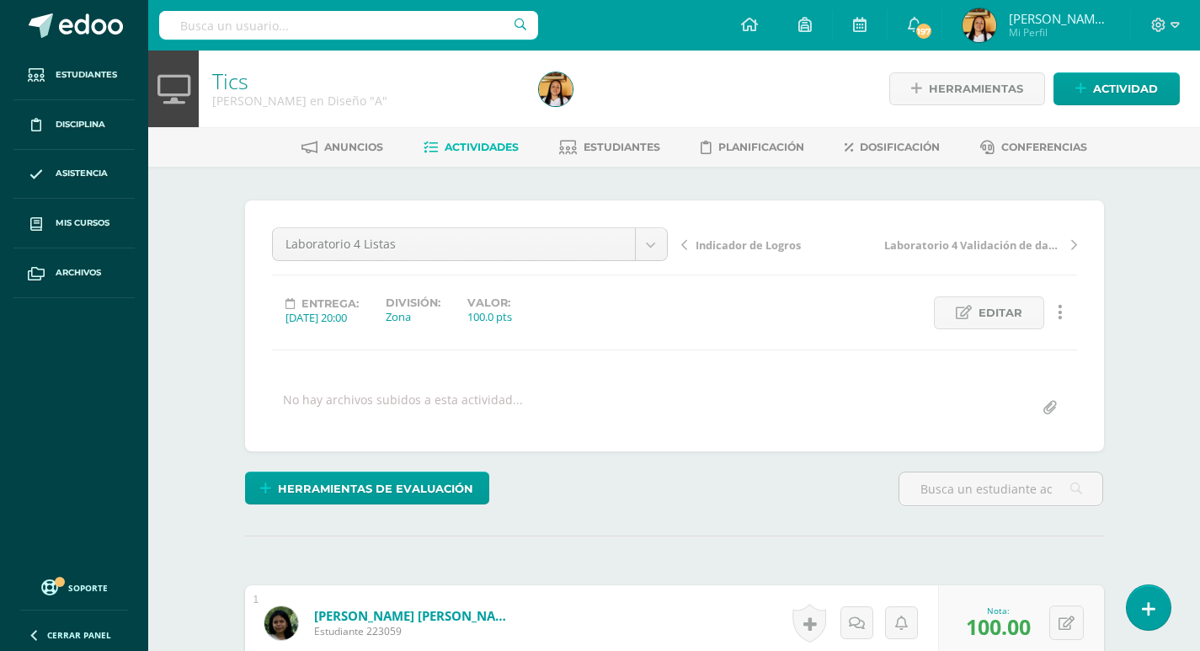
click at [477, 144] on span "Actividades" at bounding box center [482, 147] width 74 height 13
